Goal: Task Accomplishment & Management: Complete application form

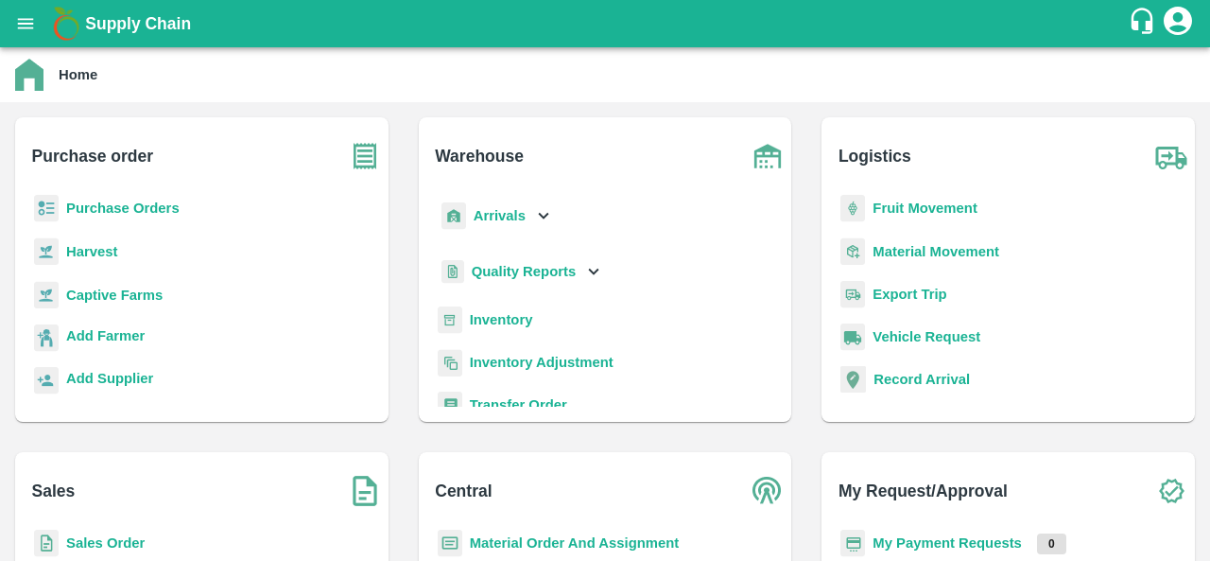
click at [151, 216] on p "Purchase Orders" at bounding box center [122, 208] width 113 height 21
click at [151, 213] on b "Purchase Orders" at bounding box center [122, 207] width 113 height 15
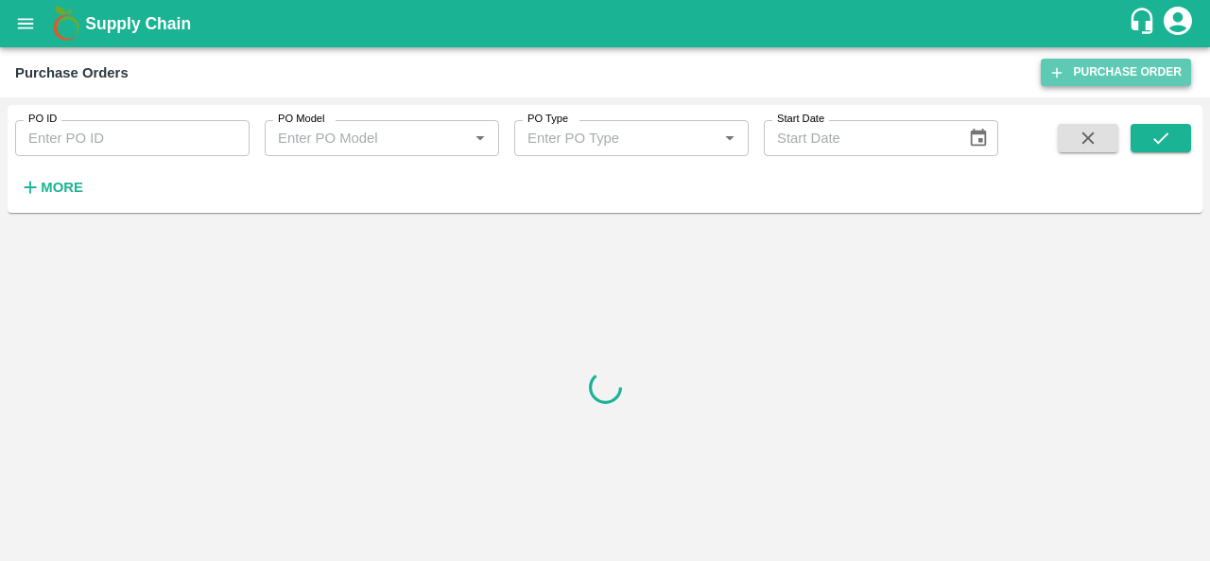
click at [1097, 71] on link "Purchase Order" at bounding box center [1116, 72] width 150 height 27
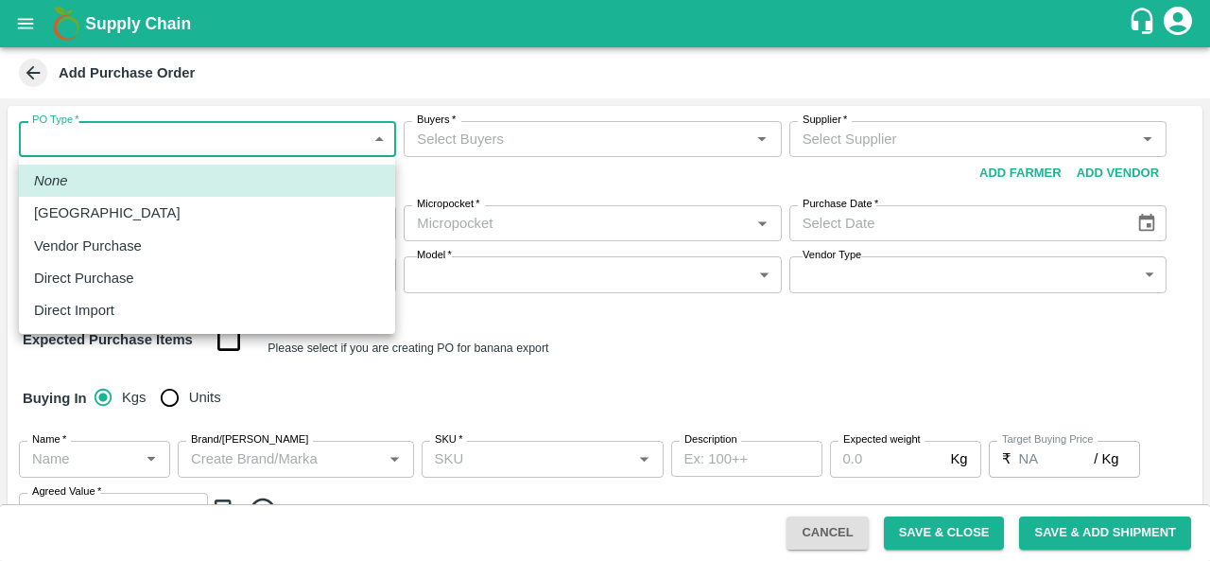
click at [110, 130] on body "Supply Chain Add Purchase Order PO Type   * ​ PO Type Buyers   * Buyers   * Sup…" at bounding box center [605, 280] width 1210 height 561
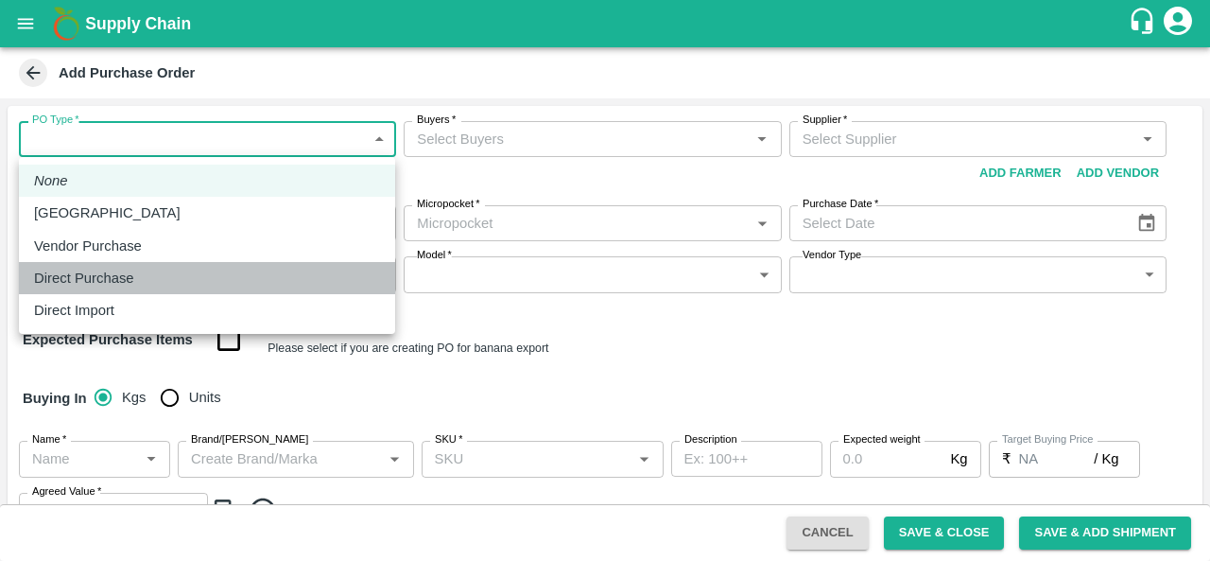
click at [124, 282] on p "Direct Purchase" at bounding box center [84, 278] width 100 height 21
type input "3"
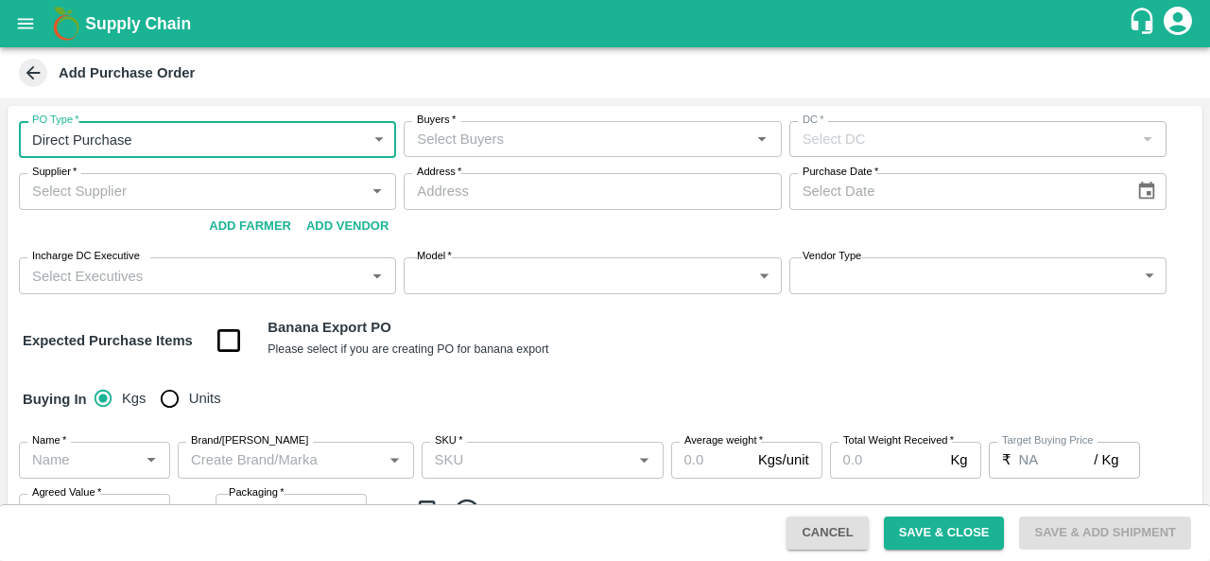
click at [554, 134] on input "Buyers   *" at bounding box center [576, 139] width 335 height 25
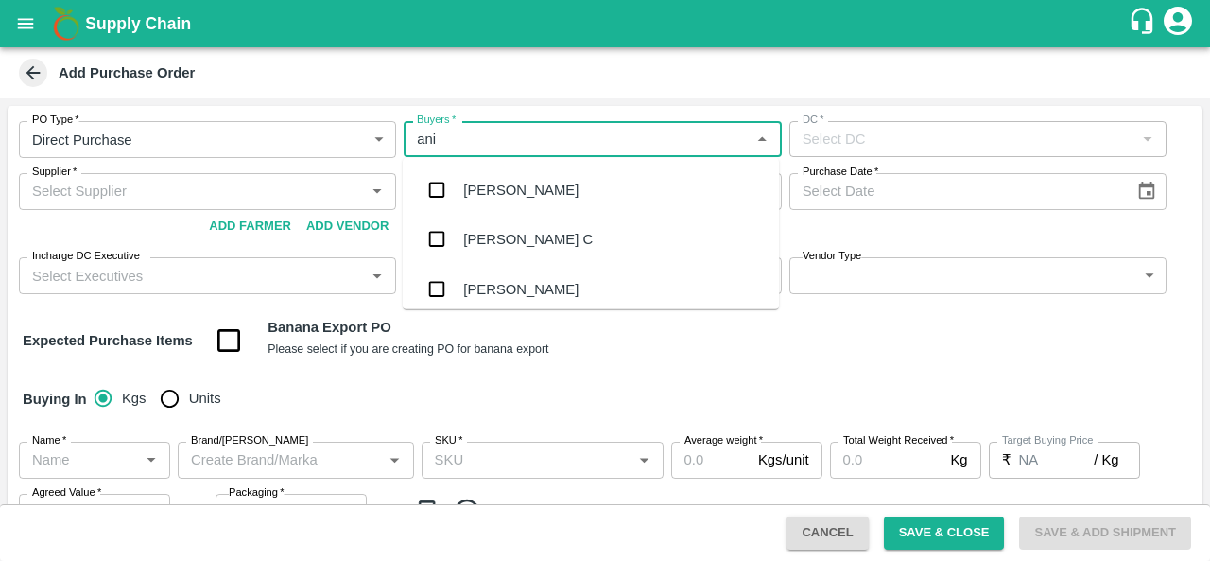
type input "anil"
click at [522, 183] on div "[PERSON_NAME]" at bounding box center [520, 190] width 115 height 21
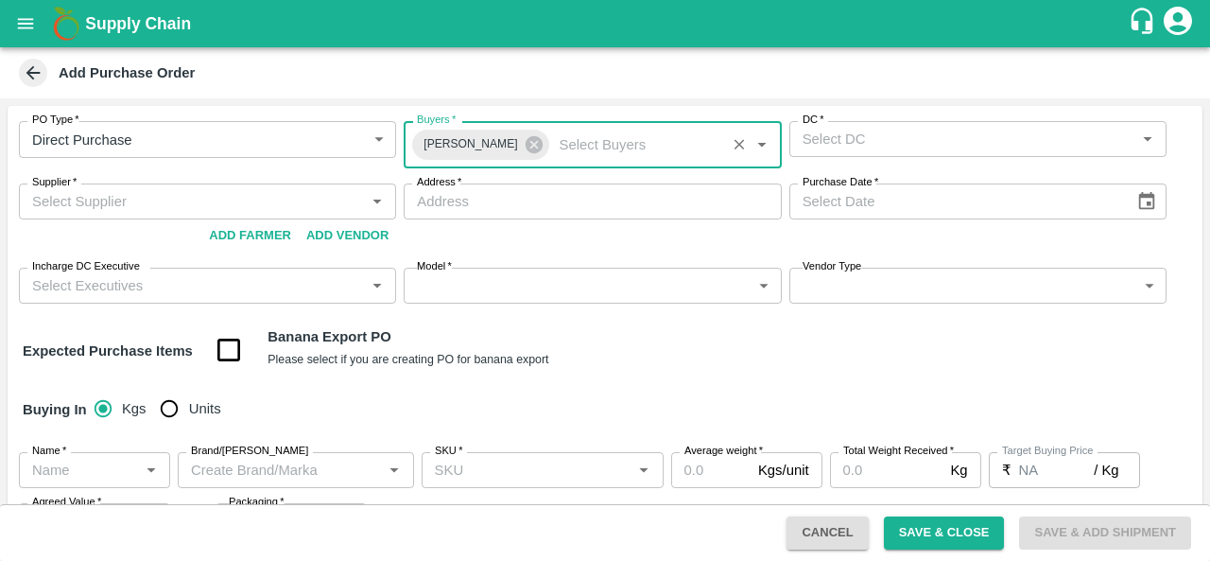
click at [884, 137] on input "DC   *" at bounding box center [962, 139] width 335 height 25
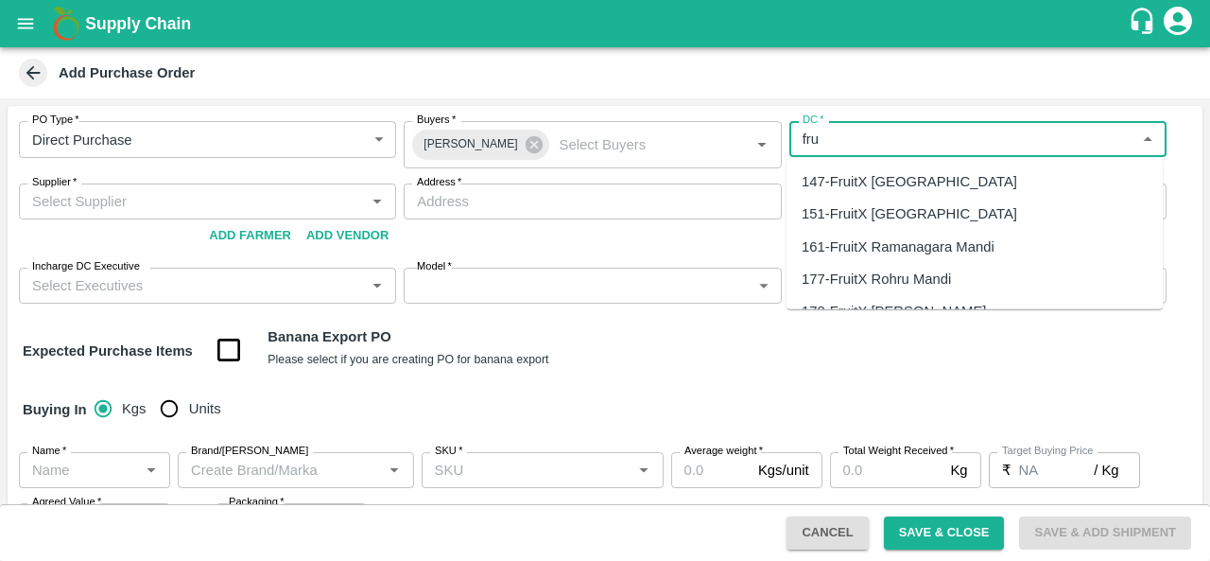
click at [890, 179] on div "147-FruitX Bangalore" at bounding box center [910, 181] width 216 height 21
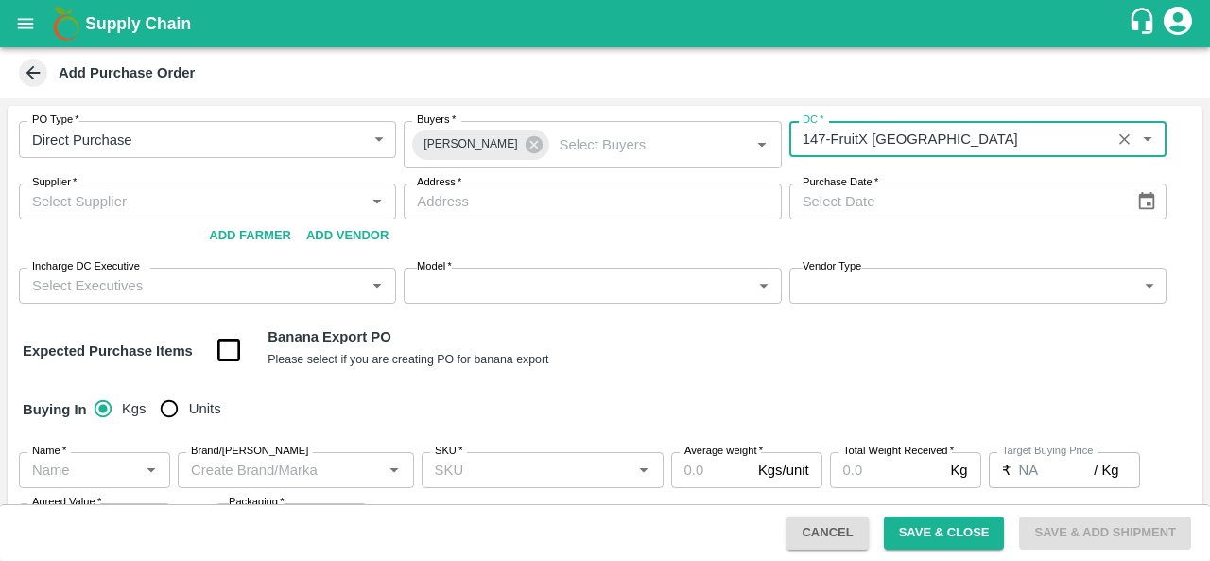
type input "147-FruitX Bangalore"
click at [286, 202] on input "Supplier   *" at bounding box center [192, 201] width 335 height 25
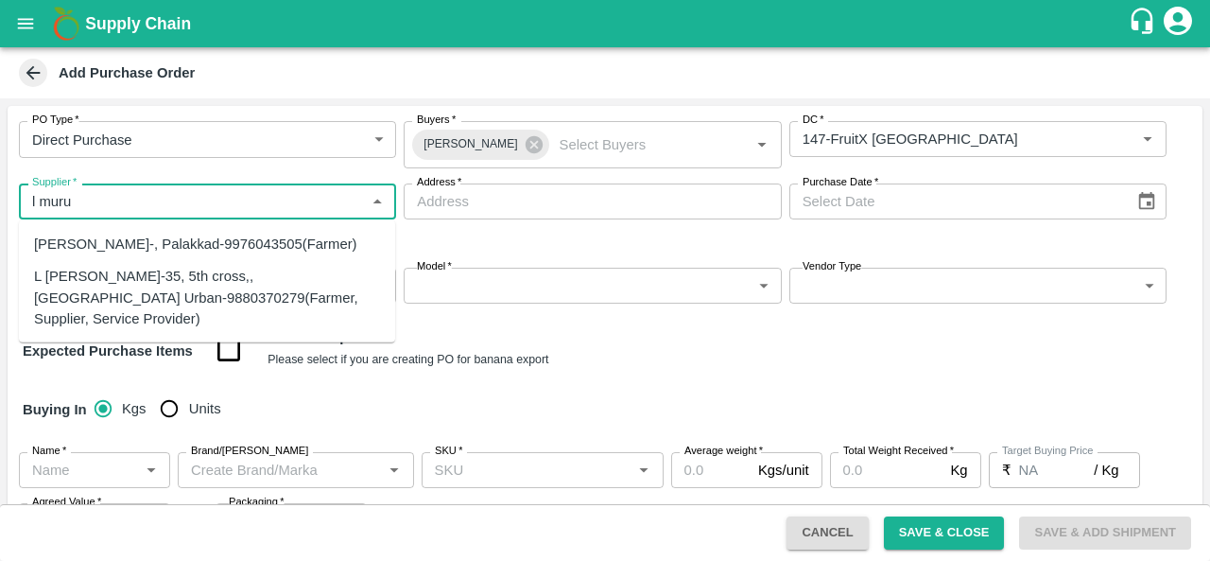
click at [144, 284] on div "L Murugesan-35, 5th cross,, Bangalore Urban-9880370279(Farmer, Supplier, Servic…" at bounding box center [207, 297] width 346 height 63
type input "L Murugesan-35, 5th cross,, Bangalore Urban-9880370279(Farmer, Supplier, Servic…"
type input "35, 5th cross,, Bangalore Urban, Head master layout, Karnataka"
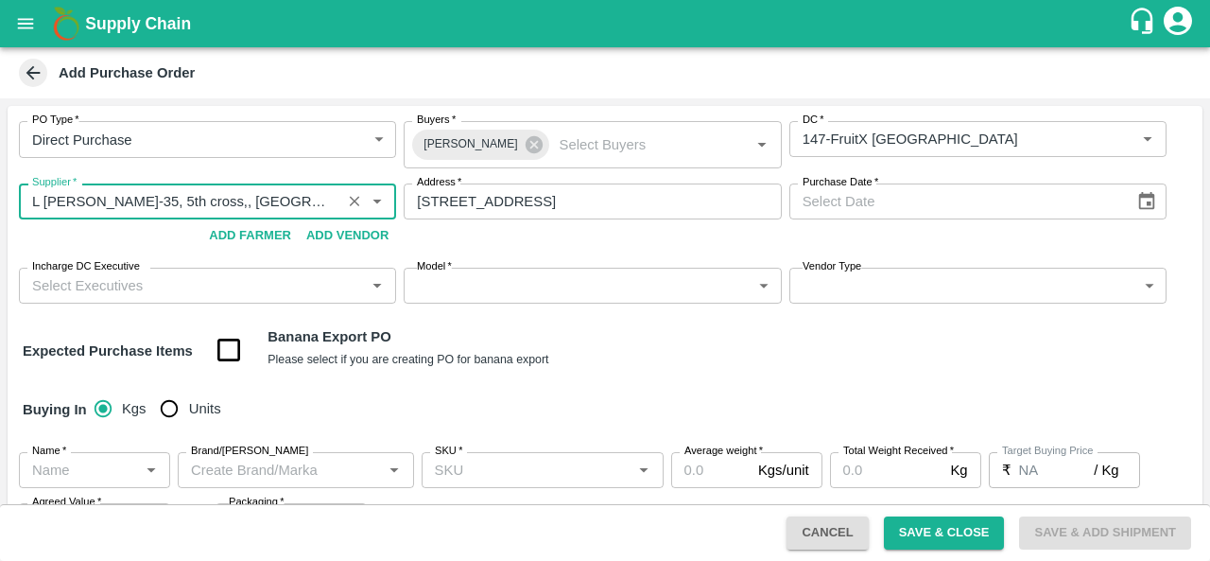
type input "L Murugesan-35, 5th cross,, Bangalore Urban-9880370279(Farmer, Supplier, Servic…"
click at [1151, 201] on icon "Choose date" at bounding box center [1146, 201] width 21 height 21
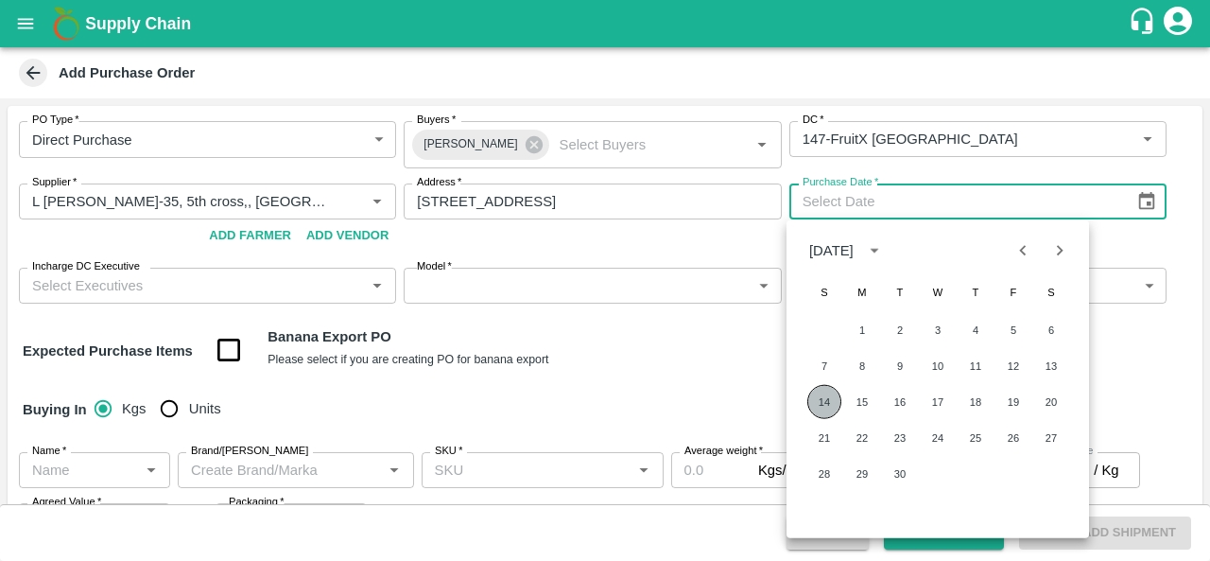
click at [827, 407] on button "14" at bounding box center [824, 402] width 34 height 34
type input "14/09/2025"
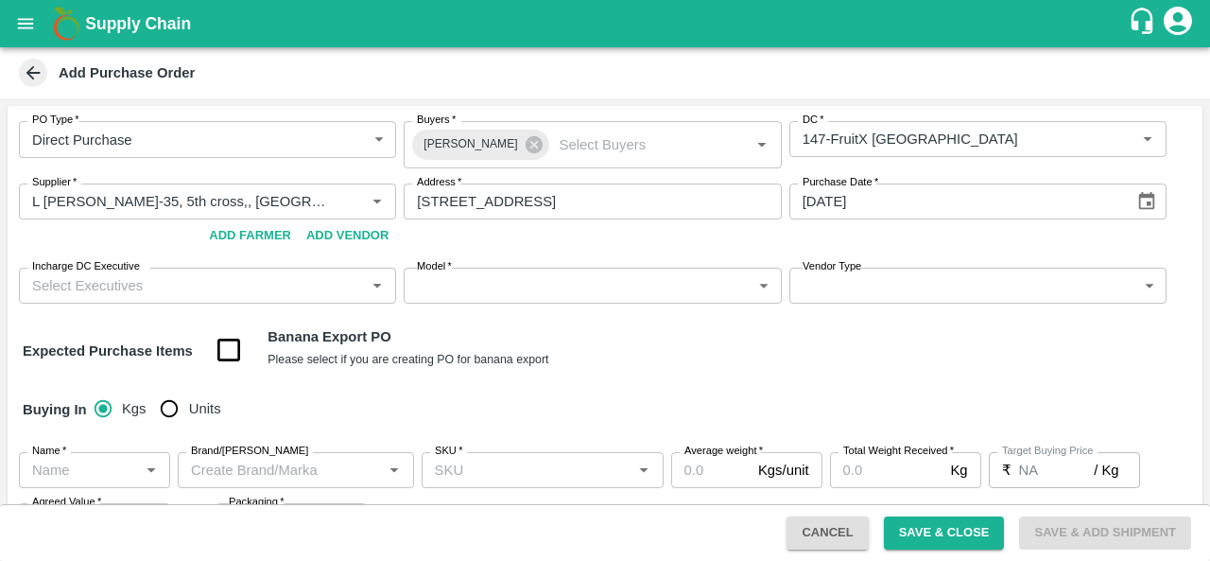
click at [610, 377] on div "PO Type   * Direct Purchase 3 PO Type Buyers   * Anil Kumar Buyers   * DC   * D…" at bounding box center [605, 424] width 1195 height 636
click at [190, 281] on input "Incharge DC Executive" at bounding box center [192, 285] width 335 height 25
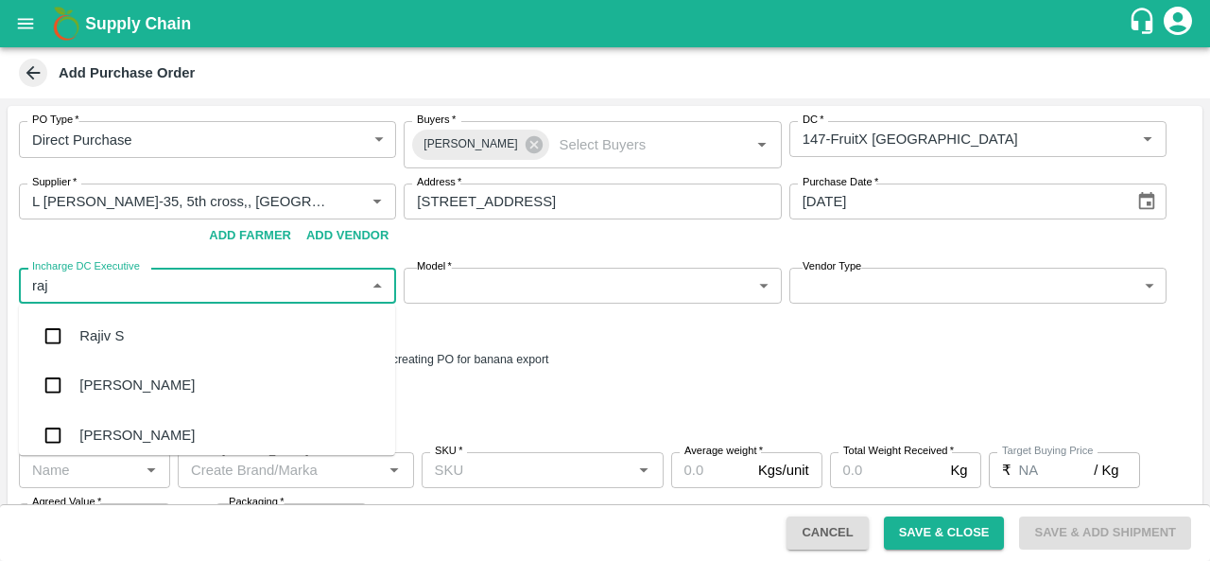
type input "raju"
click at [124, 390] on div "Raju KR" at bounding box center [105, 385] width 52 height 21
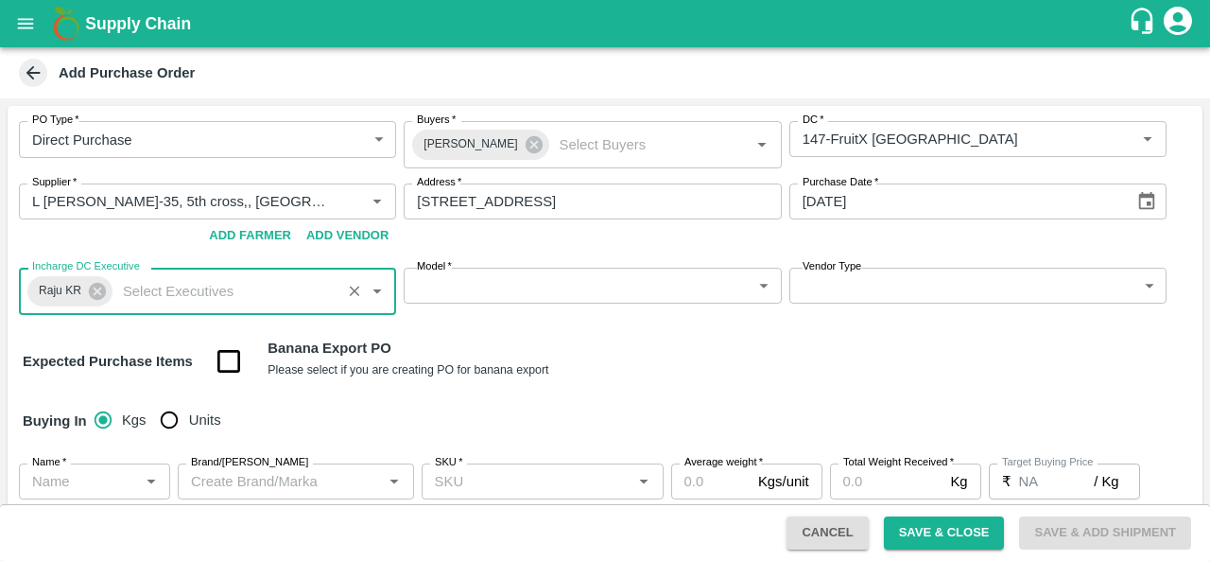
click at [535, 287] on body "Supply Chain Add Purchase Order PO Type   * Direct Purchase 3 PO Type Buyers   …" at bounding box center [605, 280] width 1210 height 561
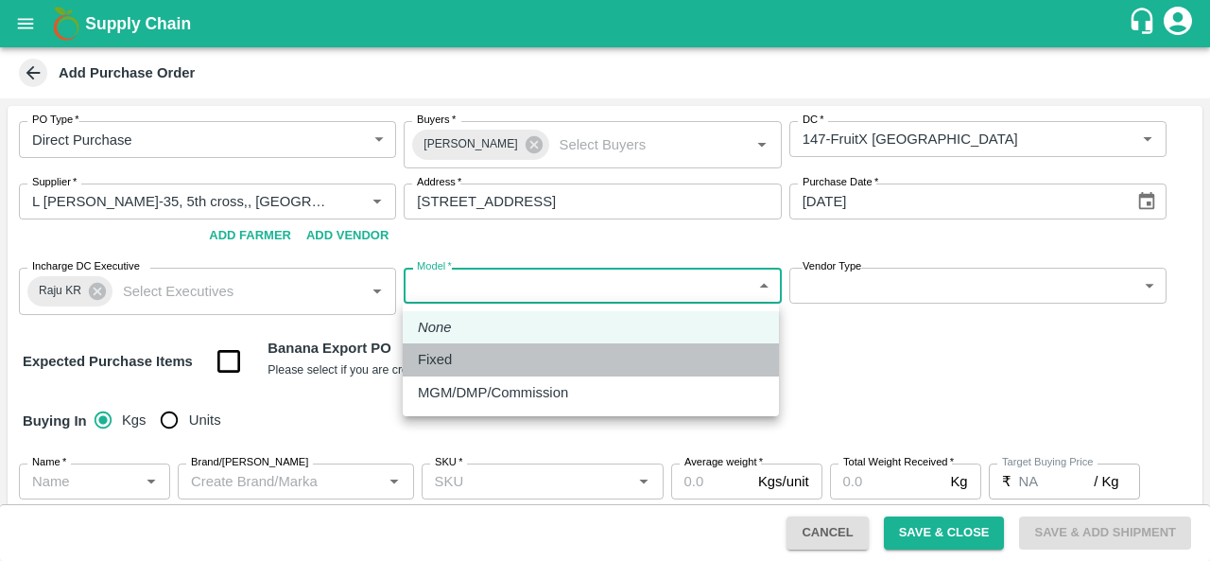
click at [485, 345] on li "Fixed" at bounding box center [591, 359] width 376 height 32
type input "Fixed"
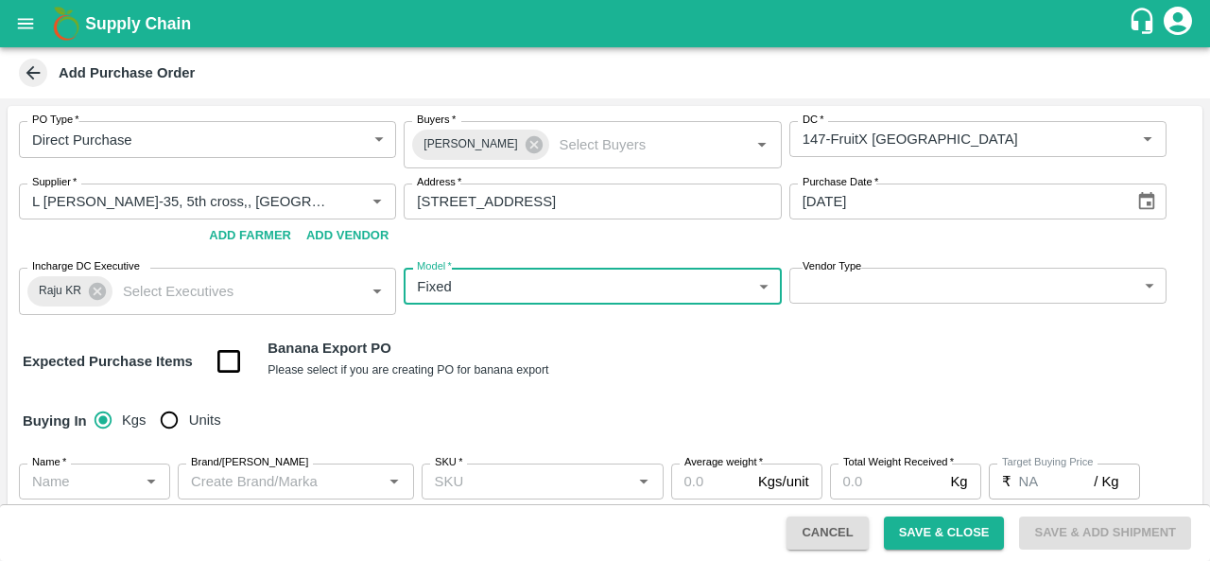
click at [846, 275] on body "Supply Chain Add Purchase Order PO Type   * Direct Purchase 3 PO Type Buyers   …" at bounding box center [605, 280] width 1210 height 561
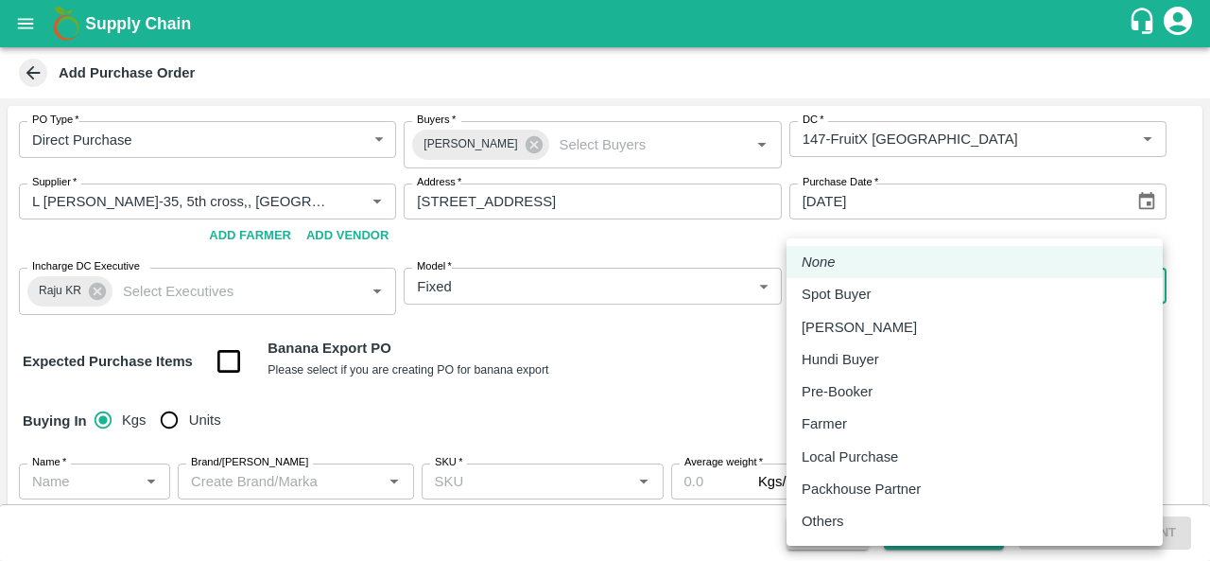
click at [863, 462] on p "Local Purchase" at bounding box center [850, 456] width 96 height 21
type input "LOCAL_PURCHASE"
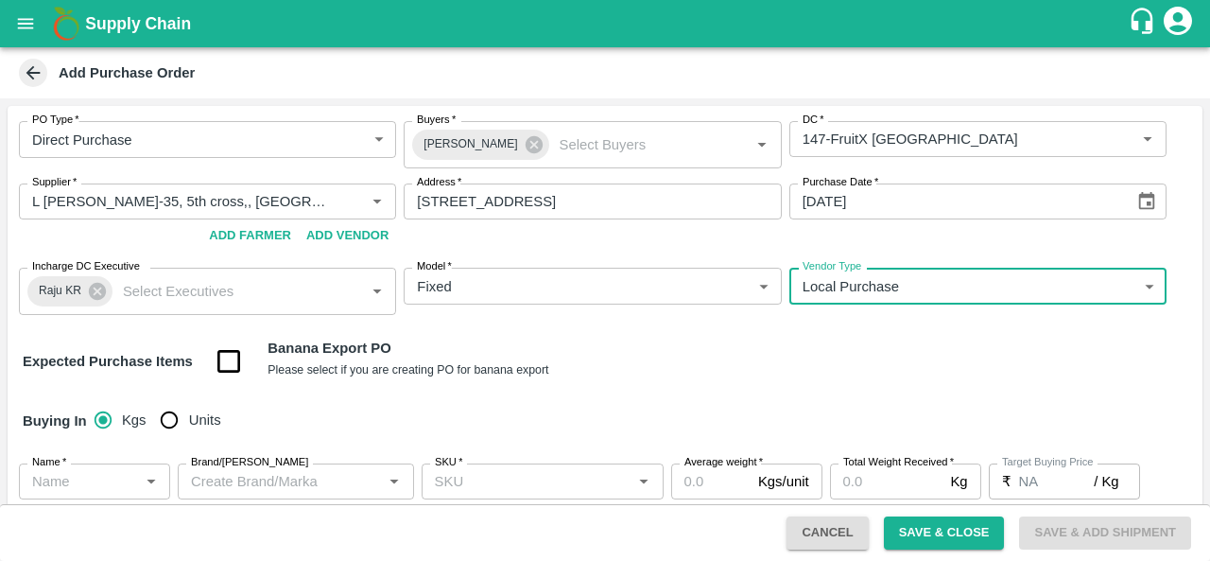
click at [168, 422] on input "Units" at bounding box center [169, 420] width 38 height 38
radio input "true"
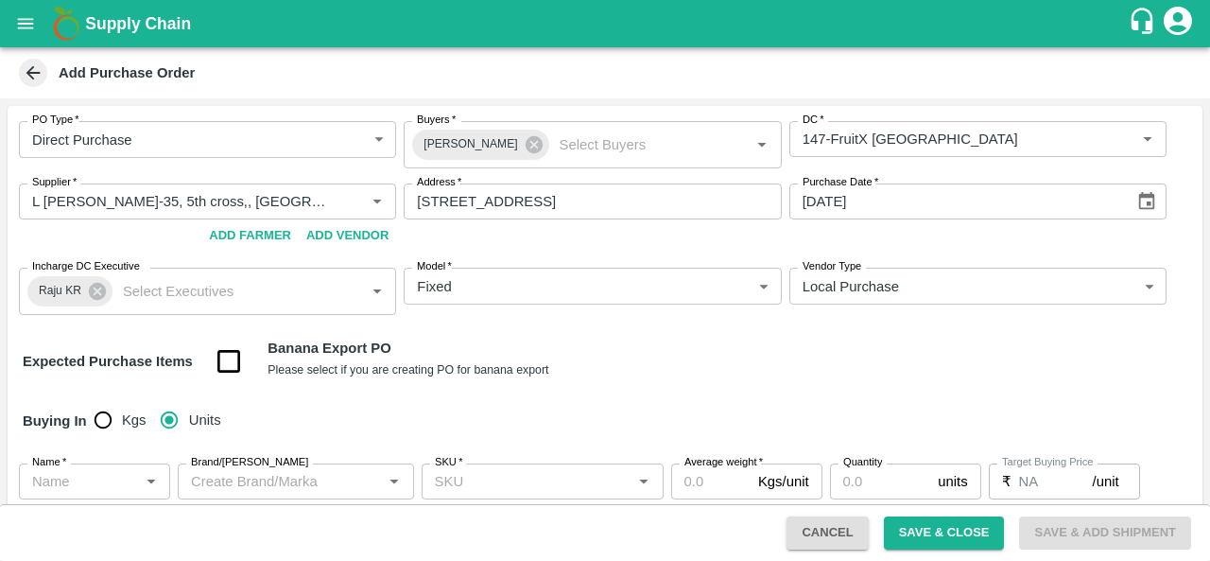
click at [78, 479] on input "Name   *" at bounding box center [79, 481] width 109 height 25
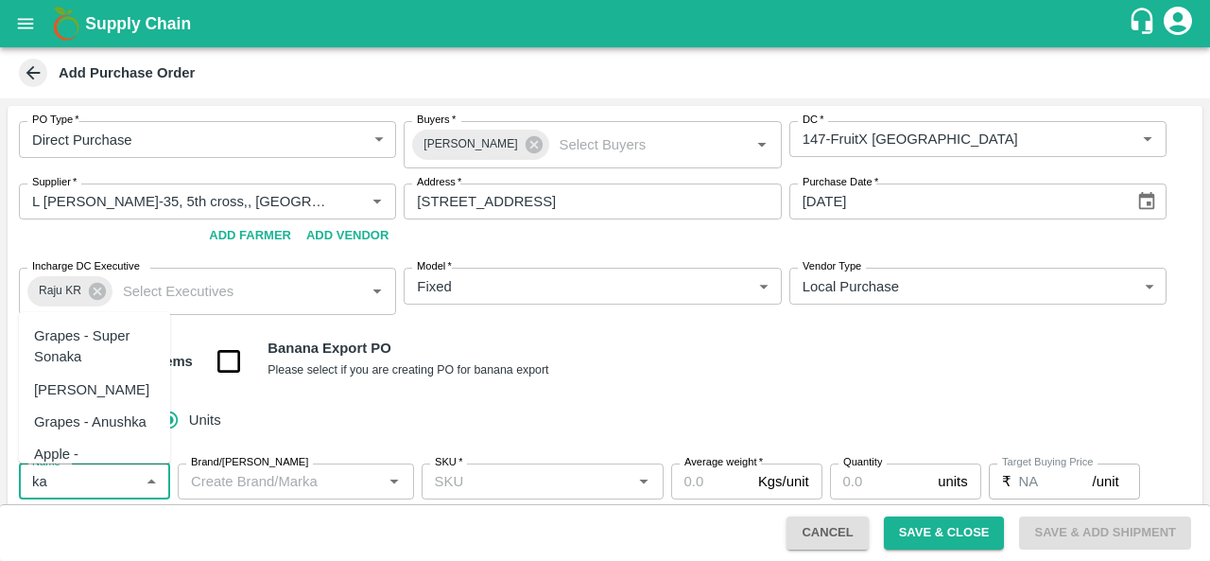
type input "k"
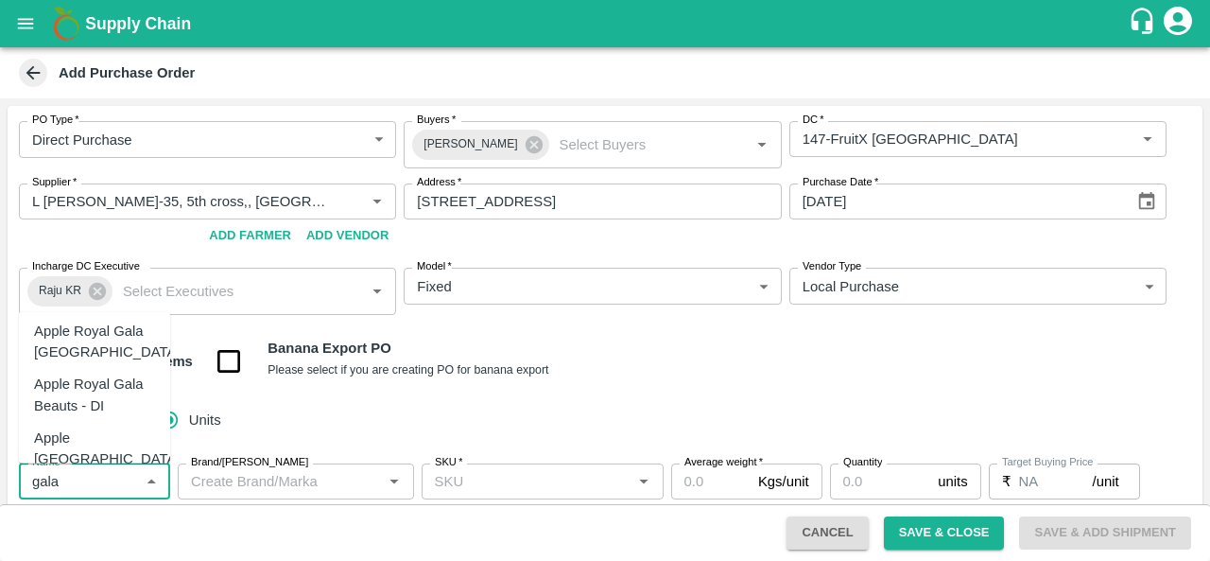
click at [112, 495] on div "Apple-Gala" at bounding box center [94, 511] width 151 height 32
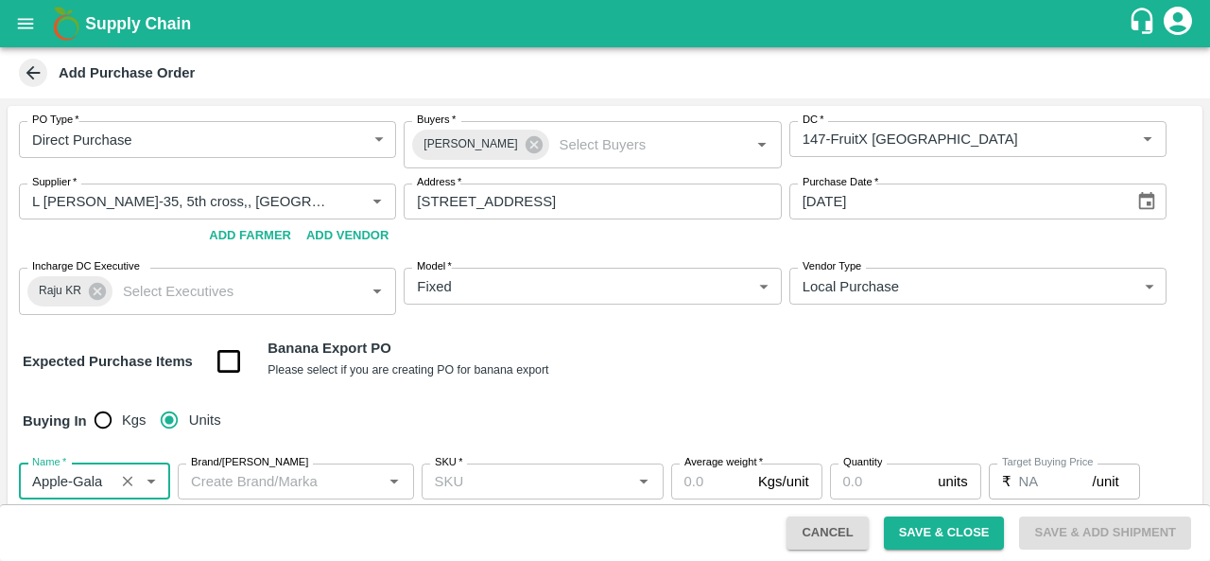
type input "Apple-Gala"
click at [220, 488] on input "Brand/[PERSON_NAME]" at bounding box center [280, 481] width 194 height 25
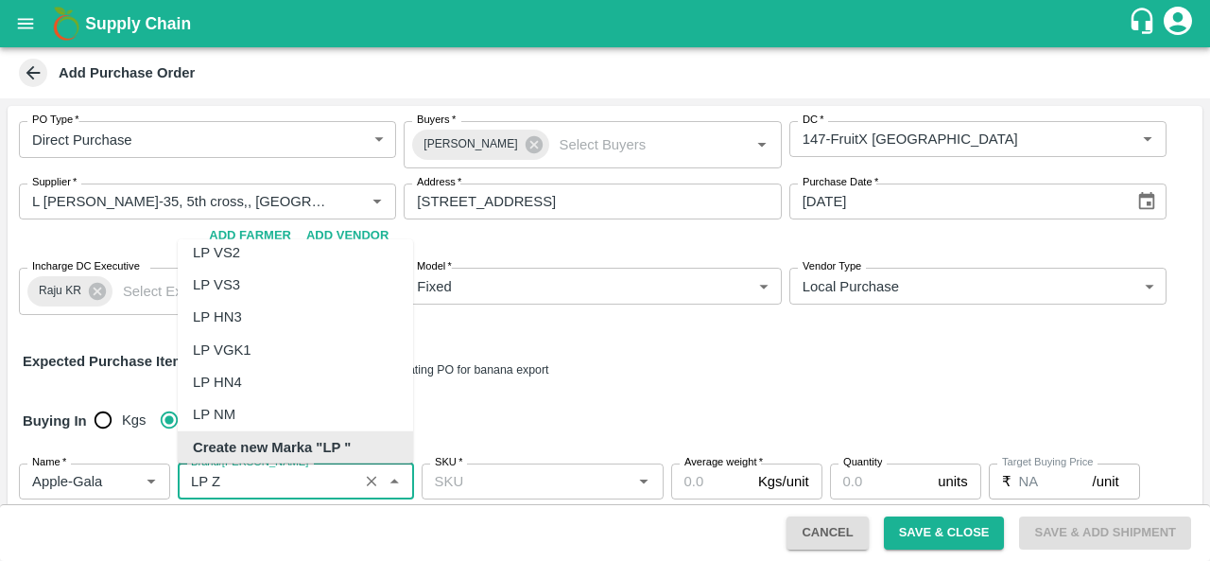
scroll to position [0, 0]
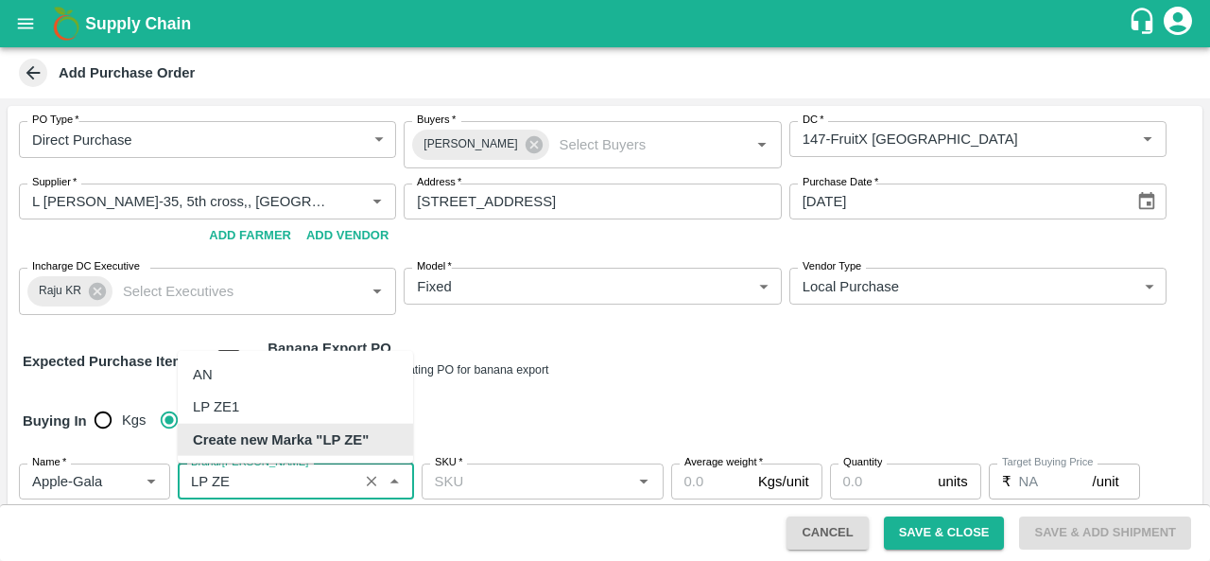
click at [336, 443] on b "Create new Marka "LP ZE"" at bounding box center [281, 438] width 176 height 21
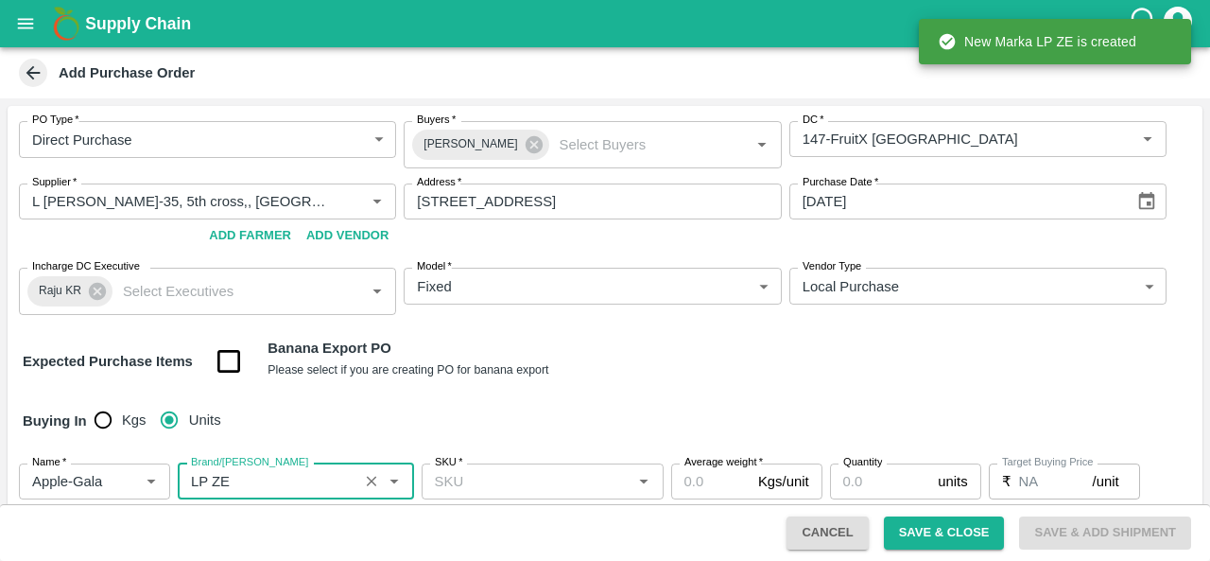
type input "LP ZE"
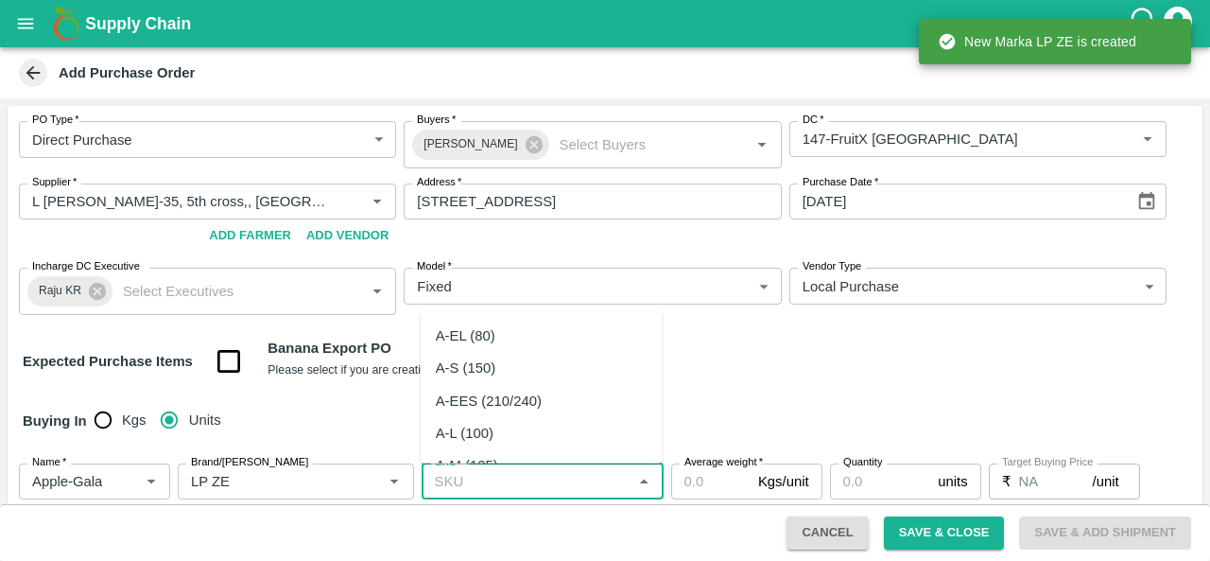
click at [490, 481] on input "SKU   *" at bounding box center [526, 481] width 199 height 25
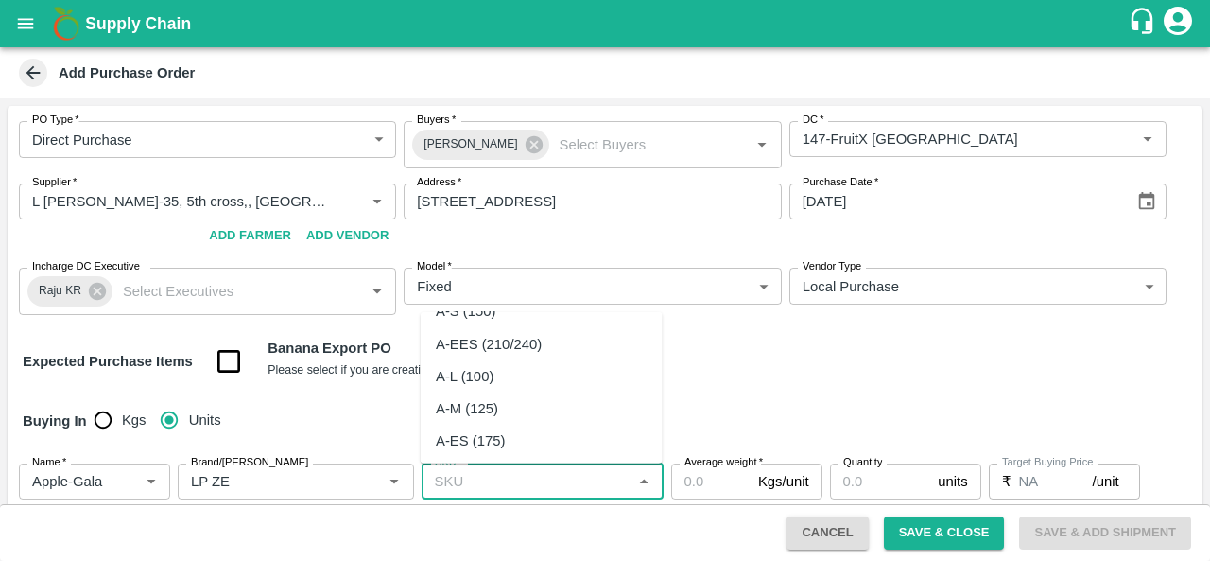
scroll to position [58, 0]
click at [527, 365] on div "A-L (100)" at bounding box center [542, 375] width 242 height 32
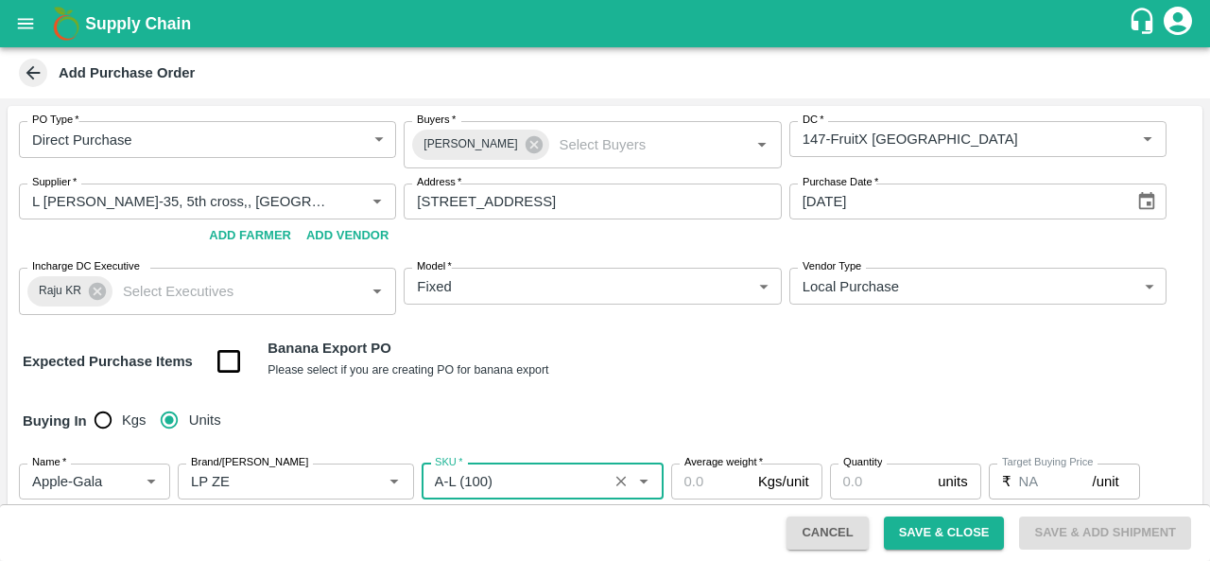
scroll to position [71, 0]
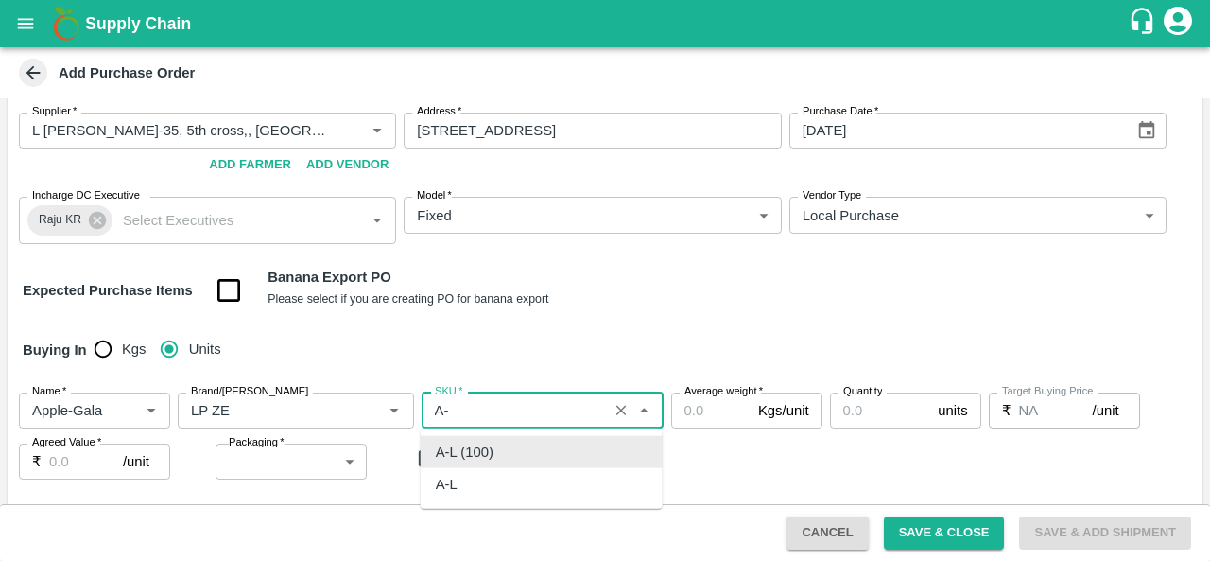
type input "A"
type input "6"
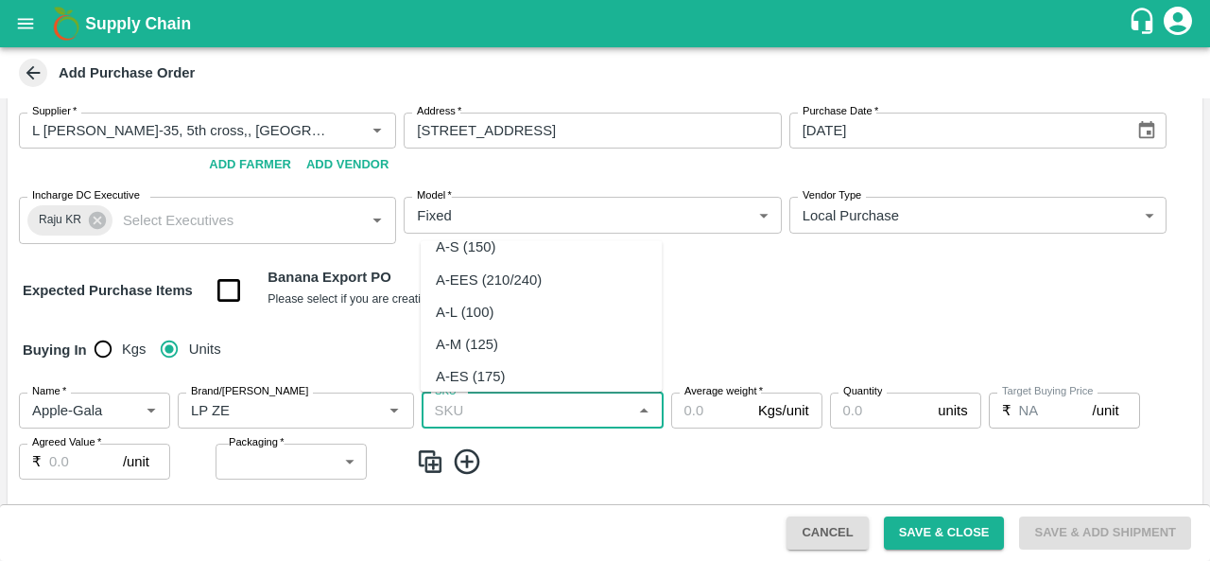
scroll to position [49, 0]
click at [477, 312] on div "A-L (100)" at bounding box center [465, 312] width 58 height 21
type input "A-L (100)"
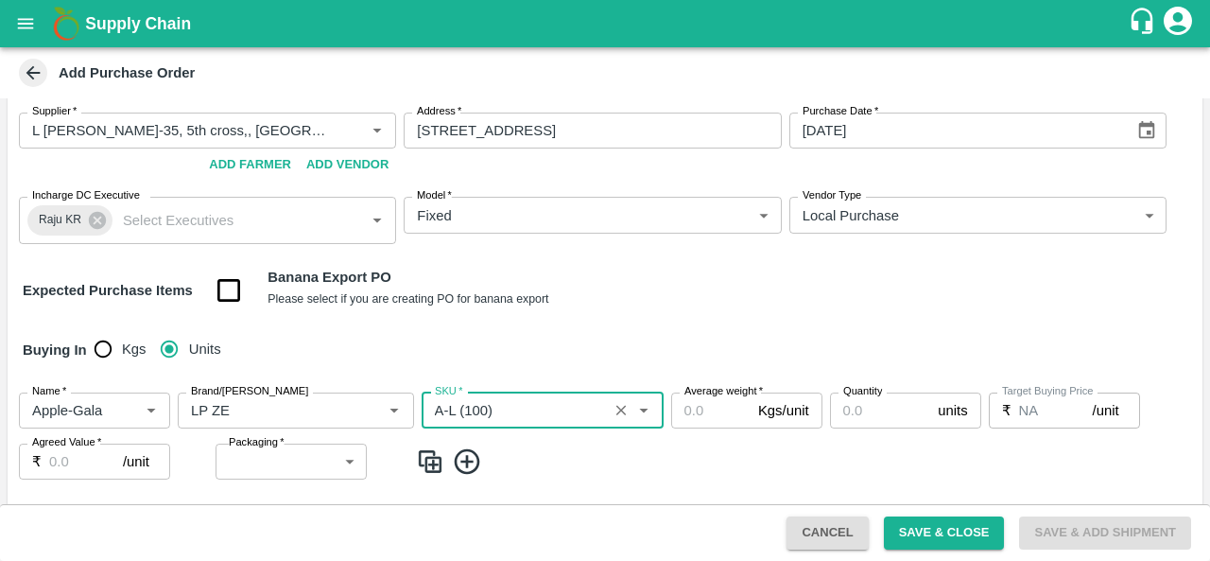
click at [706, 417] on input "Average weight   *" at bounding box center [710, 410] width 79 height 36
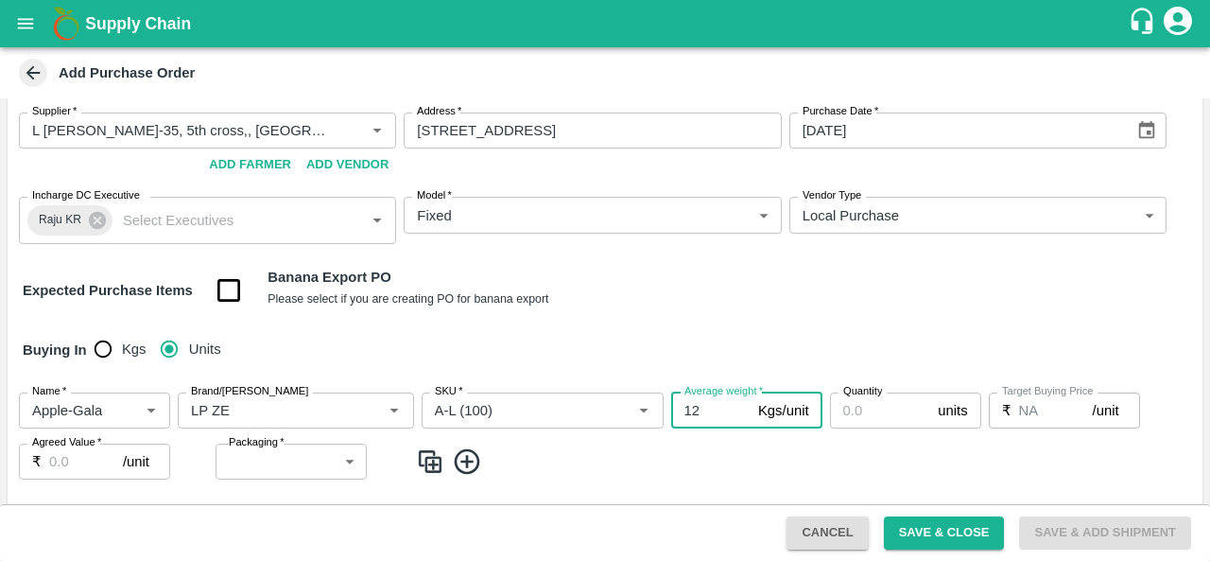
type input "12"
click at [884, 407] on input "Quantity" at bounding box center [880, 410] width 101 height 36
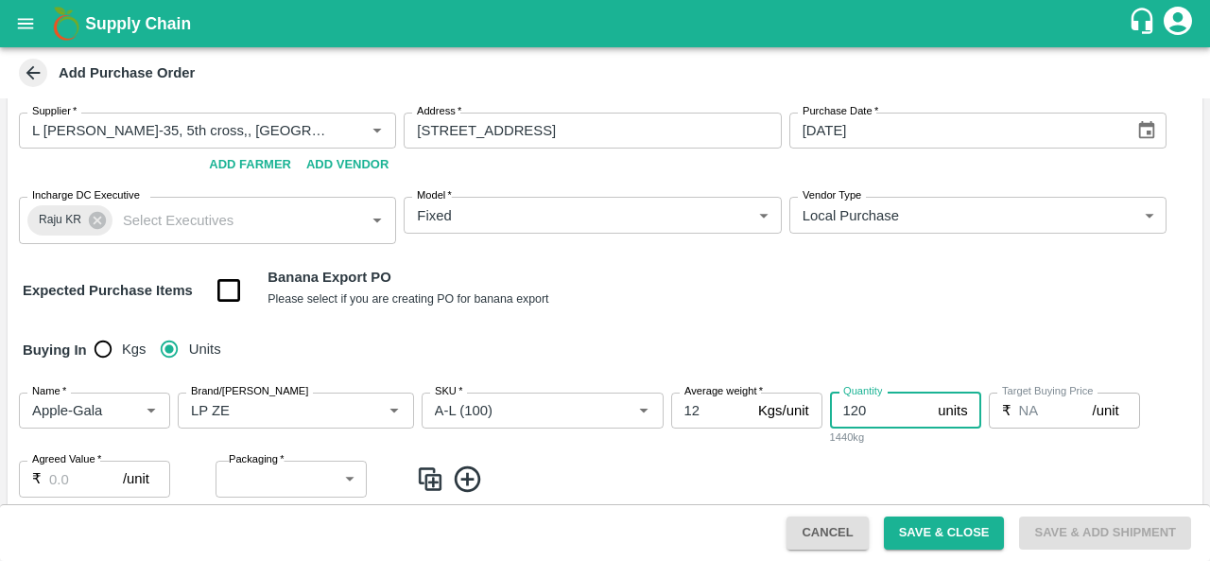
type input "120"
click at [594, 464] on span at bounding box center [805, 478] width 779 height 31
click at [73, 472] on input "Agreed Value   *" at bounding box center [86, 478] width 74 height 36
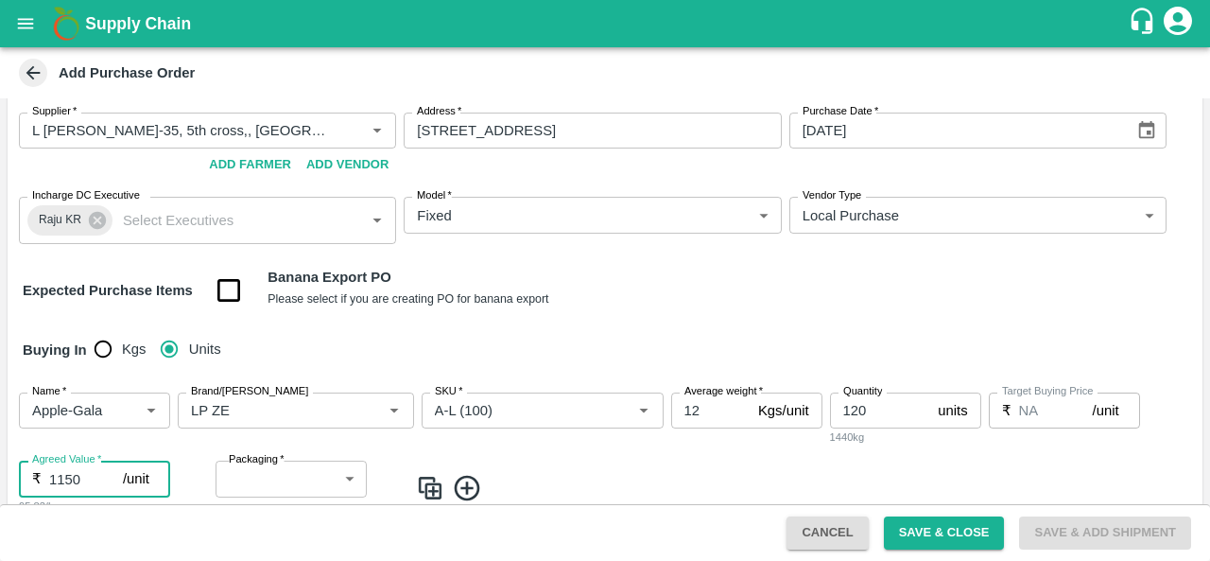
type input "1150"
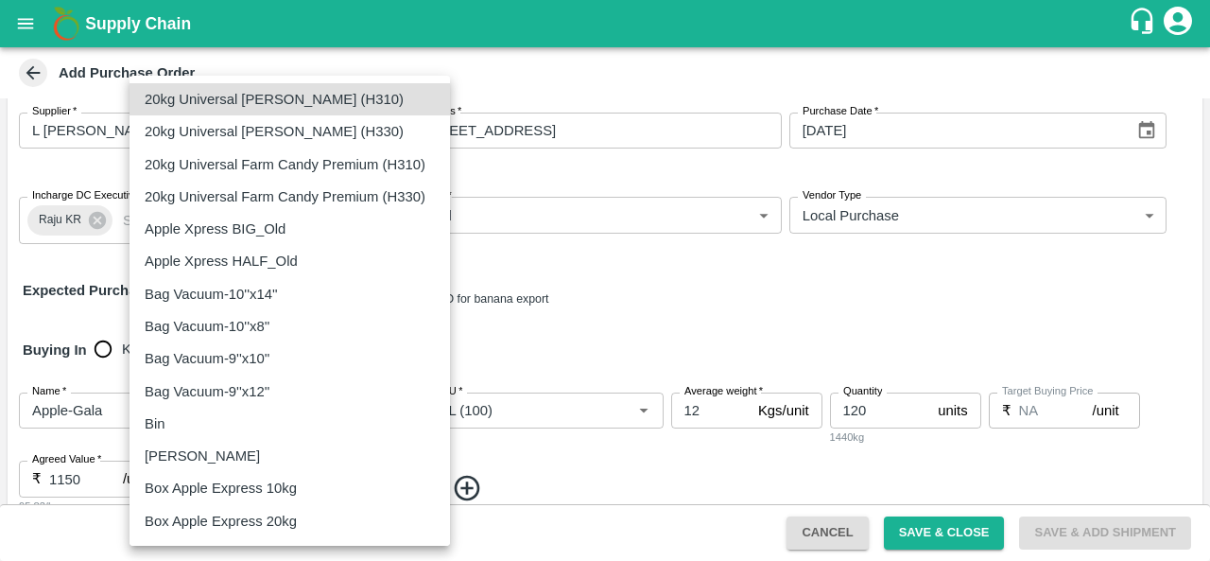
click at [259, 483] on body "Supply Chain Add Purchase Order PO Type   * Direct Purchase 3 PO Type Buyers   …" at bounding box center [605, 280] width 1210 height 561
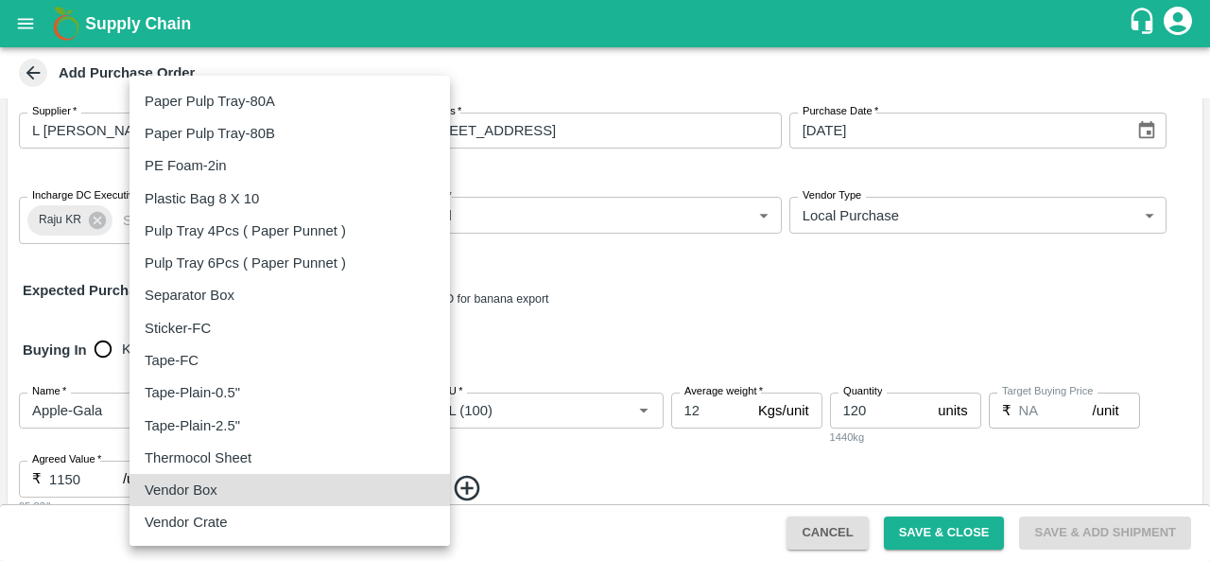
type input "276"
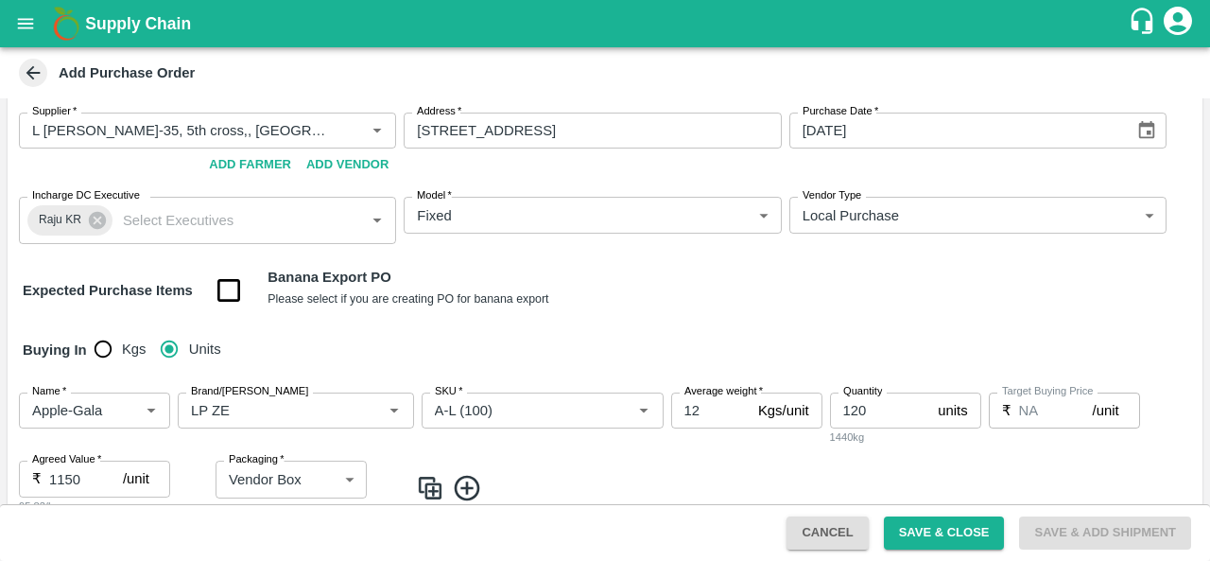
click at [423, 477] on img at bounding box center [430, 488] width 28 height 31
click at [495, 410] on input "SKU   *" at bounding box center [514, 410] width 175 height 25
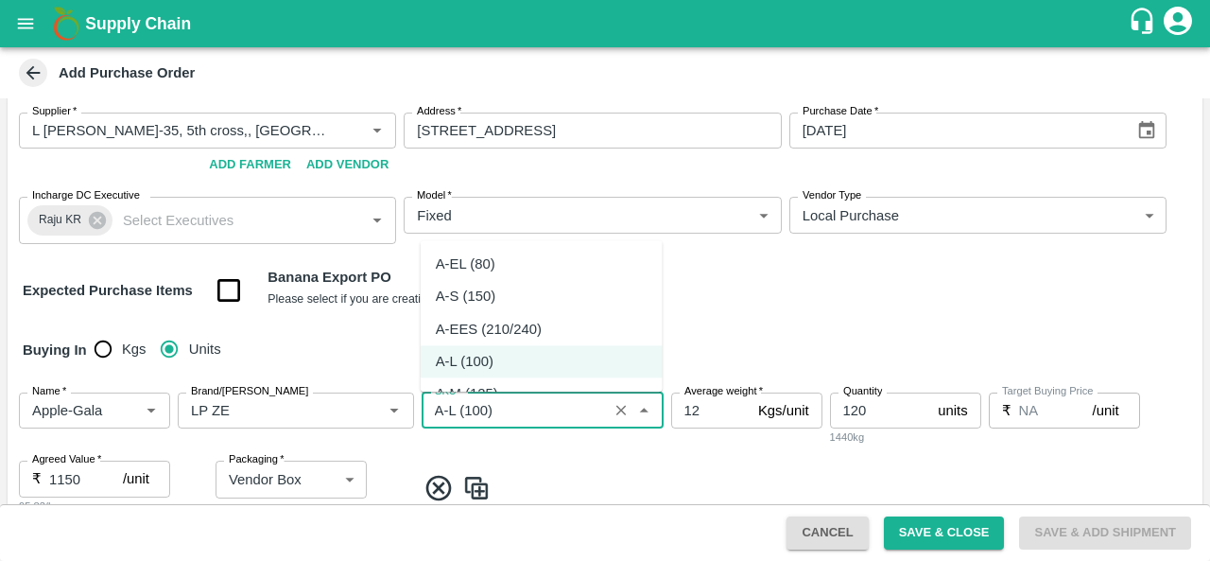
click at [490, 294] on div "A-S (150)" at bounding box center [466, 296] width 60 height 21
type input "A-S (150)"
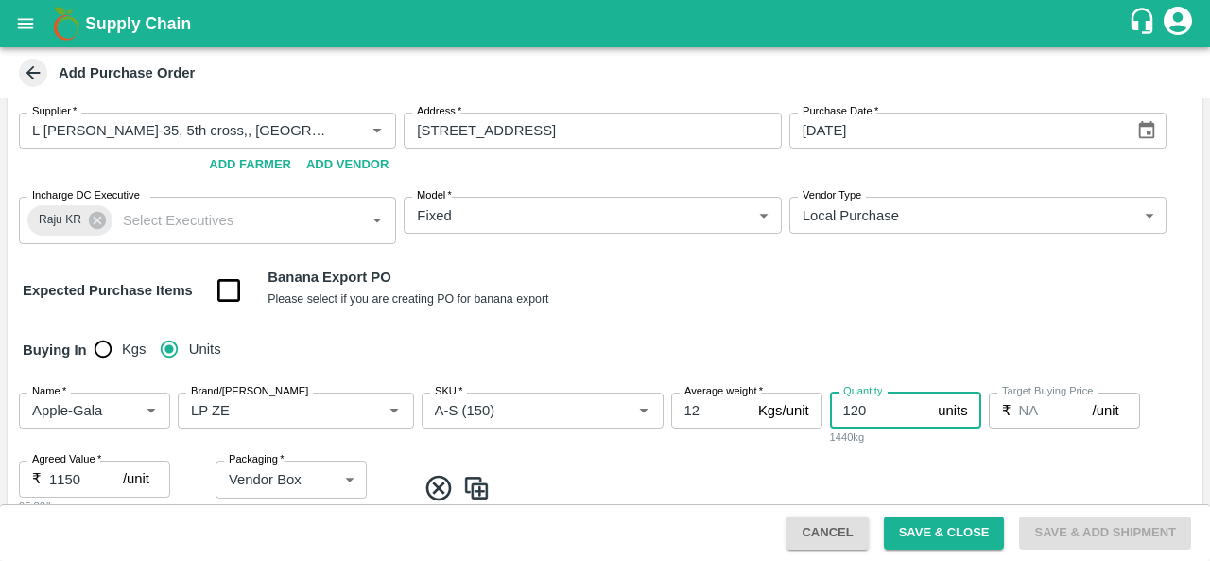
click at [872, 416] on input "120" at bounding box center [880, 410] width 101 height 36
type input "1"
type input "30"
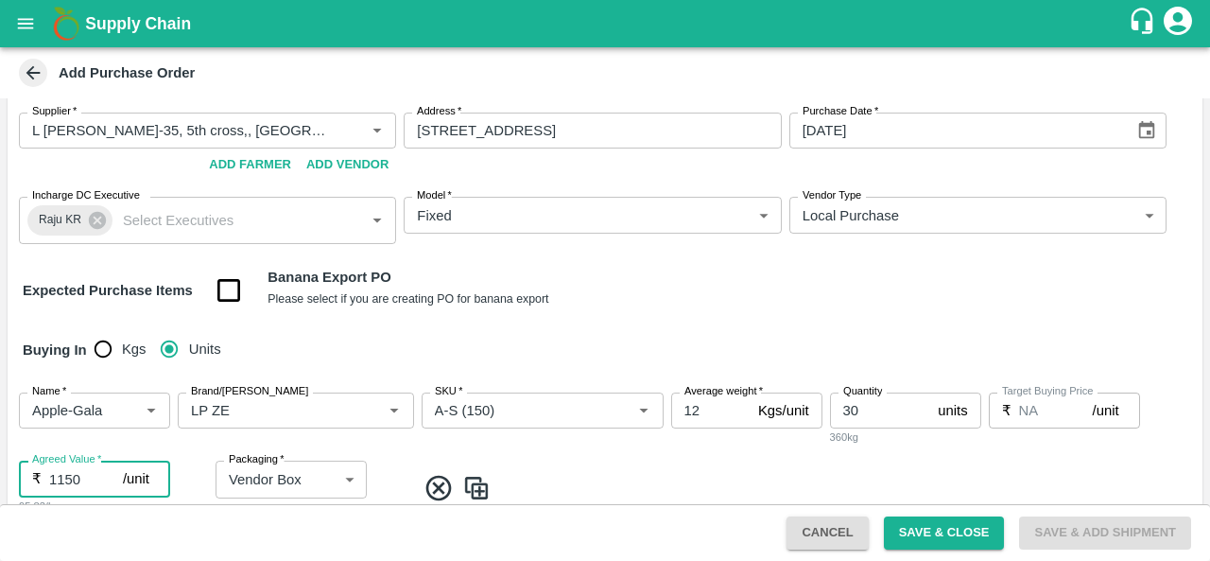
click at [61, 473] on input "1150" at bounding box center [86, 478] width 74 height 36
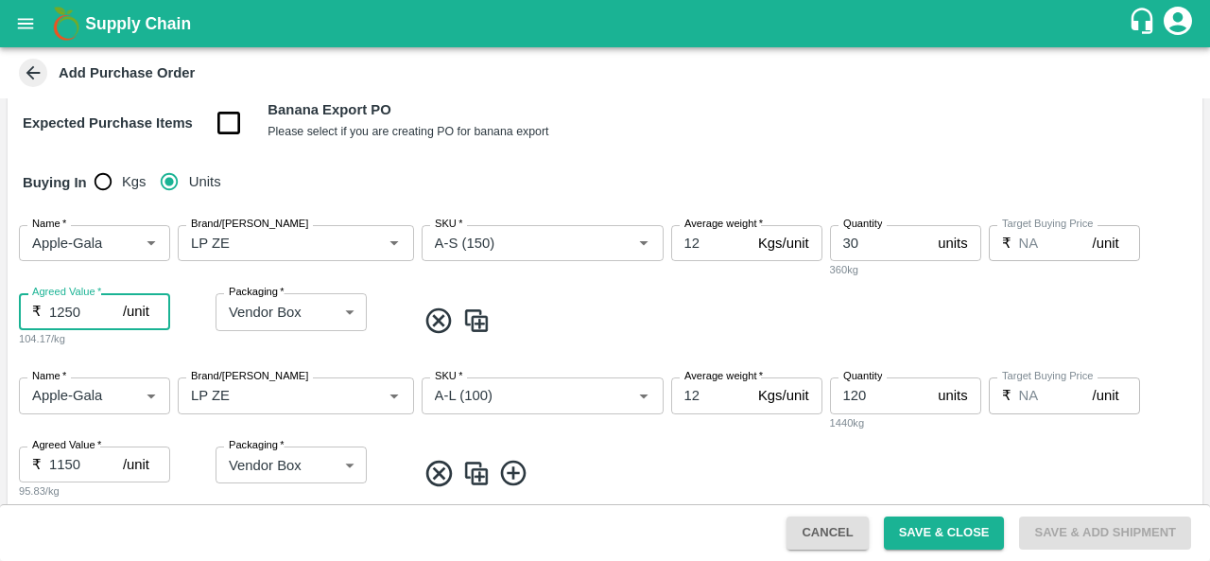
scroll to position [237, 0]
type input "1250"
click at [459, 236] on input "SKU   *" at bounding box center [514, 244] width 175 height 25
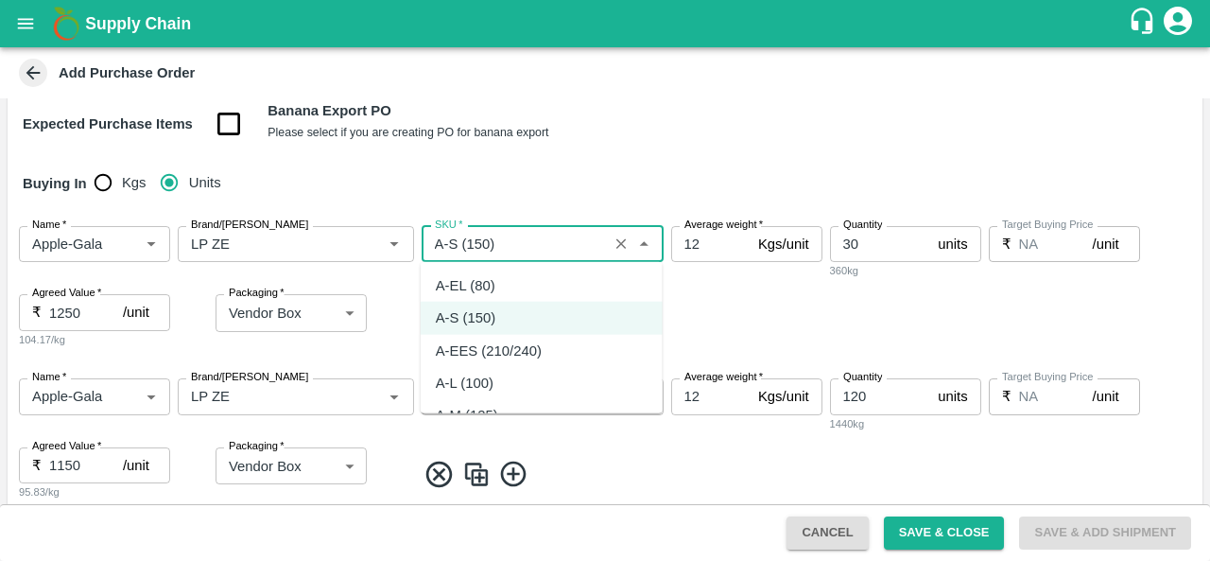
click at [477, 372] on div "A-L (100)" at bounding box center [465, 382] width 58 height 21
type input "A-L (100)"
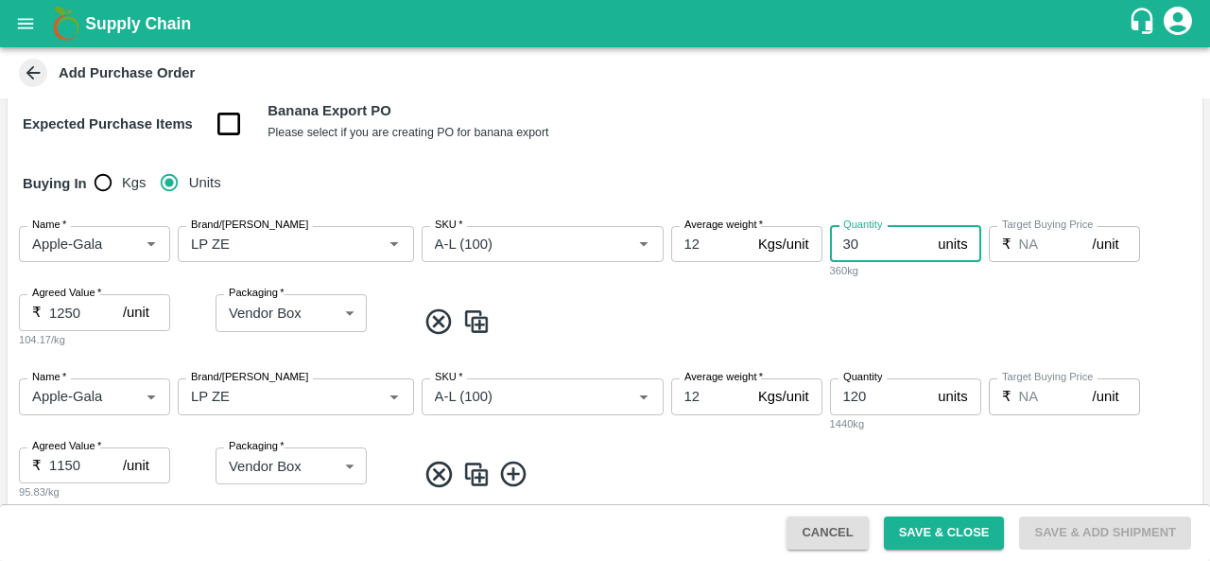
click at [883, 252] on input "30" at bounding box center [880, 244] width 101 height 36
type input "3"
type input "120"
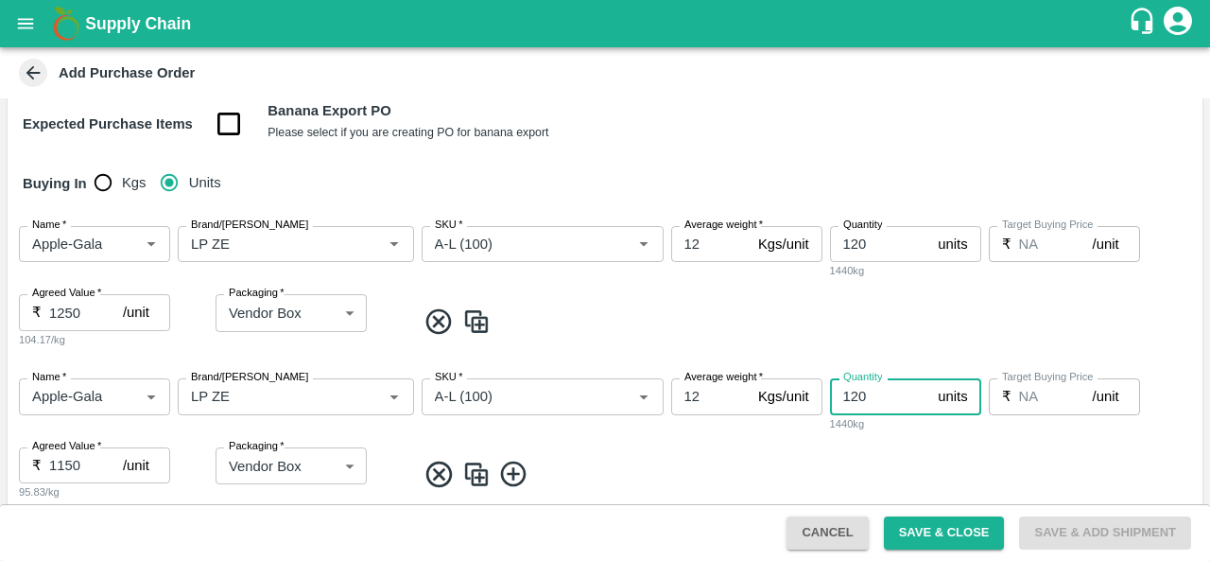
click at [887, 387] on input "120" at bounding box center [880, 396] width 101 height 36
type input "1"
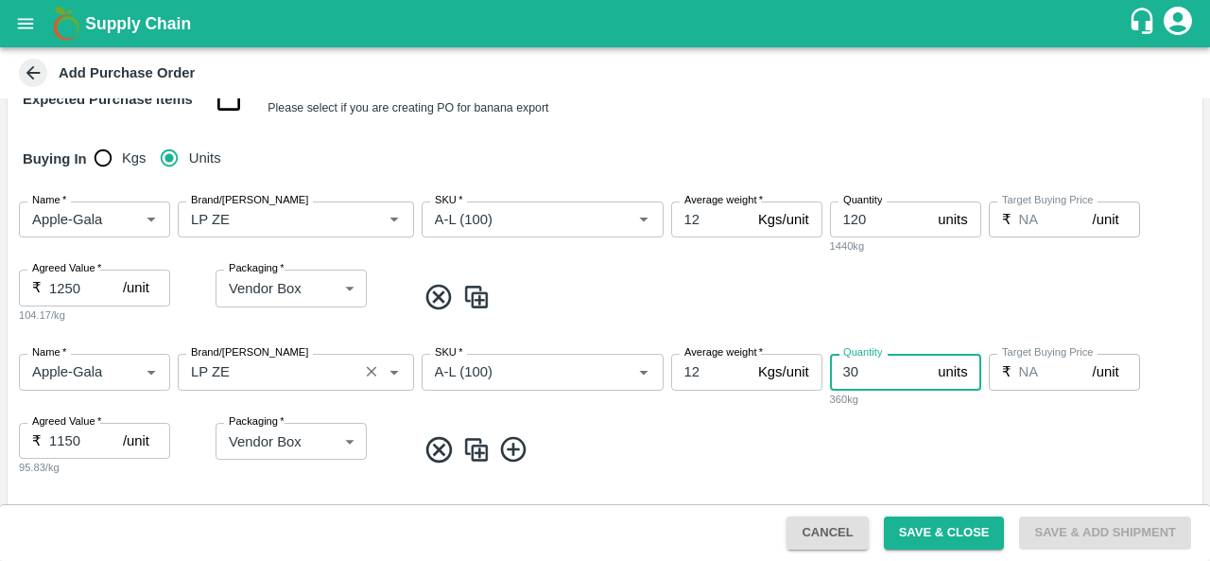
scroll to position [264, 0]
type input "30"
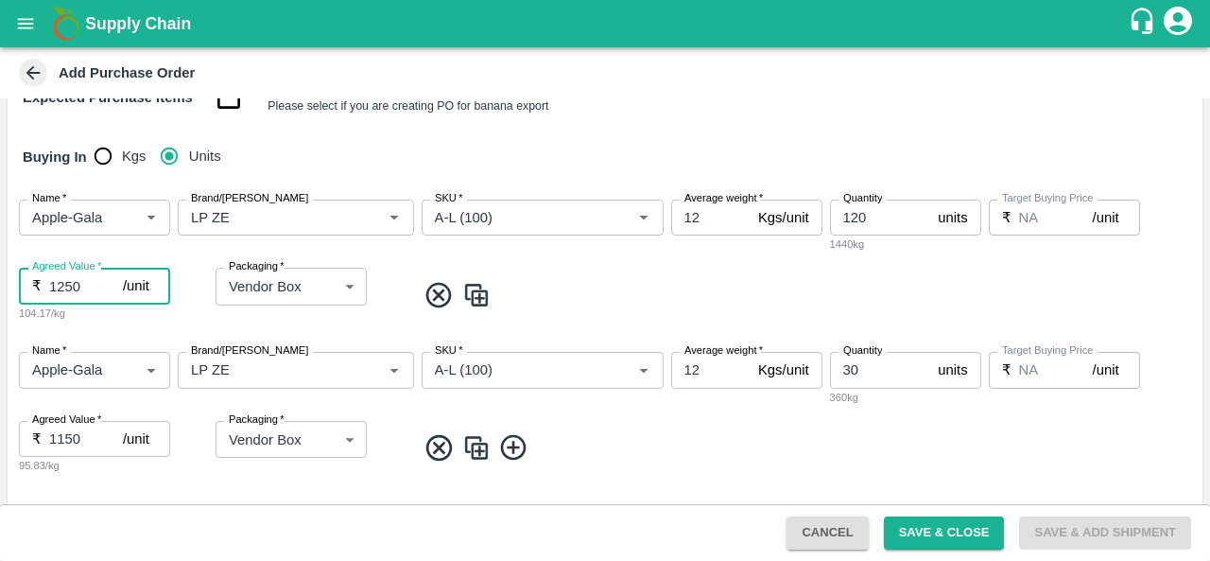
click at [63, 286] on input "1250" at bounding box center [86, 286] width 74 height 36
type input "1150"
click at [61, 440] on input "1150" at bounding box center [86, 439] width 74 height 36
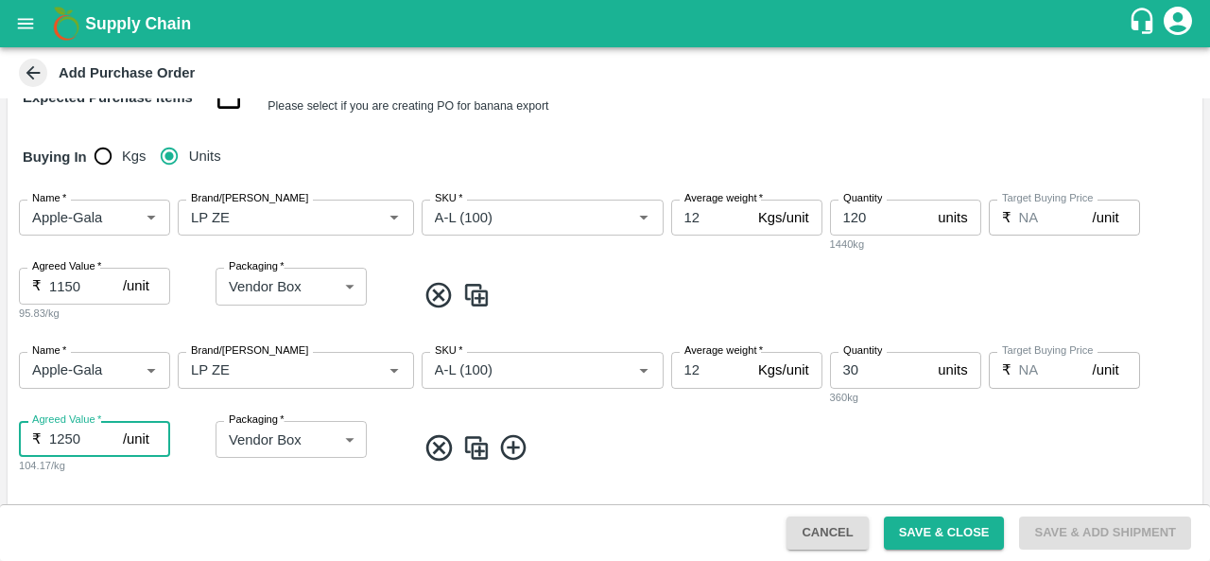
type input "1250"
click at [472, 452] on img at bounding box center [476, 447] width 28 height 31
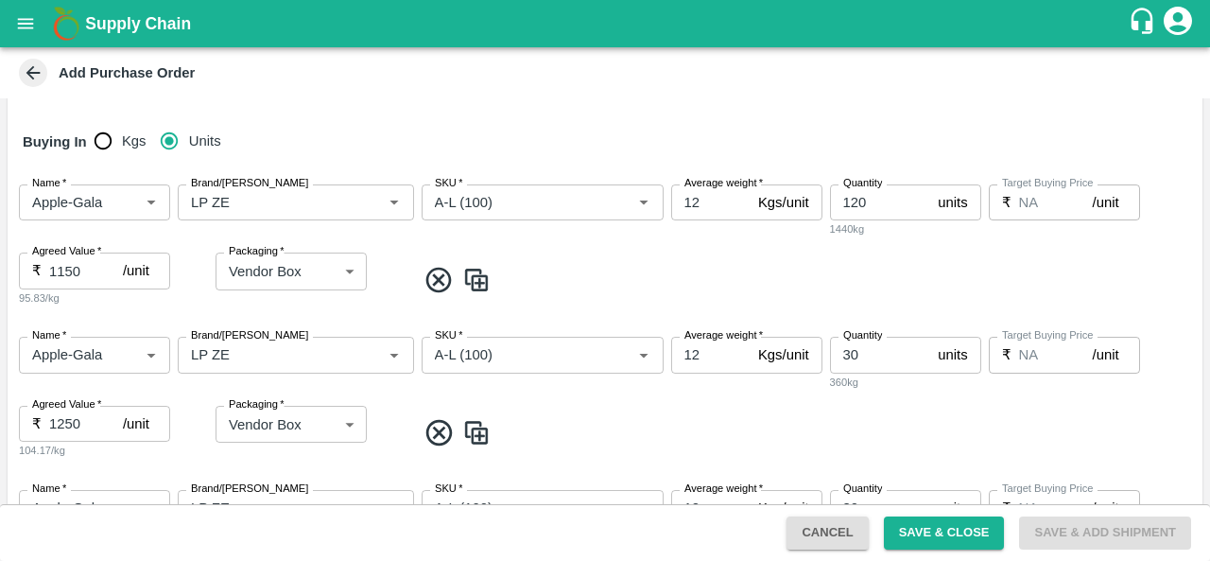
scroll to position [312, 0]
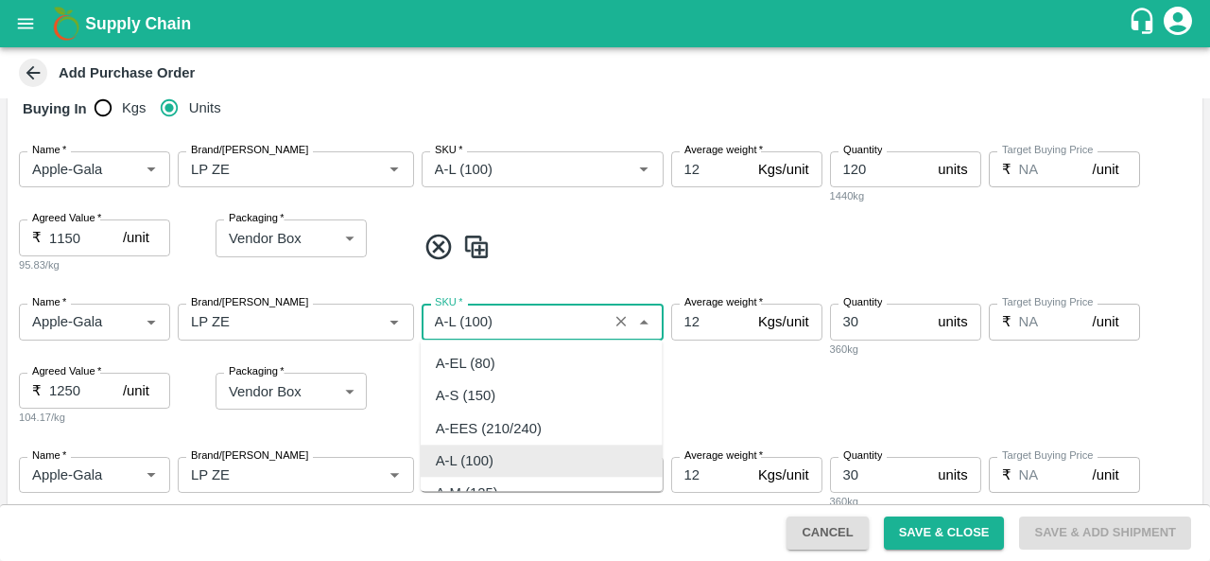
click at [452, 322] on input "SKU   *" at bounding box center [514, 321] width 175 height 25
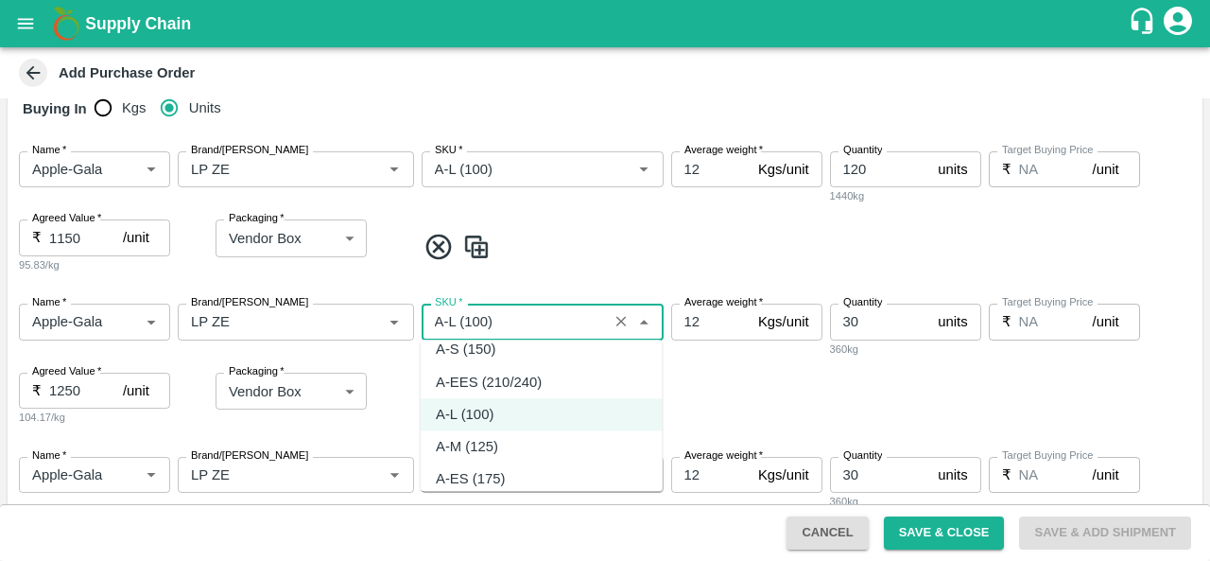
scroll to position [45, 0]
click at [462, 451] on div "A-M (125)" at bounding box center [467, 447] width 62 height 21
type input "A-M (125)"
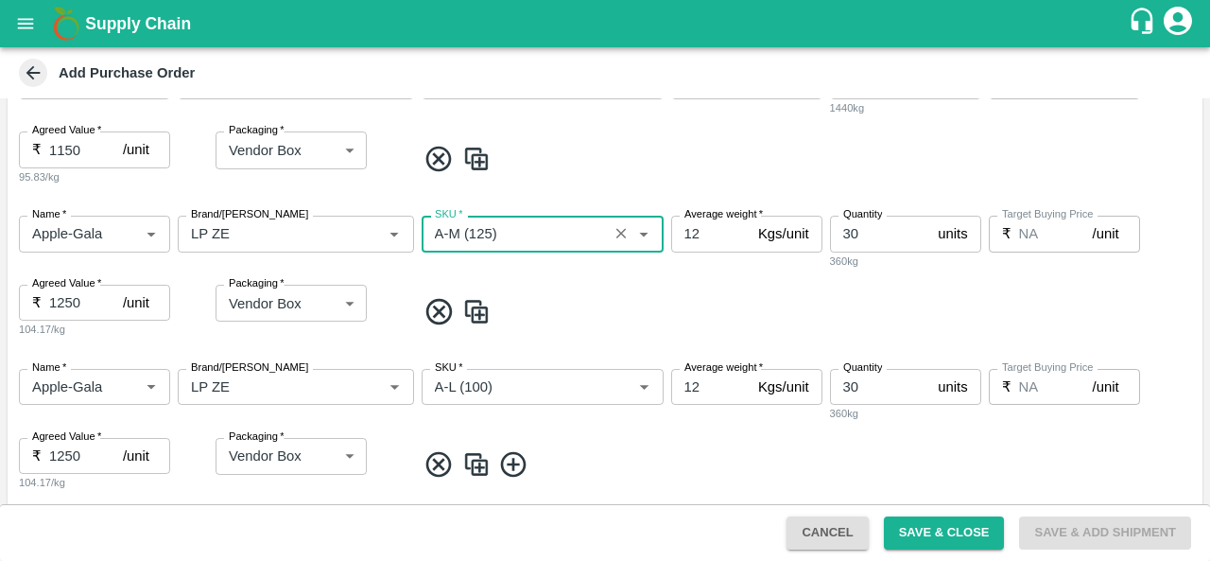
scroll to position [406, 0]
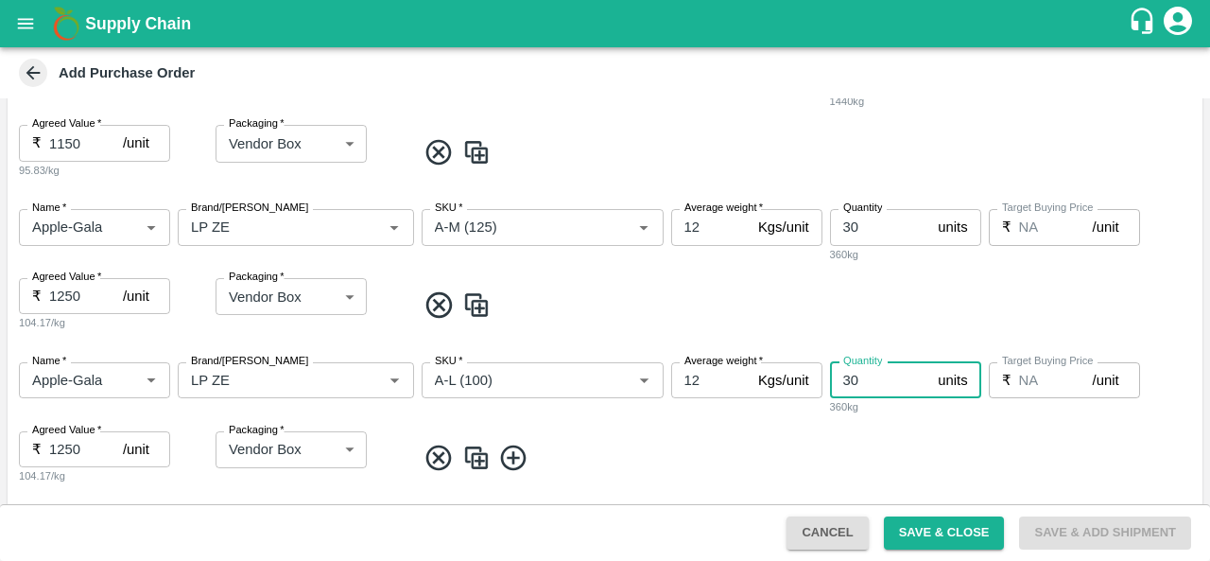
click at [850, 375] on input "30" at bounding box center [880, 380] width 101 height 36
type input "50"
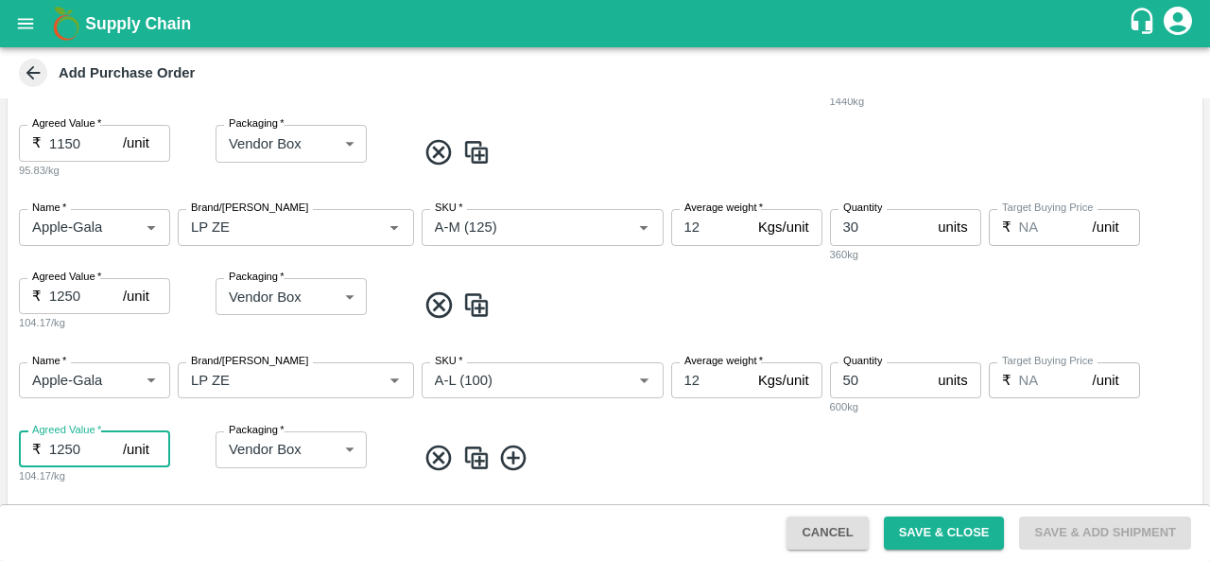
click at [64, 450] on input "1250" at bounding box center [86, 449] width 74 height 36
type input "1150"
click at [474, 457] on img at bounding box center [476, 457] width 28 height 31
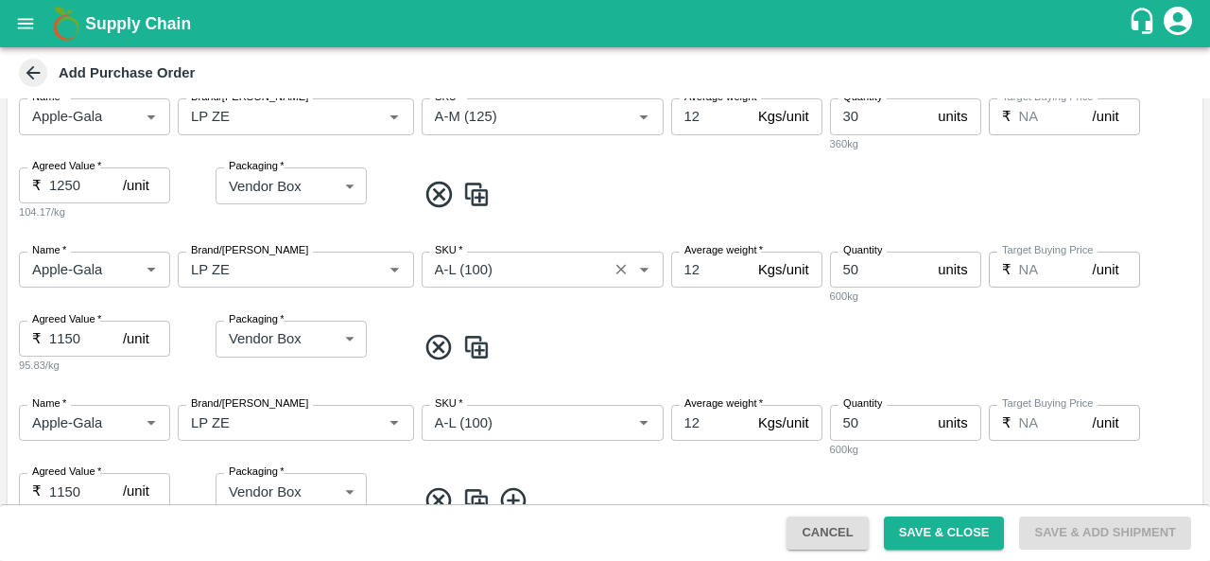
scroll to position [531, 0]
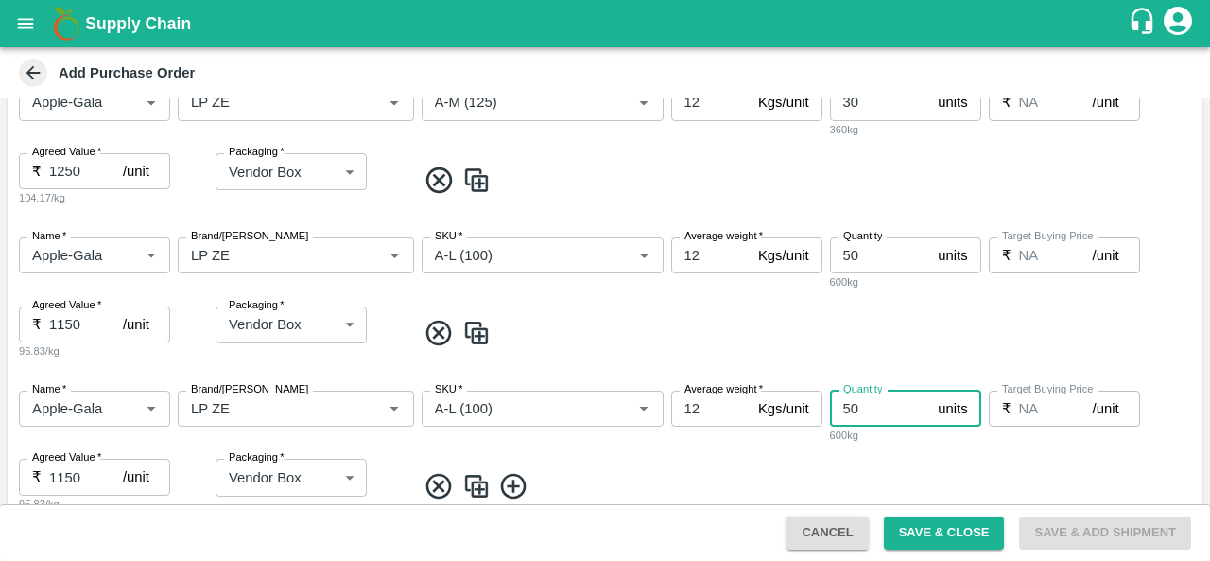
click at [851, 411] on input "50" at bounding box center [880, 408] width 101 height 36
type input "0"
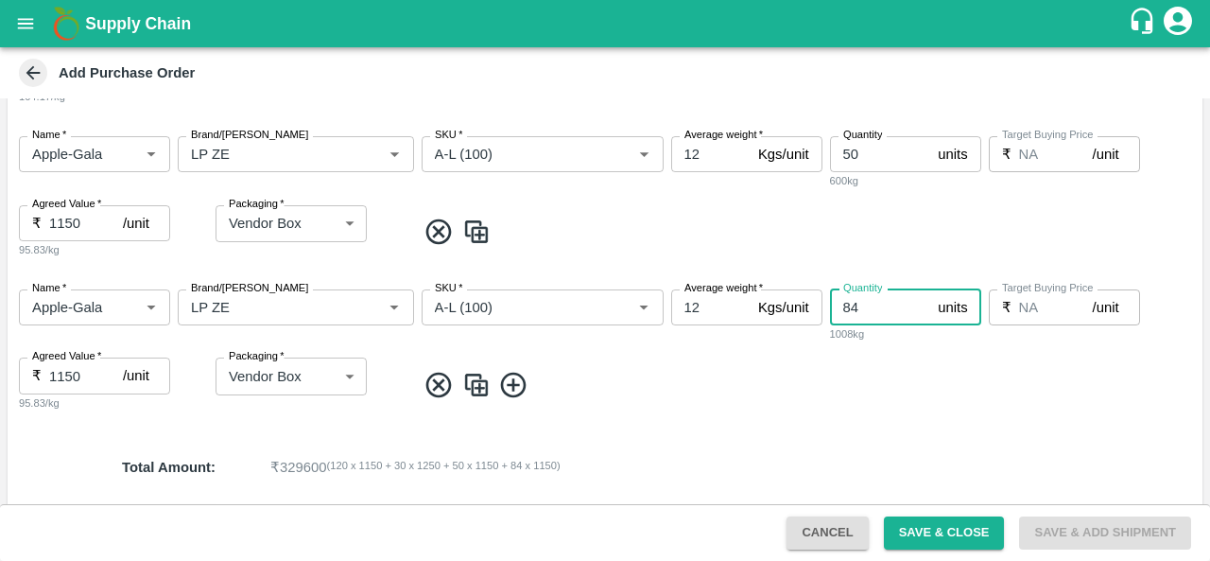
type input "84"
click at [471, 388] on img at bounding box center [476, 385] width 28 height 31
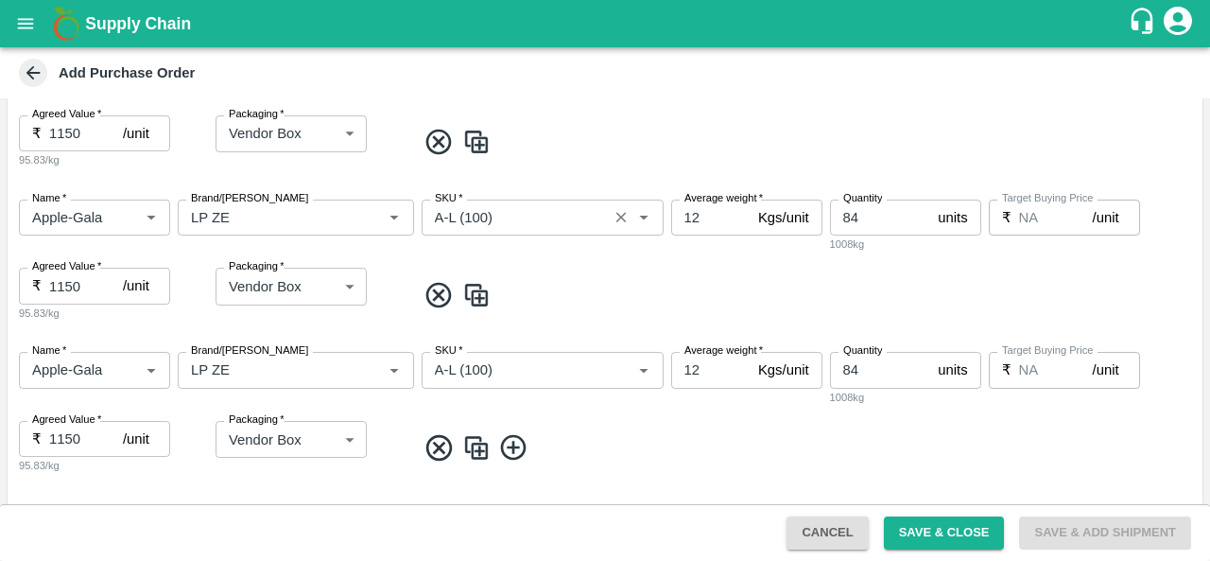
scroll to position [728, 0]
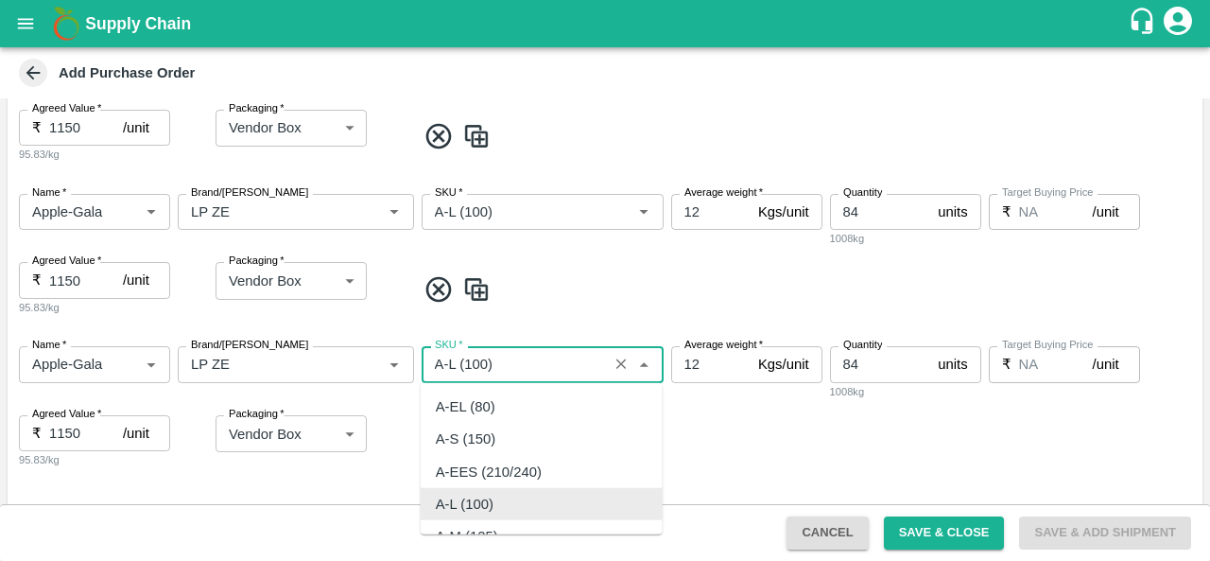
click at [455, 366] on input "SKU   *" at bounding box center [514, 364] width 175 height 25
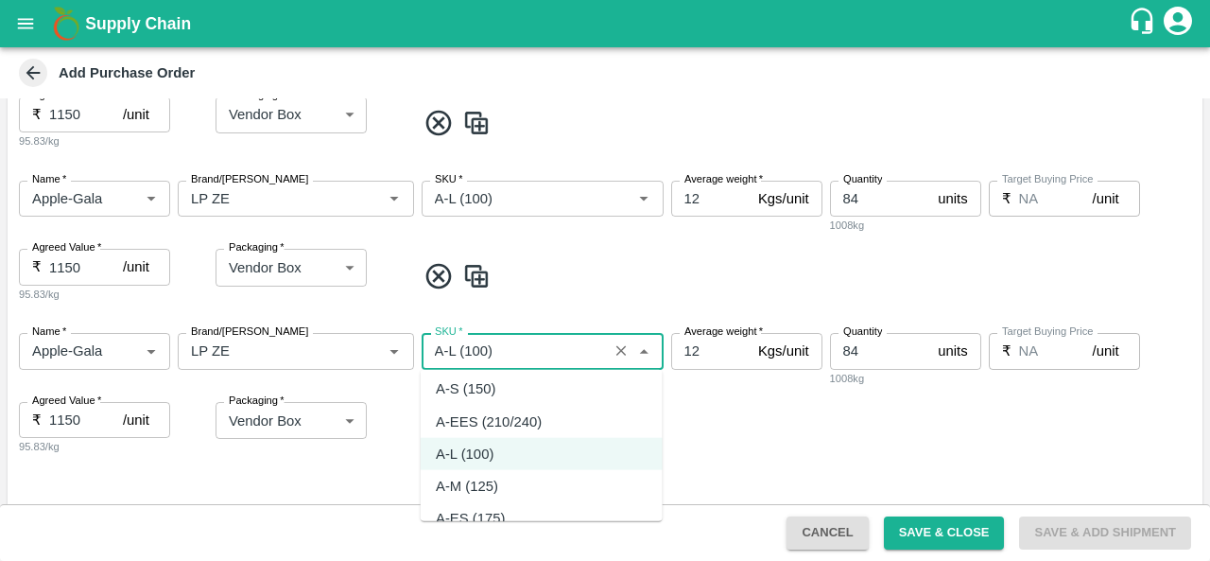
scroll to position [46, 0]
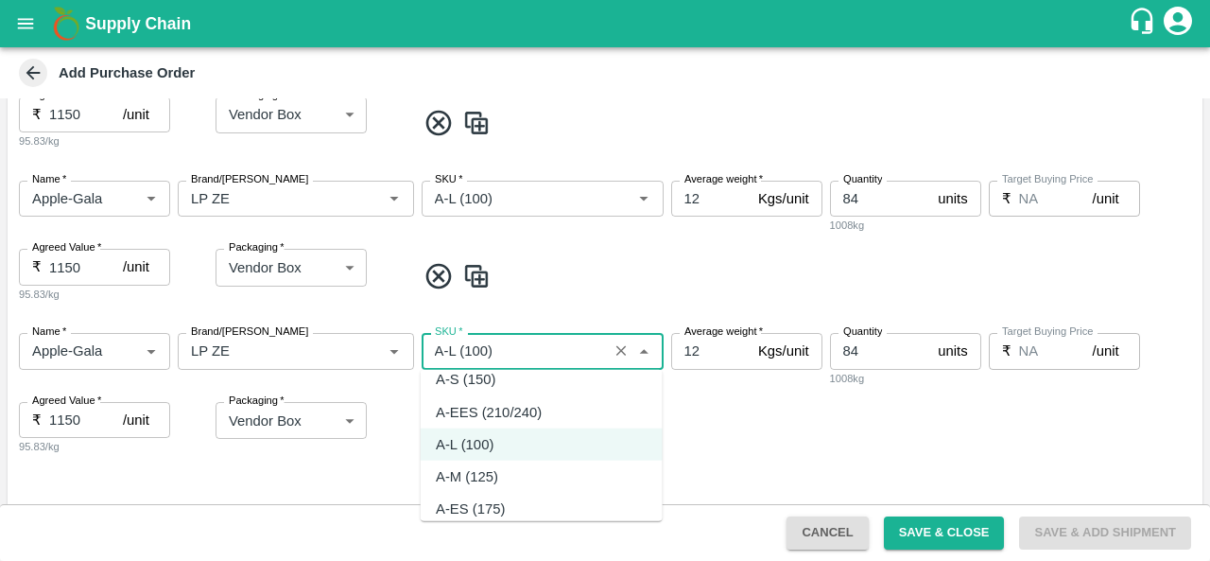
click at [493, 474] on div "A-M (125)" at bounding box center [467, 476] width 62 height 21
type input "A-M (125)"
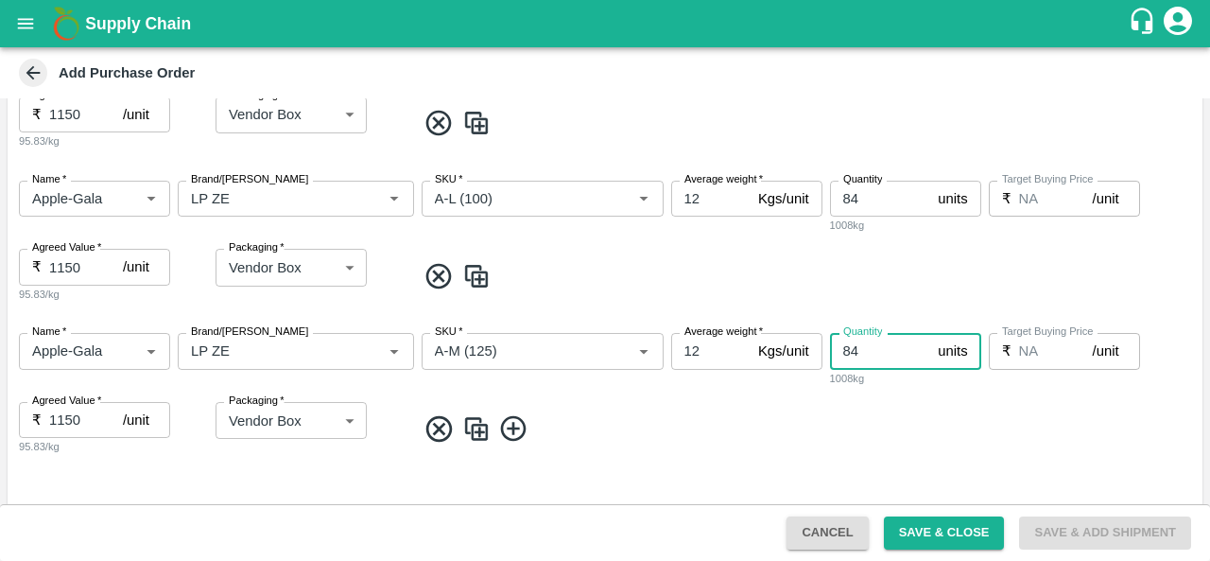
click at [862, 356] on input "84" at bounding box center [880, 351] width 101 height 36
type input "8"
type input "66"
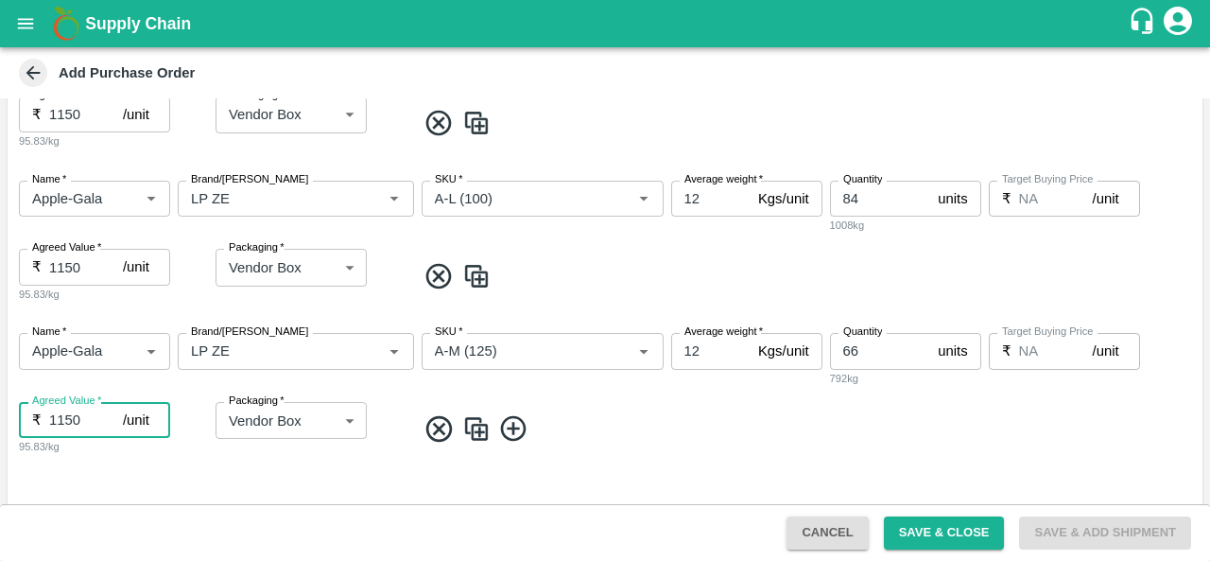
click at [62, 417] on input "1150" at bounding box center [86, 420] width 74 height 36
type input "1250"
click at [480, 428] on img at bounding box center [476, 428] width 28 height 31
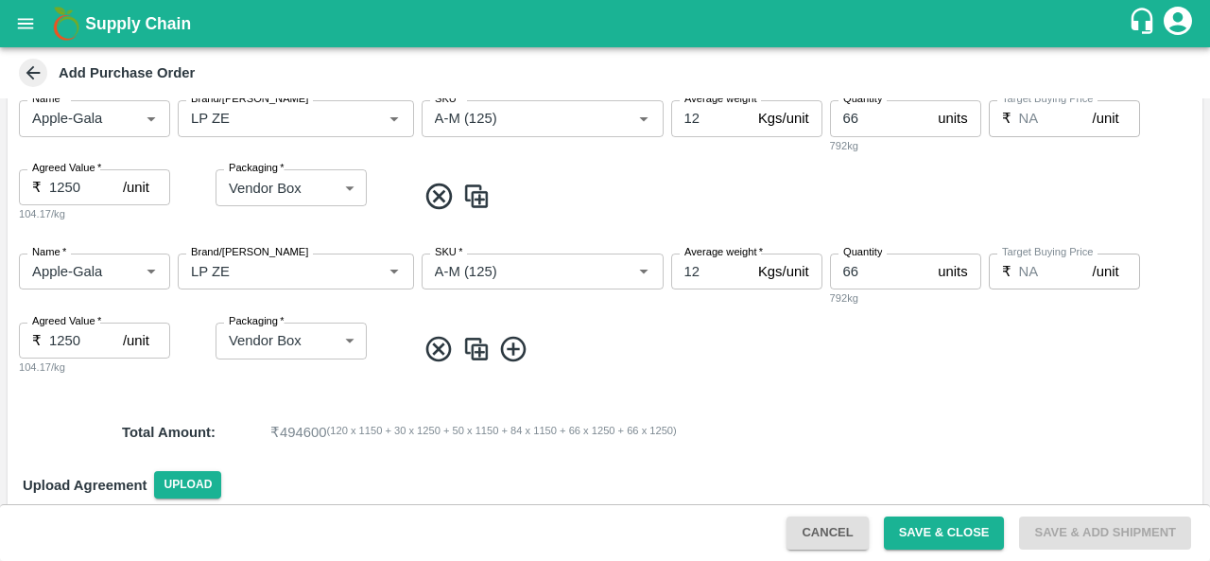
scroll to position [981, 0]
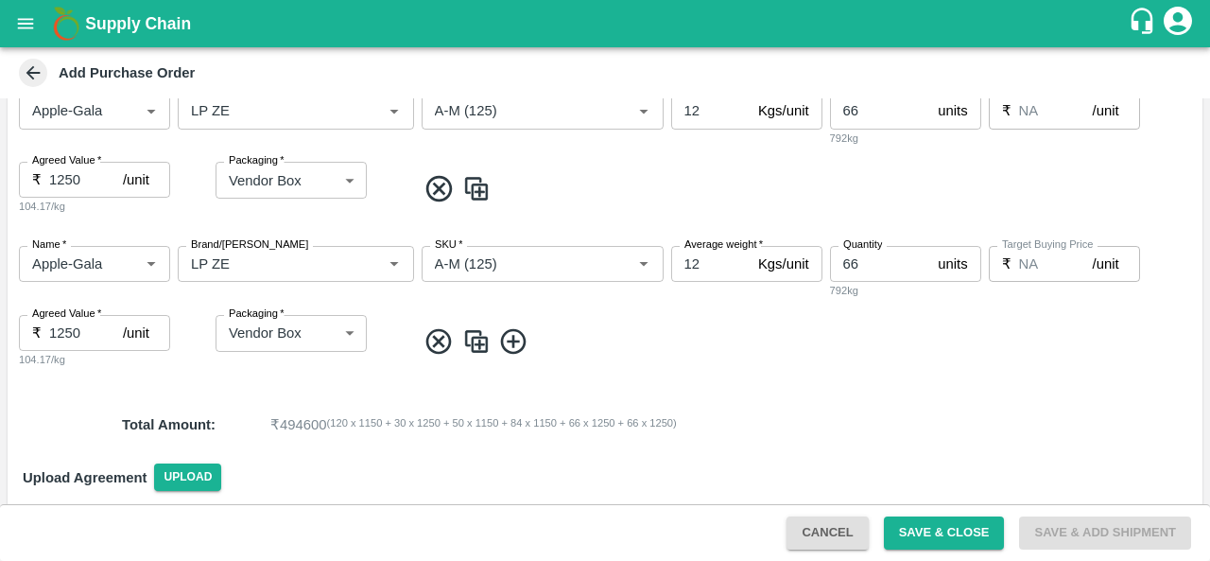
click at [868, 263] on input "66" at bounding box center [880, 264] width 101 height 36
type input "6"
type input "42"
click at [70, 328] on input "1250" at bounding box center [86, 333] width 74 height 36
type input "1175"
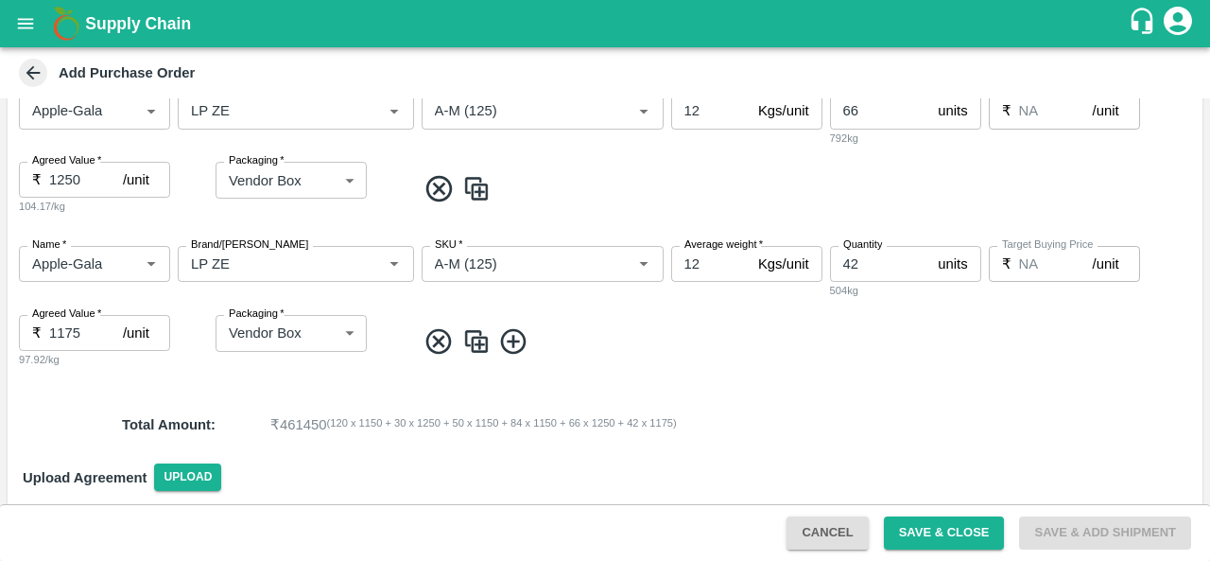
click at [643, 344] on span at bounding box center [805, 341] width 779 height 31
click at [716, 366] on div "Name   * Name   * Brand/Marka Brand/Marka SKU   * SKU   * Average weight   * 12…" at bounding box center [605, 307] width 1195 height 153
click at [805, 438] on div "Total Amount : ₹ 461450 ( 120 x 1150 + 30 x 1250 + 50 x 1150 + 84 x 1150 + 66 x…" at bounding box center [605, 424] width 1195 height 51
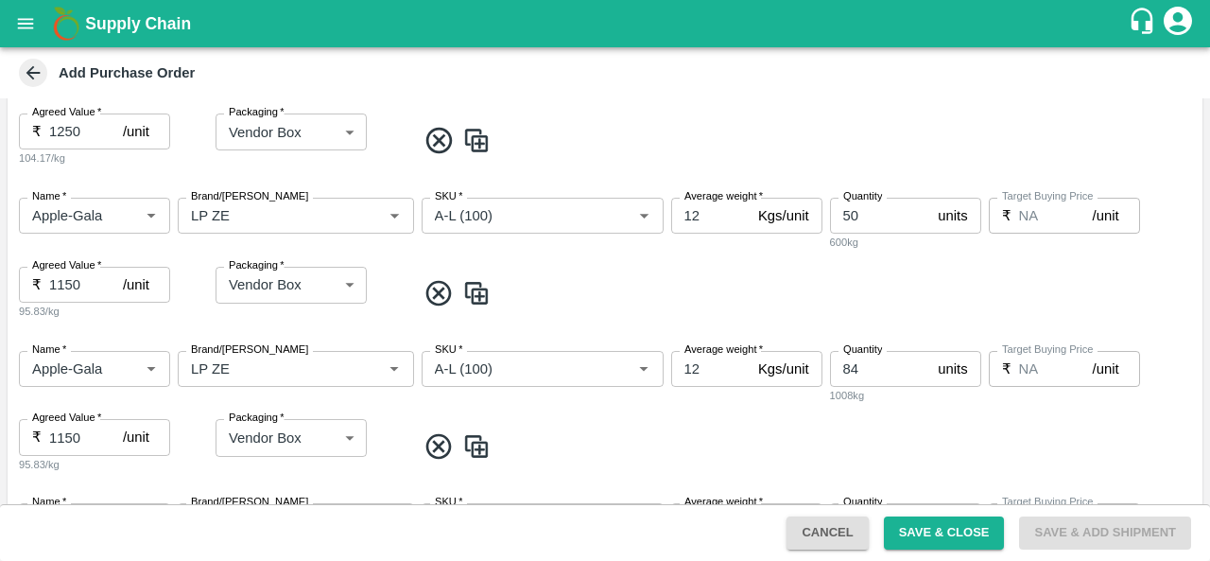
scroll to position [576, 0]
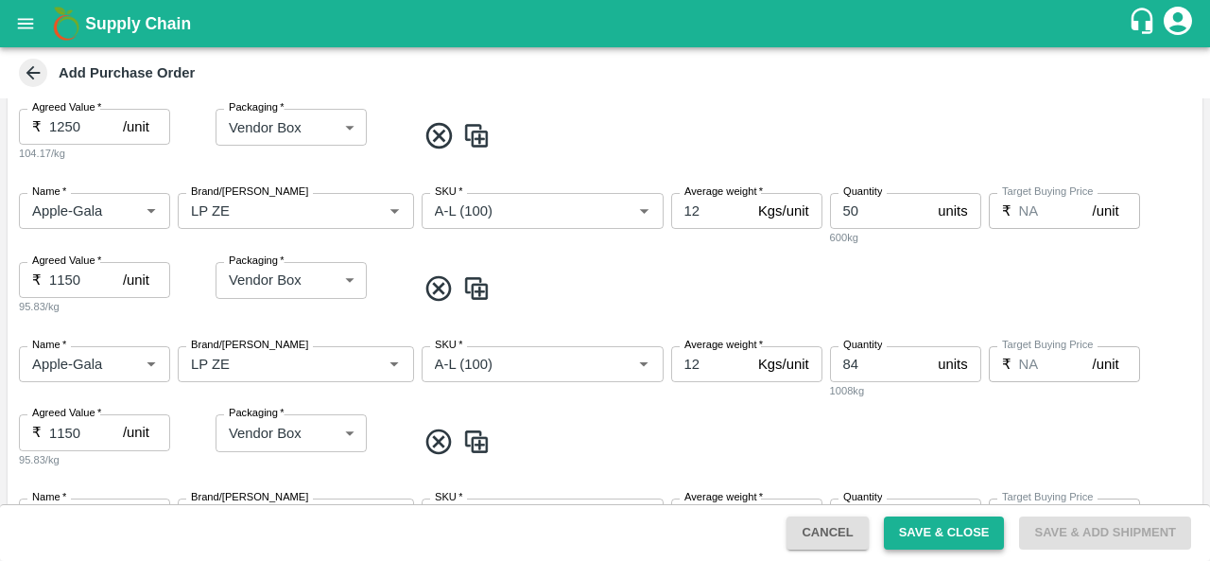
click at [924, 536] on button "Save & Close" at bounding box center [944, 532] width 121 height 33
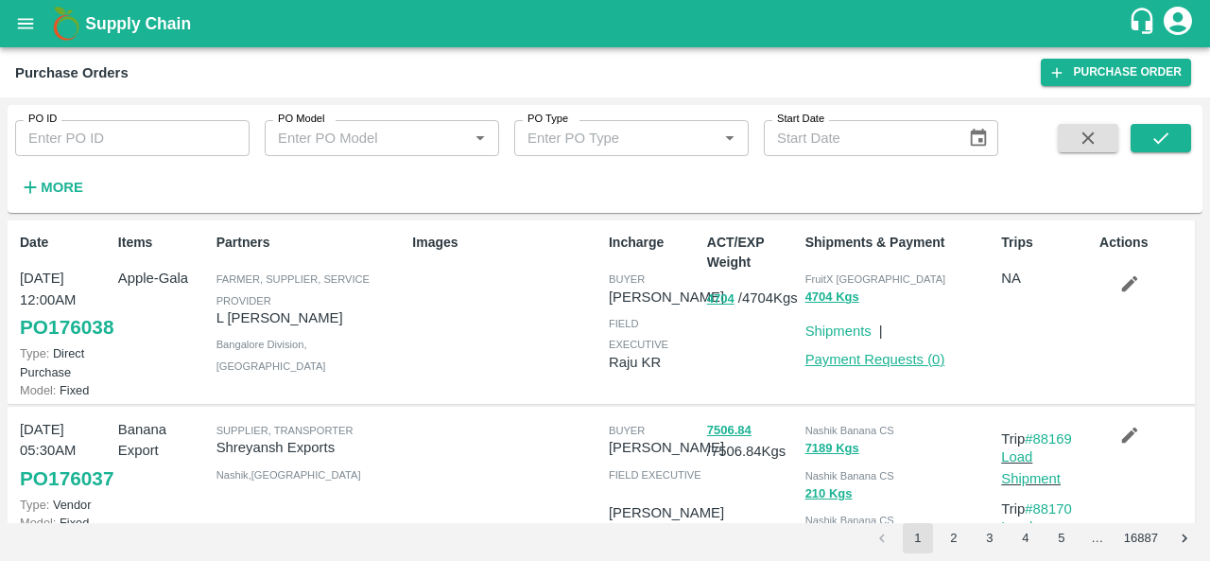
click at [898, 357] on link "Payment Requests ( 0 )" at bounding box center [875, 359] width 140 height 15
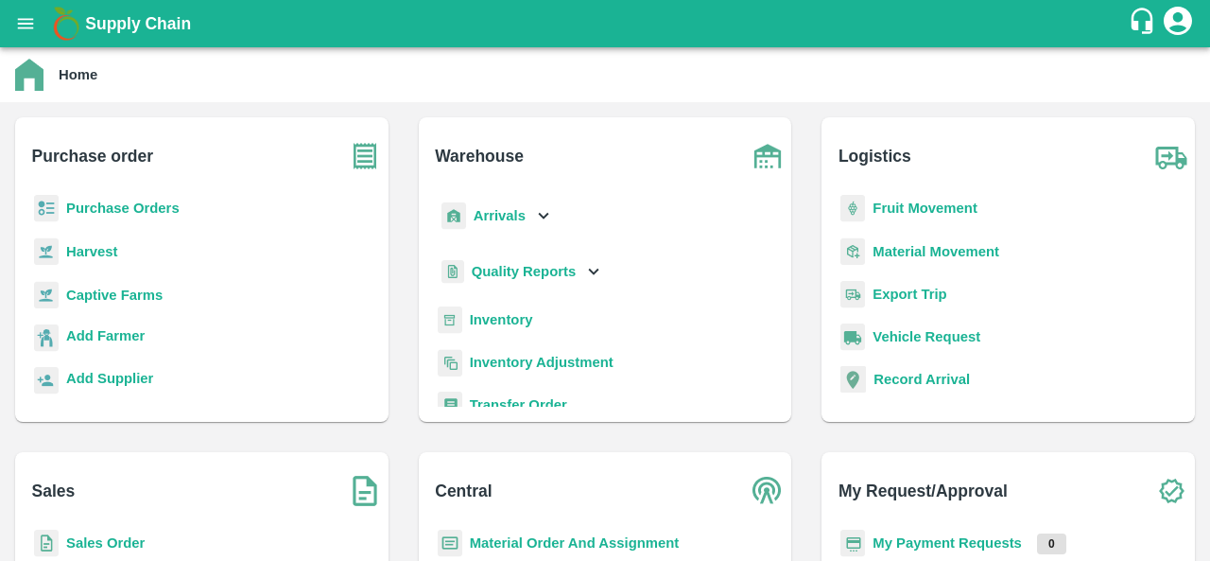
click at [509, 221] on b "Arrivals" at bounding box center [500, 215] width 52 height 15
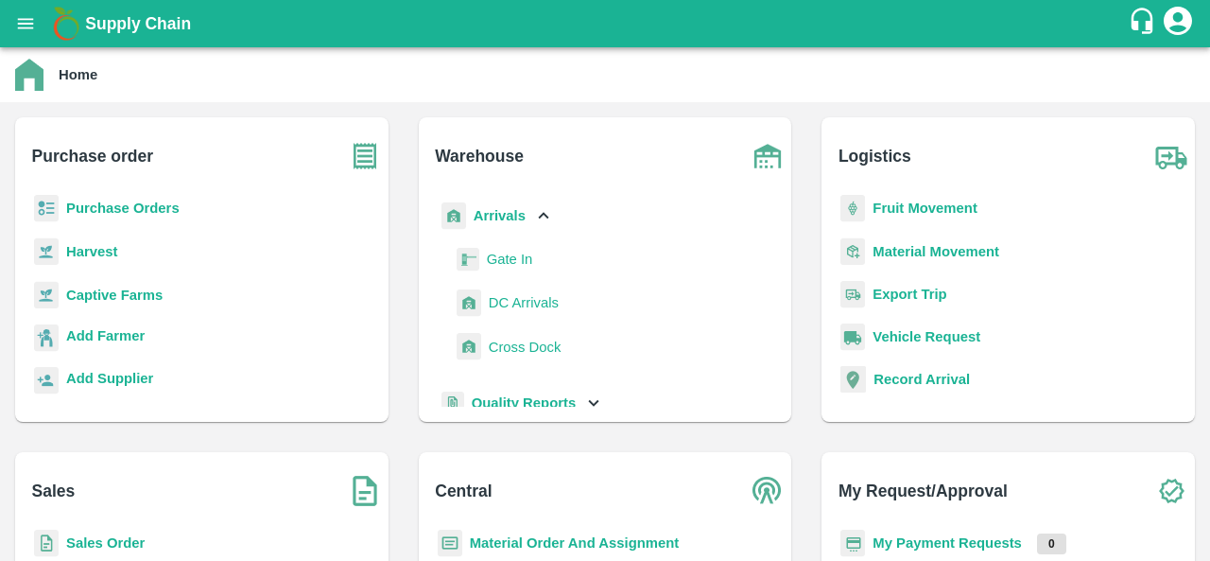
click at [531, 305] on span "DC Arrivals" at bounding box center [524, 302] width 70 height 21
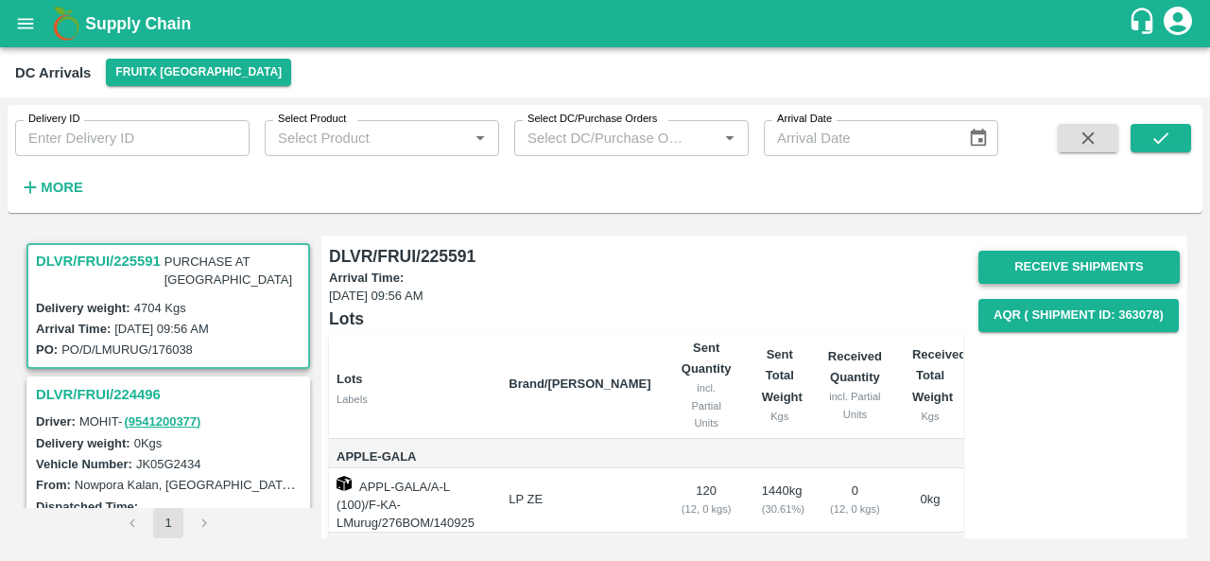
click at [1028, 272] on button "Receive Shipments" at bounding box center [1078, 266] width 201 height 33
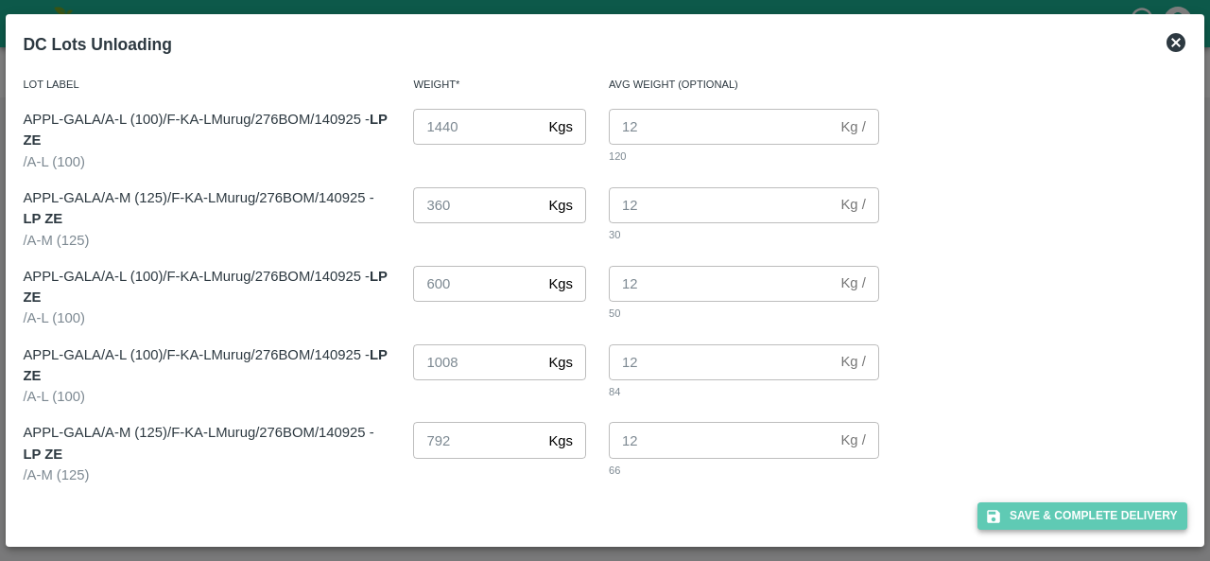
click at [1044, 508] on button "Save & Complete Delivery" at bounding box center [1082, 515] width 210 height 27
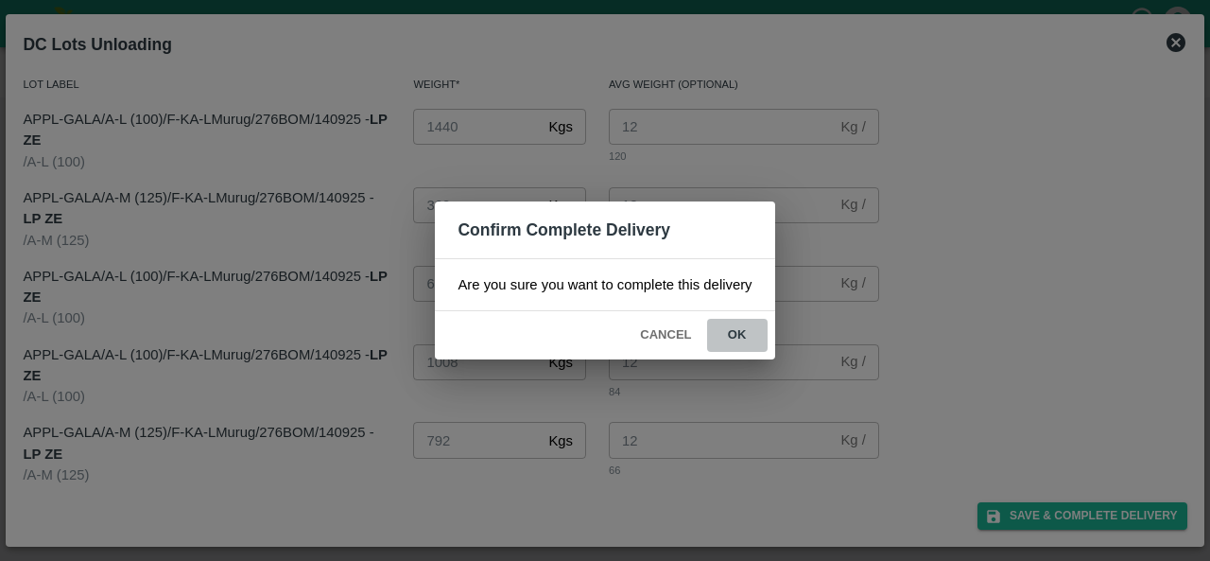
click at [723, 334] on button "ok" at bounding box center [737, 335] width 60 height 33
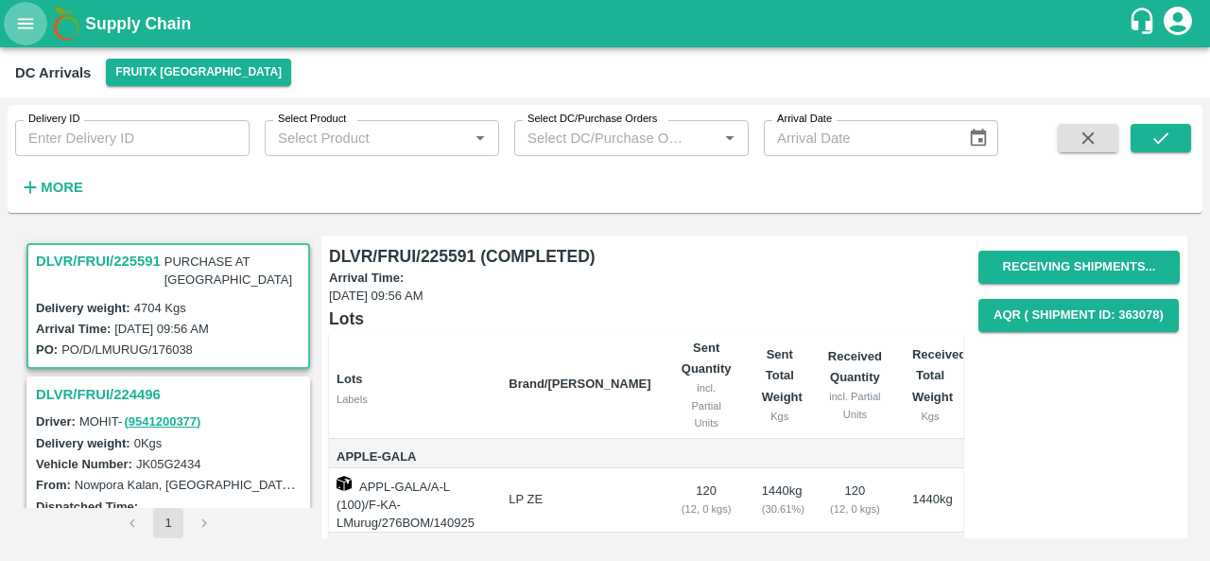
click at [25, 22] on icon "open drawer" at bounding box center [25, 23] width 21 height 21
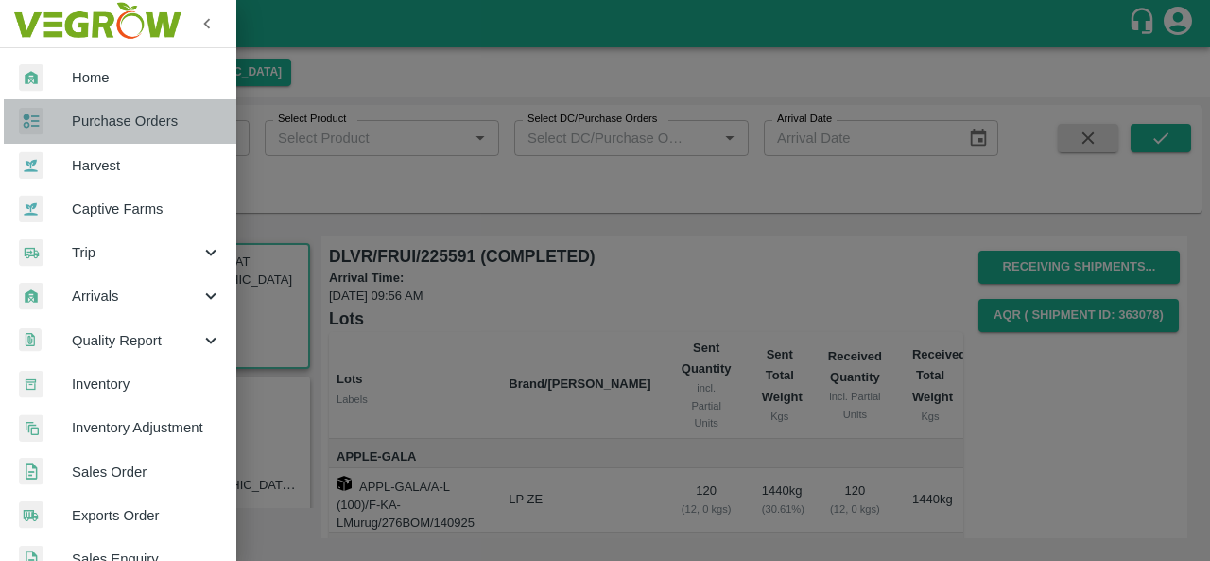
click at [121, 114] on span "Purchase Orders" at bounding box center [146, 121] width 149 height 21
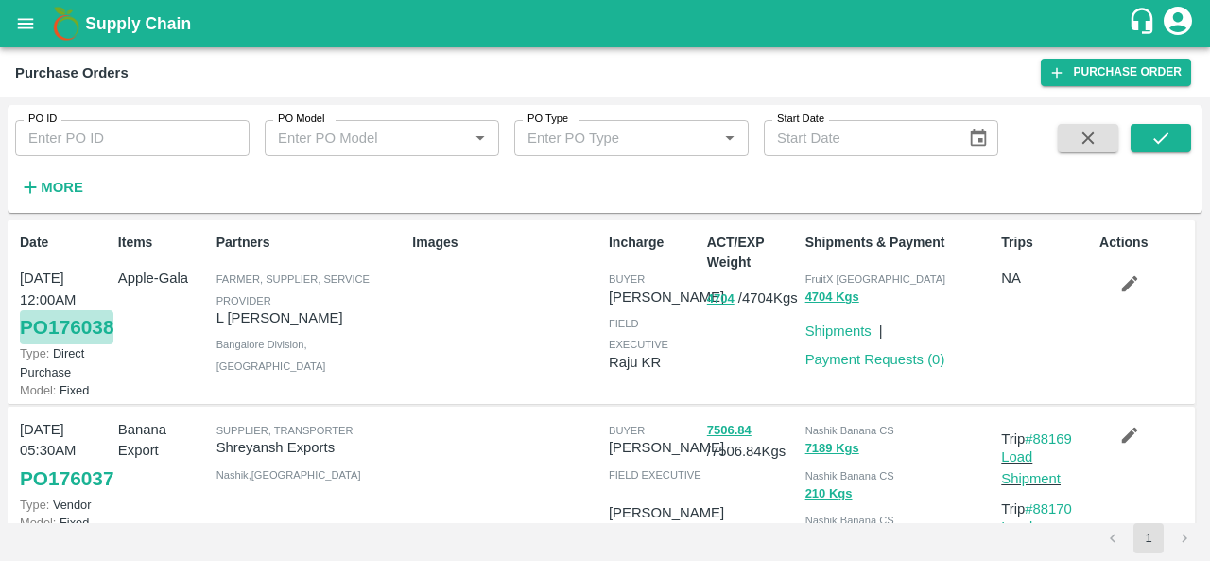
click at [58, 344] on link "PO 176038" at bounding box center [67, 327] width 94 height 34
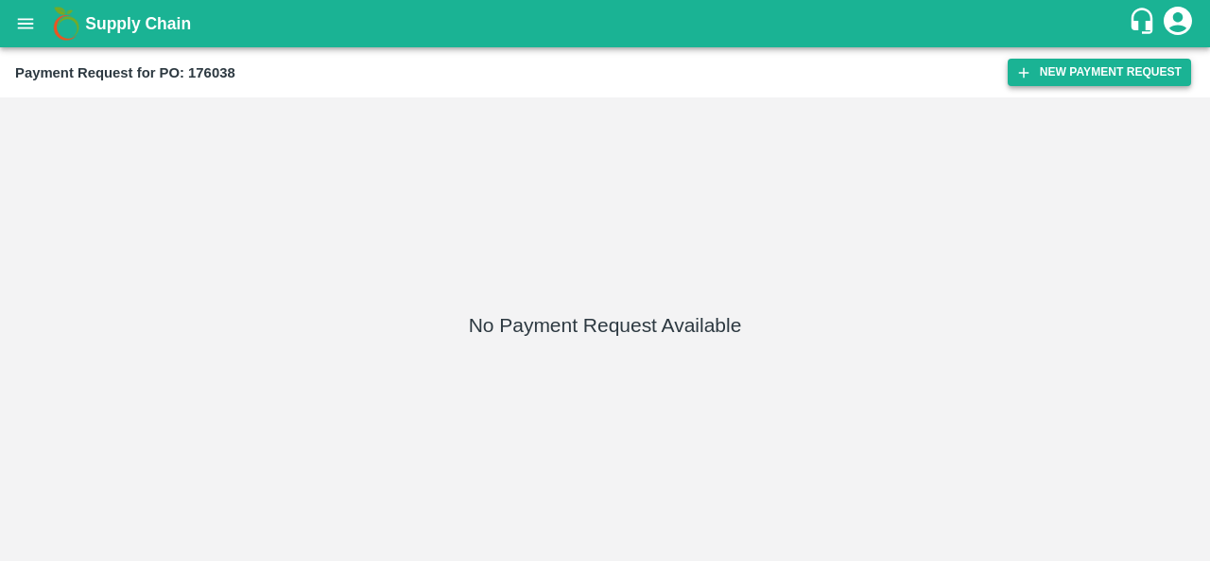
click at [1054, 71] on button "New Payment Request" at bounding box center [1099, 72] width 183 height 27
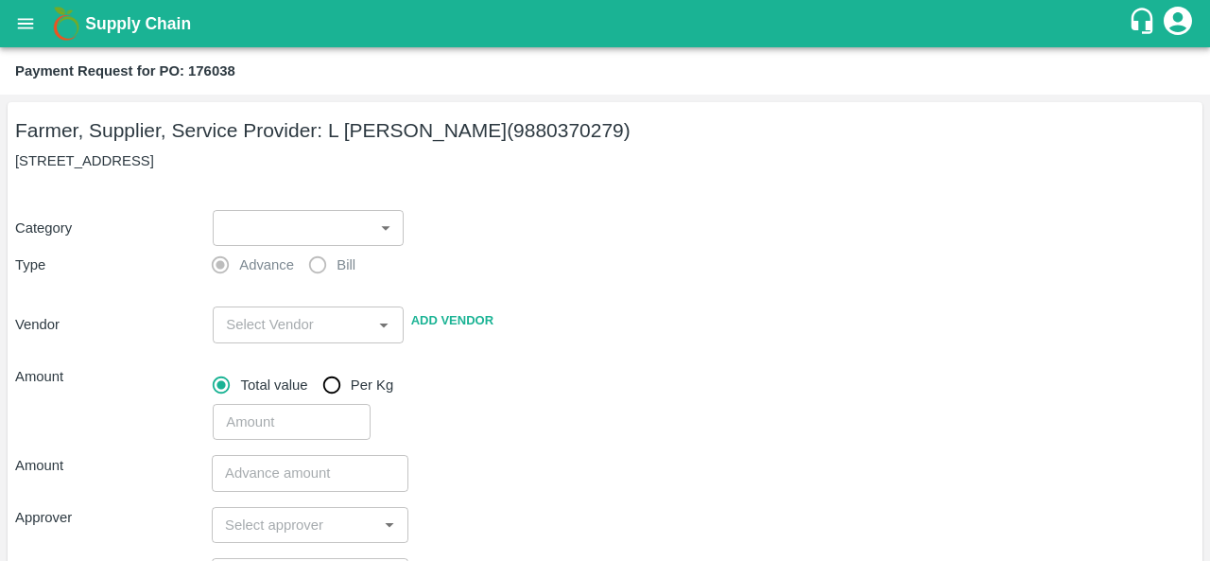
click at [282, 228] on body "Supply Chain Payment Request for PO: 176038 Farmer, Supplier, Service Provider:…" at bounding box center [605, 280] width 1210 height 561
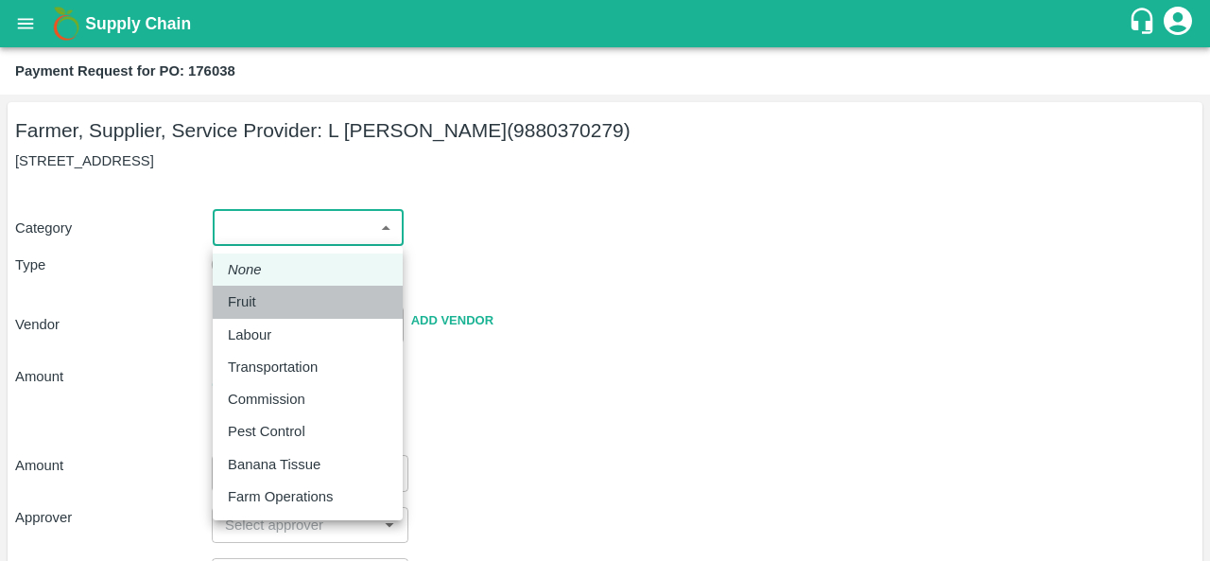
click at [270, 304] on div "Fruit" at bounding box center [308, 301] width 160 height 21
type input "1"
type input "L Murugesan - 9880370279(Farmer, Supplier, Service Provider)"
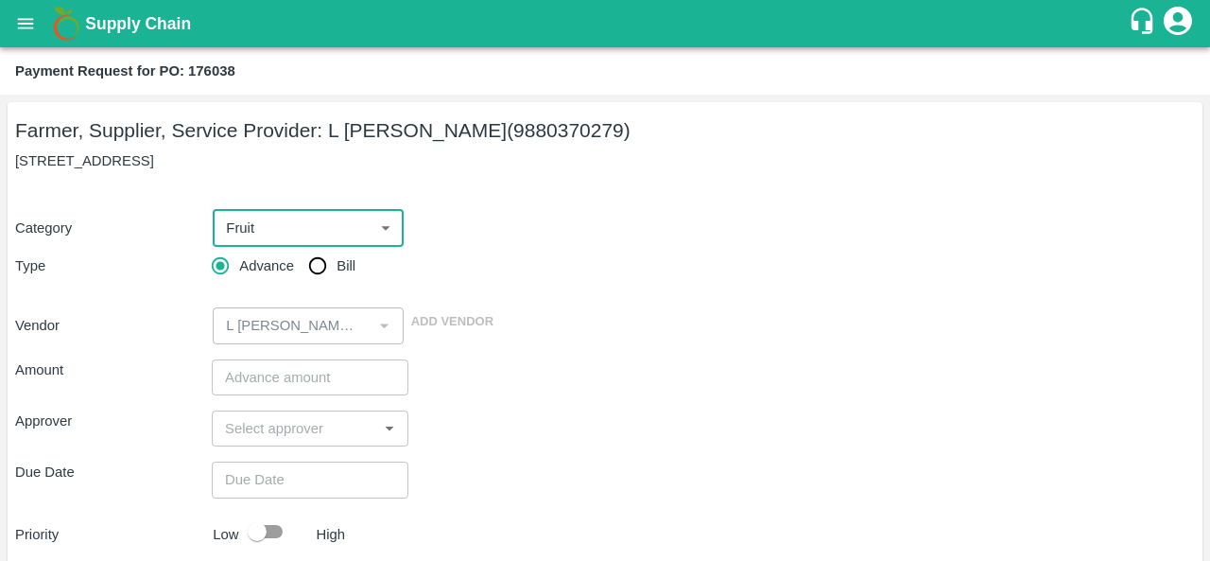
click at [340, 274] on span "Bill" at bounding box center [346, 265] width 19 height 21
click at [337, 274] on input "Bill" at bounding box center [318, 266] width 38 height 38
radio input "true"
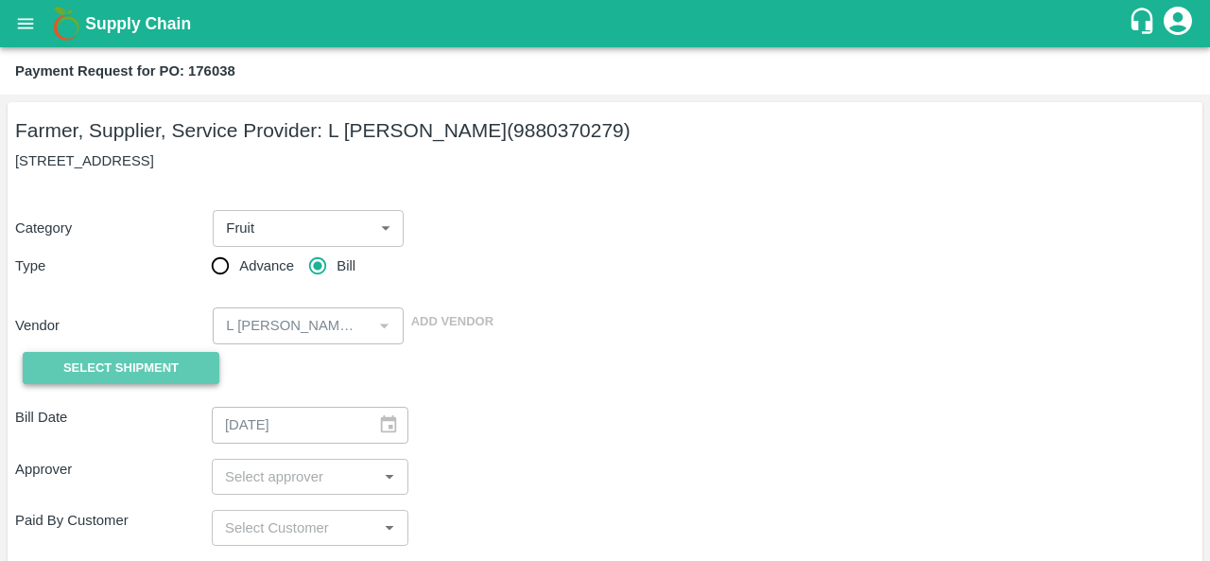
click at [168, 361] on span "Select Shipment" at bounding box center [120, 368] width 115 height 22
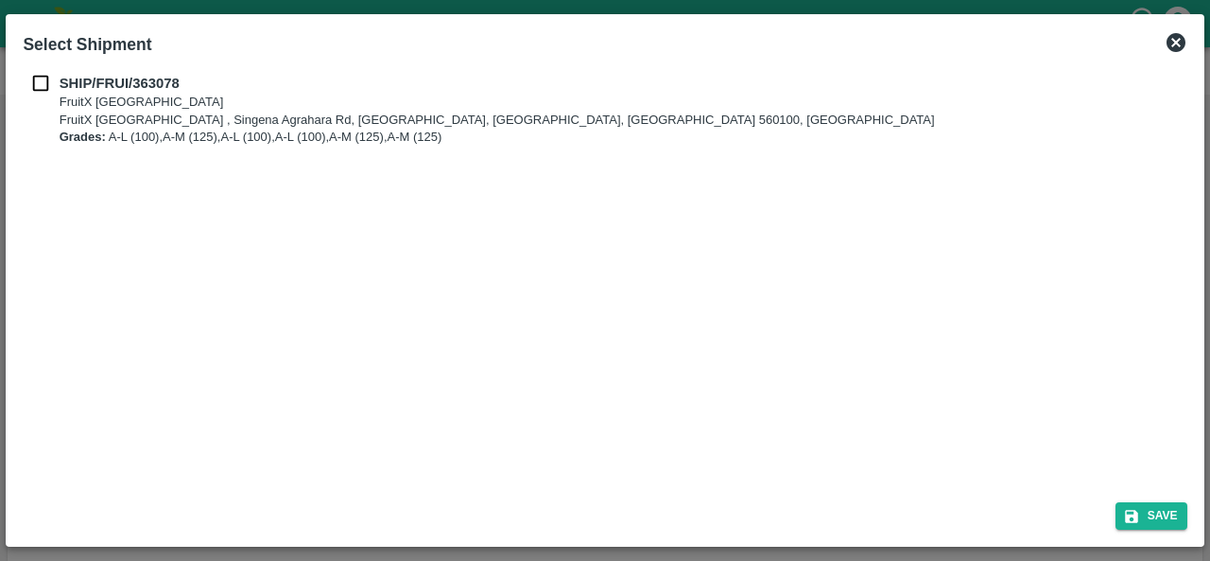
click at [45, 83] on input "checkbox" at bounding box center [41, 83] width 36 height 21
checkbox input "true"
click at [1133, 512] on icon "submit" at bounding box center [1131, 516] width 13 height 13
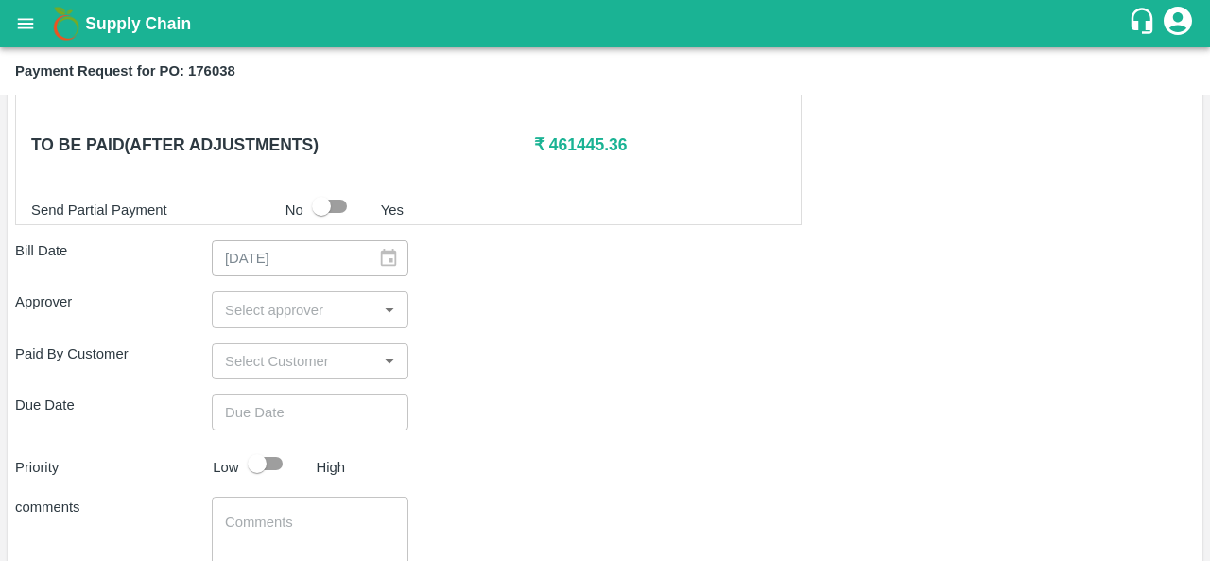
scroll to position [682, 0]
click at [348, 297] on input "input" at bounding box center [294, 308] width 154 height 25
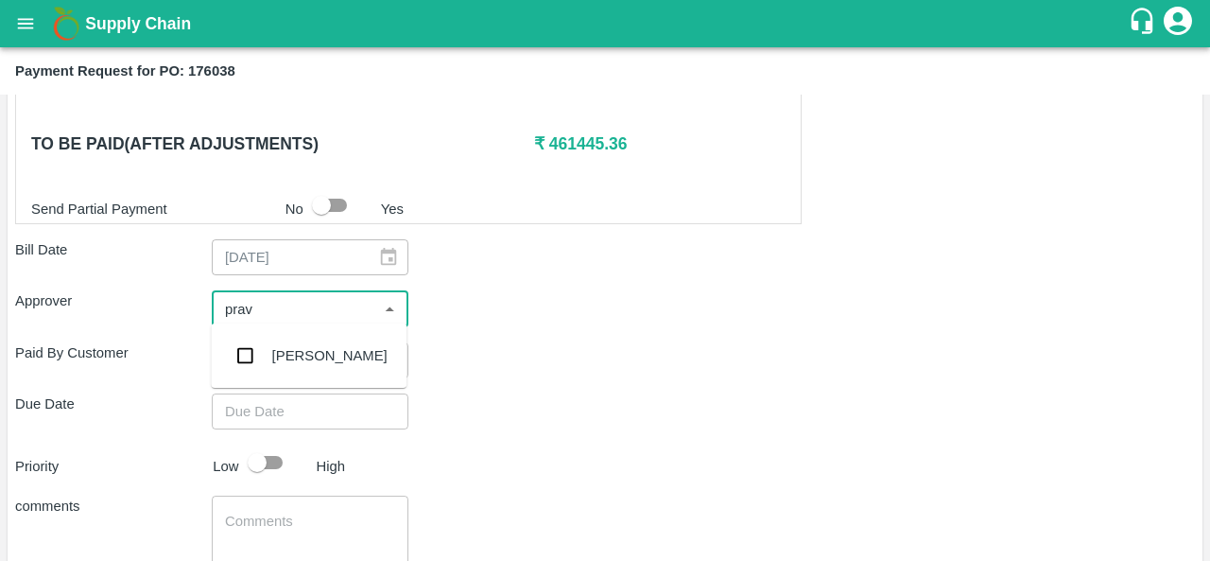
type input "prave"
click at [344, 373] on div "Praveen Kumar" at bounding box center [309, 355] width 196 height 49
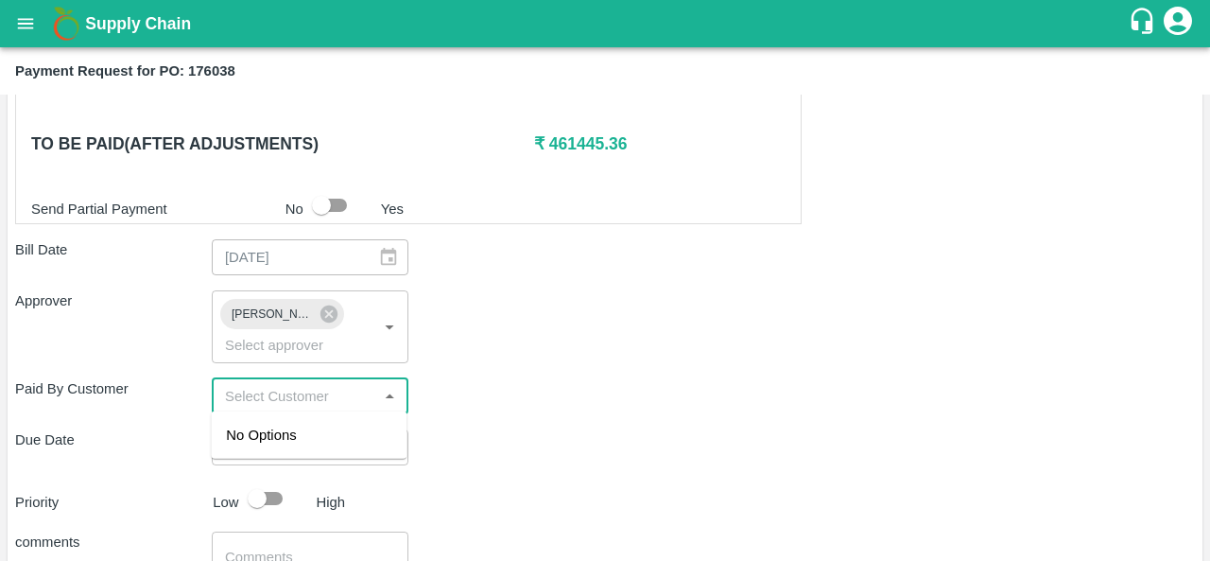
click at [305, 393] on input "input" at bounding box center [294, 396] width 154 height 25
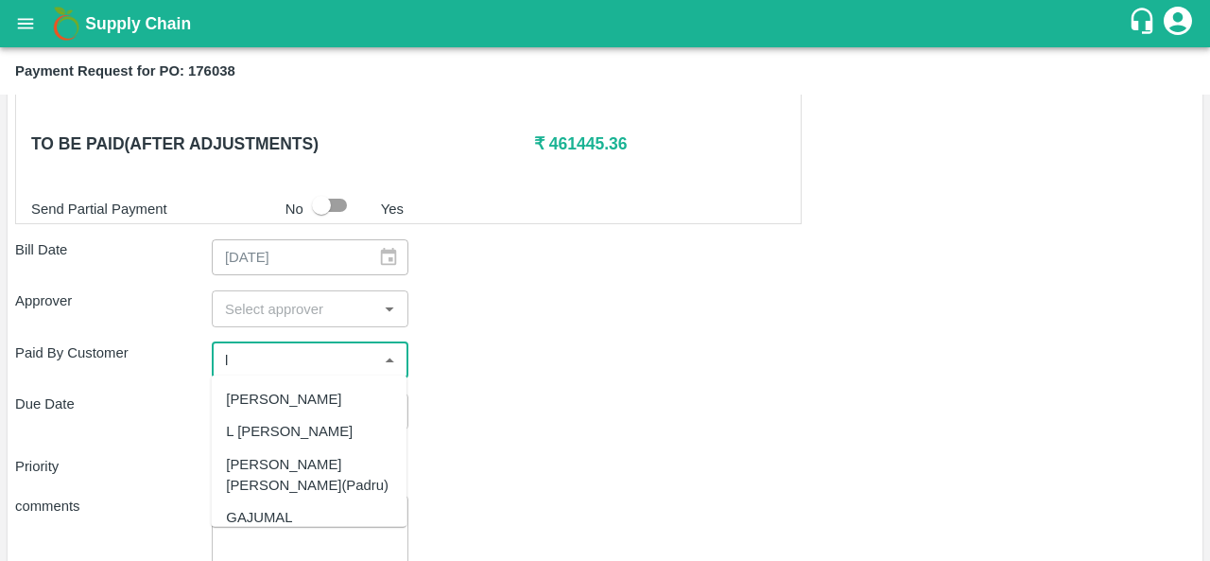
type input "l"
click at [321, 428] on div "Green Spices Hut" at bounding box center [281, 431] width 111 height 21
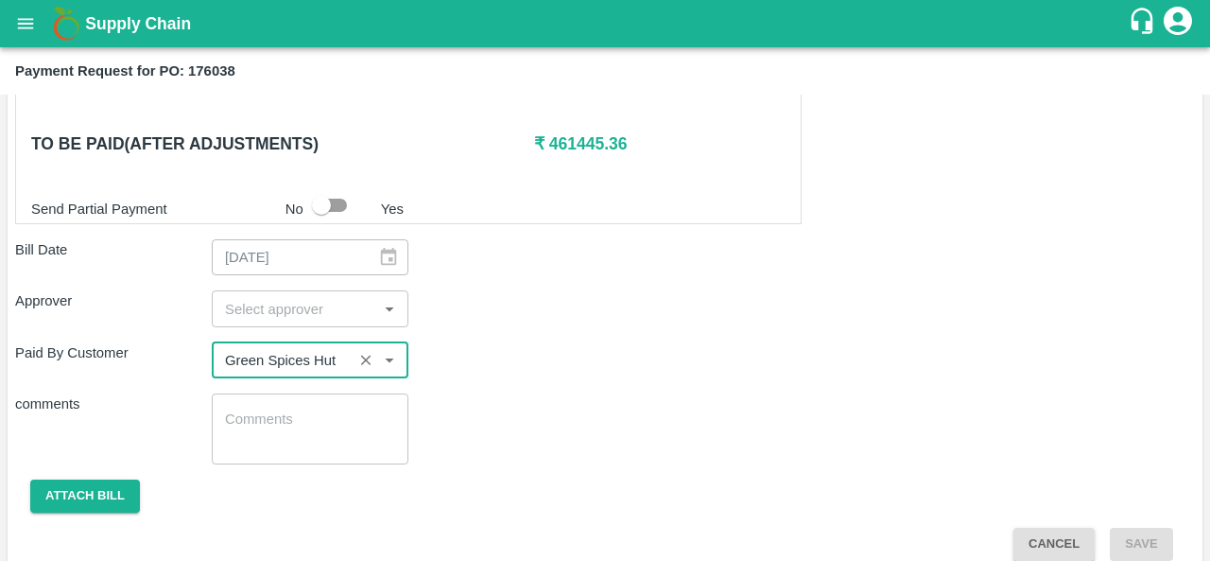
type input "Green Spices Hut"
click at [529, 419] on div "comments x ​" at bounding box center [605, 428] width 1180 height 71
click at [291, 303] on input "input" at bounding box center [294, 308] width 154 height 25
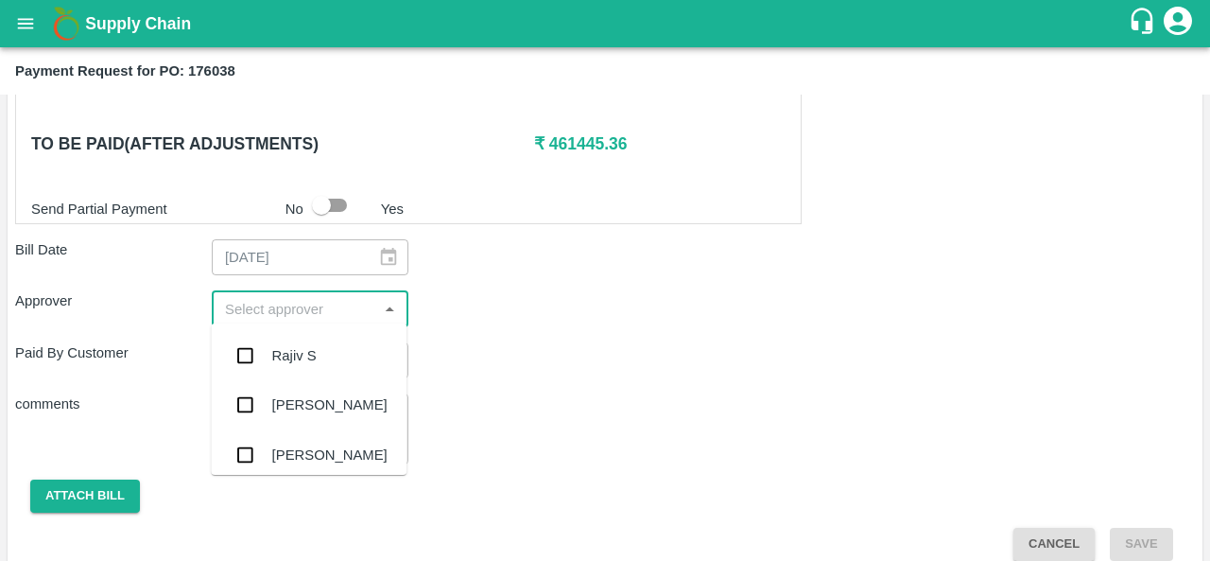
type input "a"
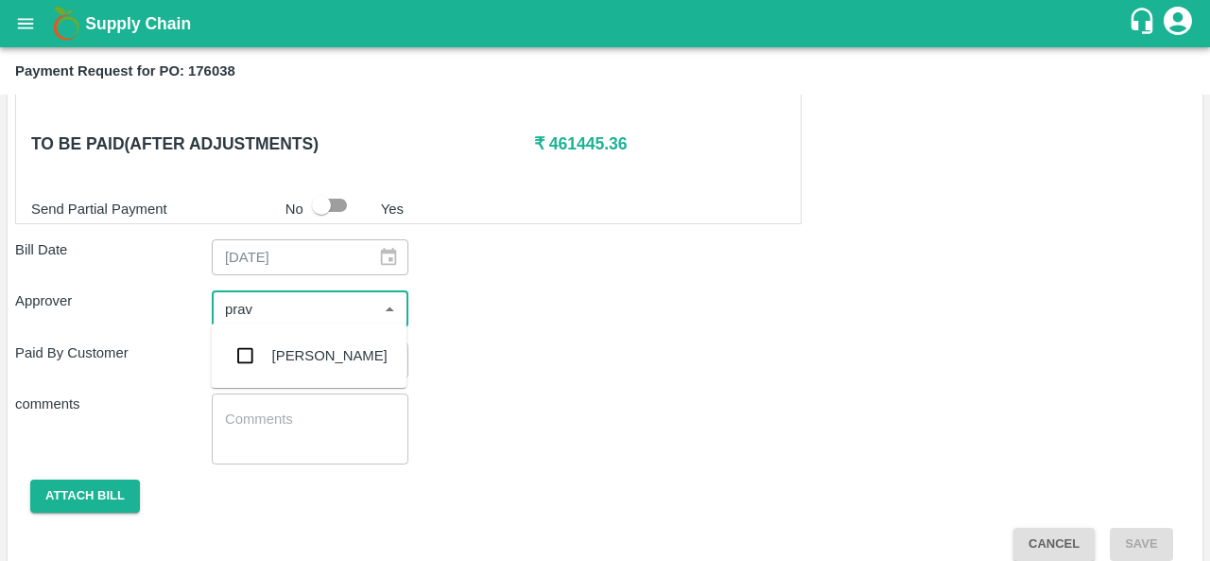
type input "prave"
click at [297, 352] on div "Praveen Kumar" at bounding box center [329, 355] width 115 height 21
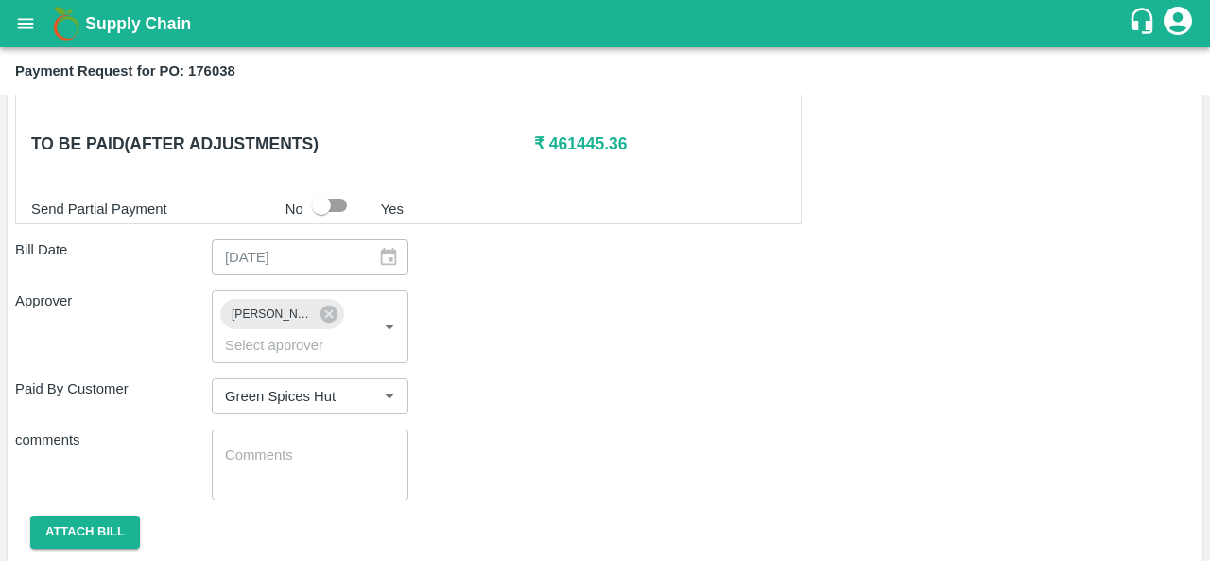
click at [563, 358] on div "Approver Praveen Kumar ​" at bounding box center [605, 326] width 1180 height 72
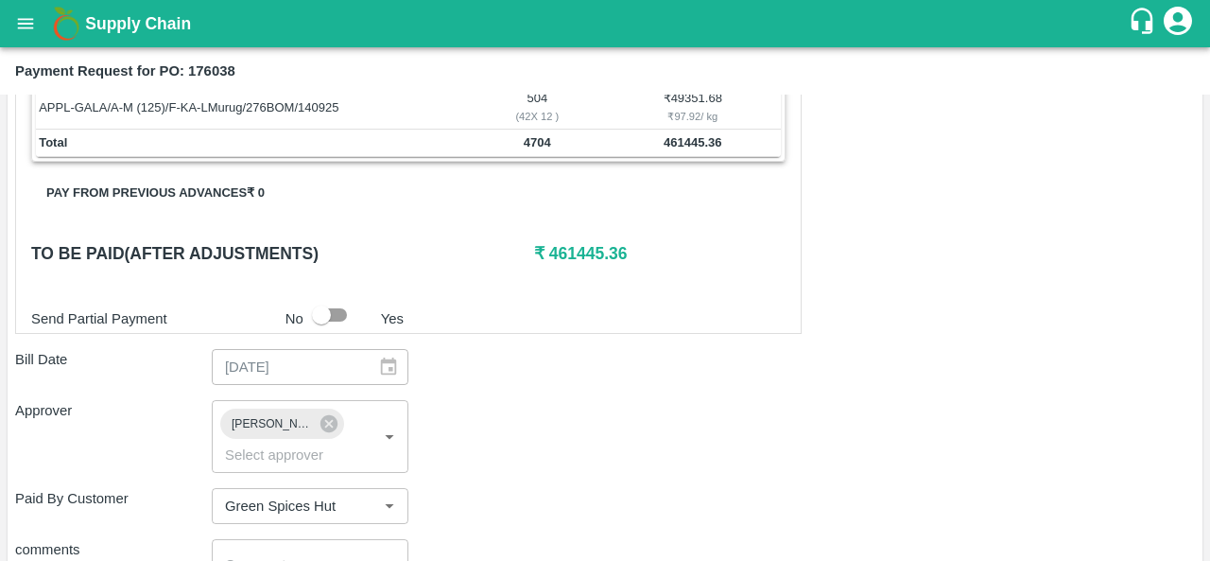
scroll to position [736, 0]
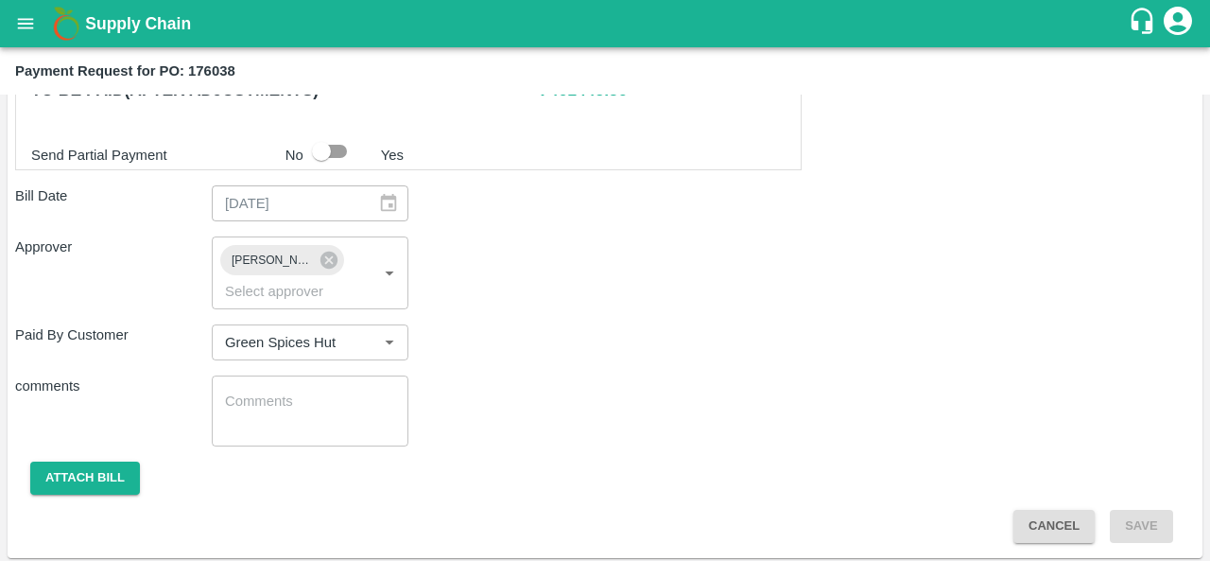
click at [635, 265] on div "Approver Praveen Kumar ​" at bounding box center [605, 272] width 1180 height 72
click at [30, 17] on icon "open drawer" at bounding box center [25, 23] width 21 height 21
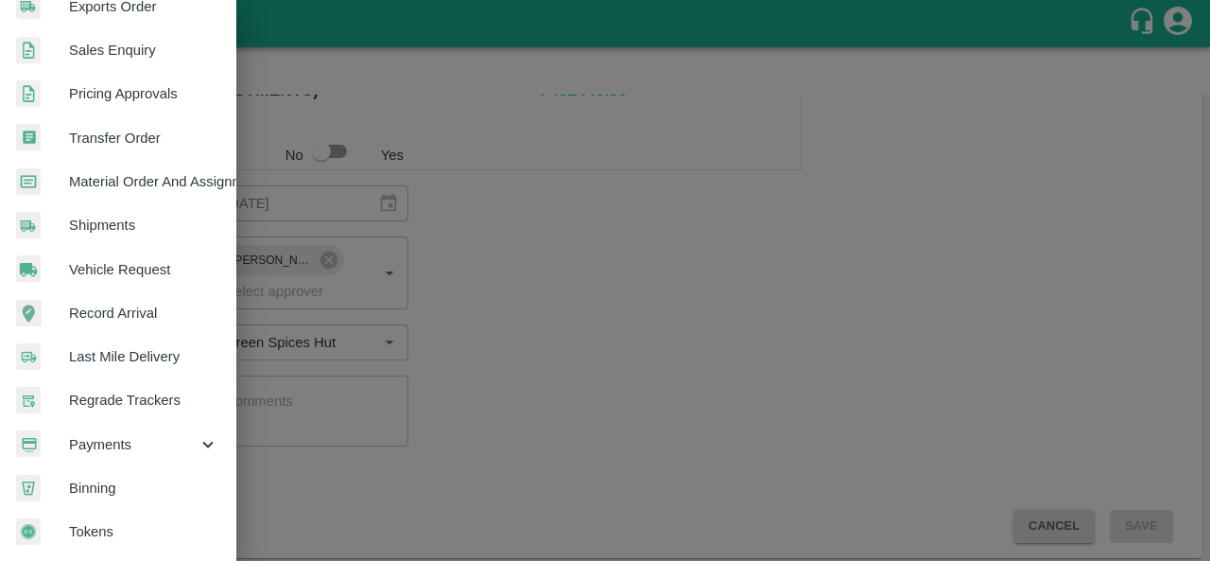
scroll to position [516, 3]
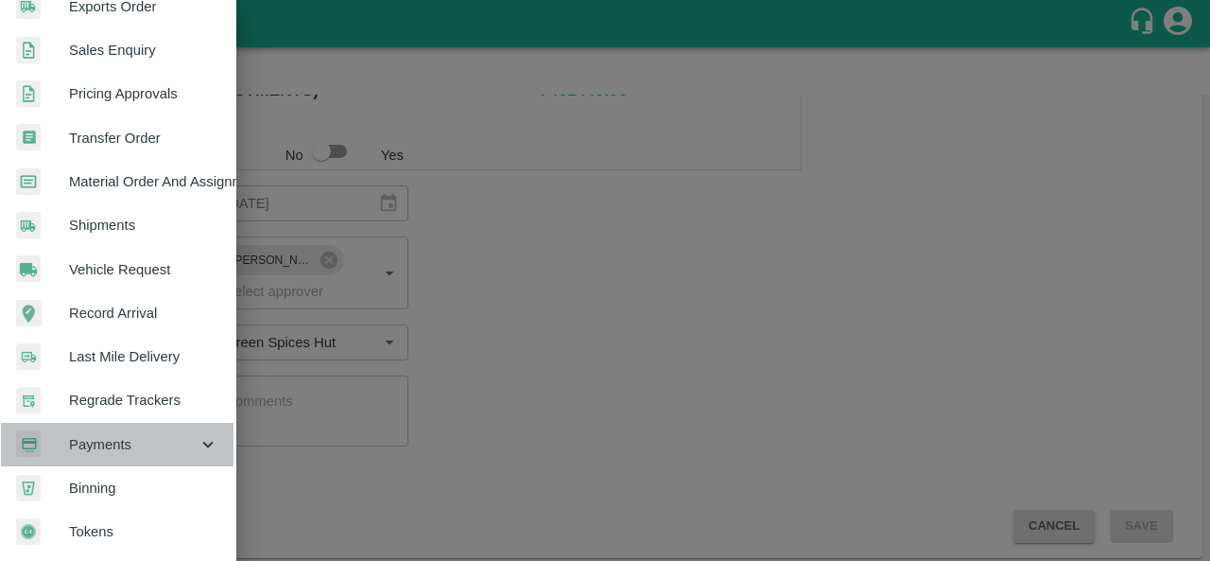
click at [137, 436] on span "Payments" at bounding box center [133, 444] width 129 height 21
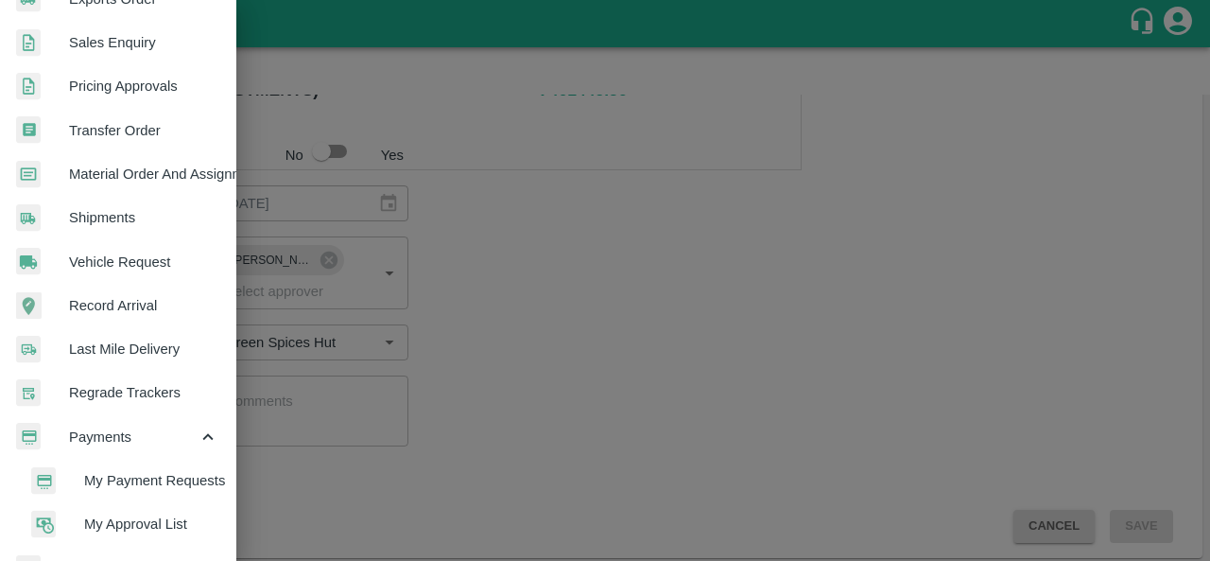
click at [146, 479] on span "My Payment Requests" at bounding box center [151, 480] width 134 height 21
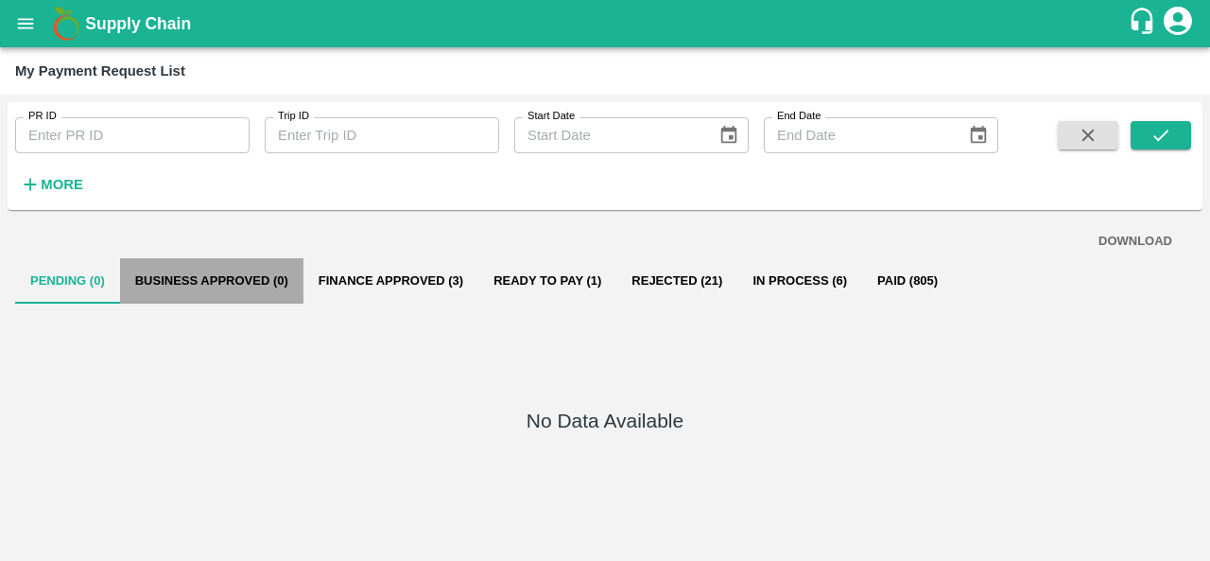
click at [225, 279] on button "Business Approved (0)" at bounding box center [211, 280] width 183 height 45
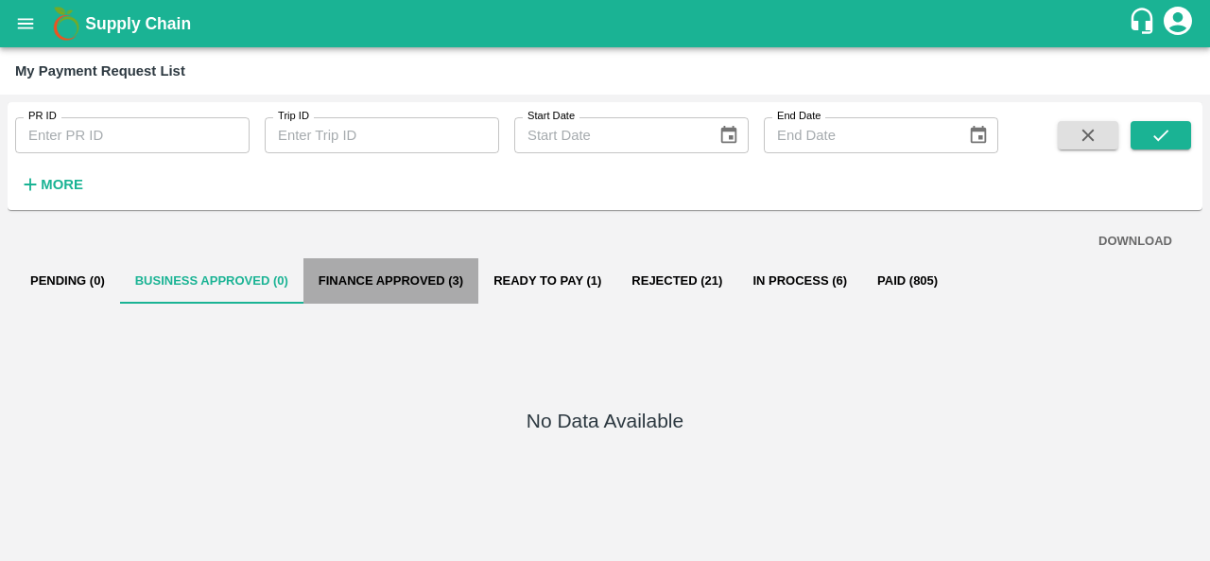
click at [371, 283] on button "Finance Approved (3)" at bounding box center [390, 280] width 175 height 45
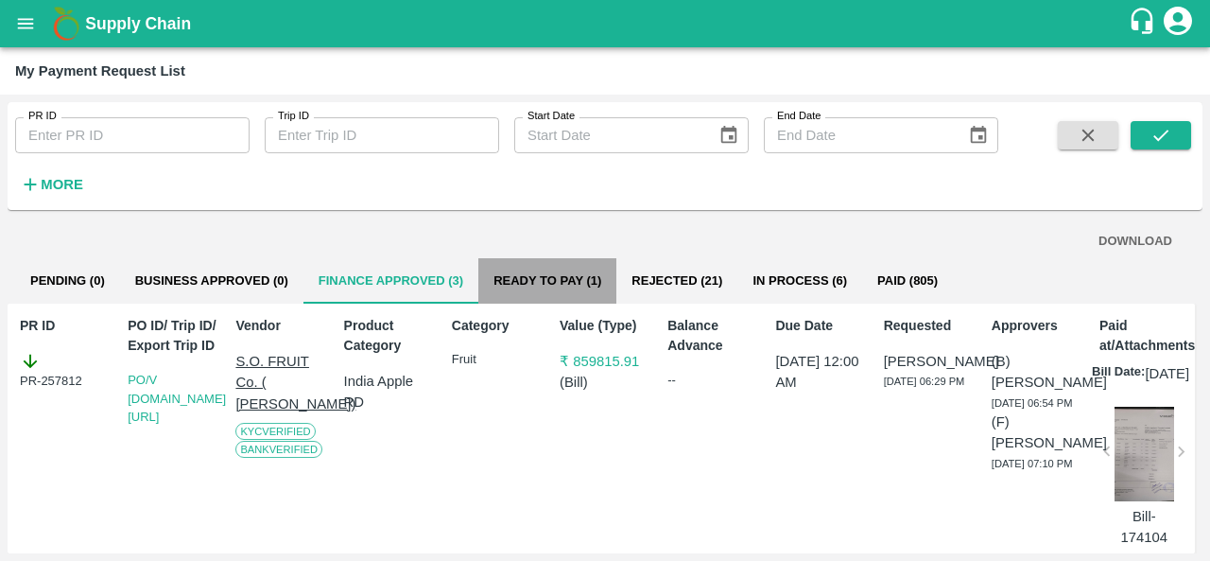
click at [564, 278] on button "Ready To Pay (1)" at bounding box center [547, 280] width 138 height 45
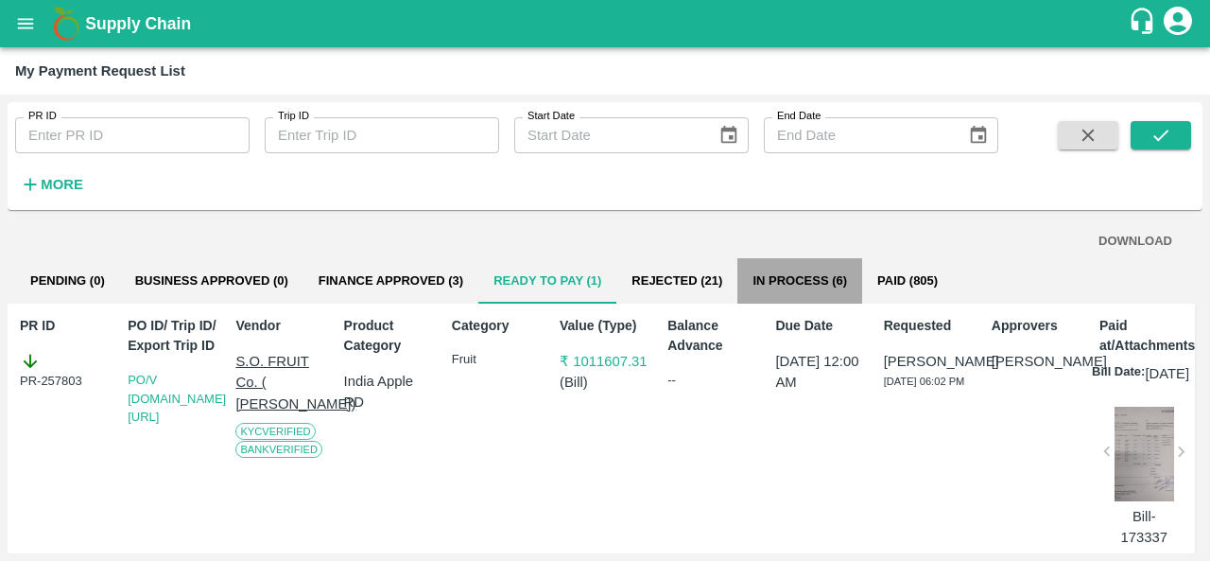
click at [788, 280] on button "In Process (6)" at bounding box center [799, 280] width 125 height 45
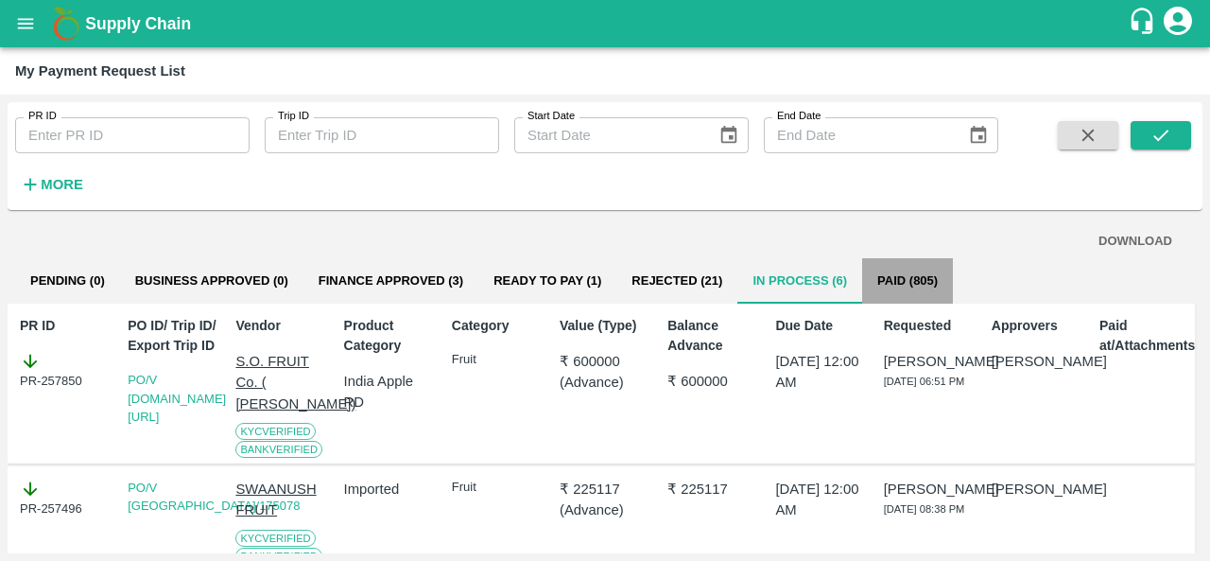
click at [898, 283] on button "Paid (805)" at bounding box center [907, 280] width 91 height 45
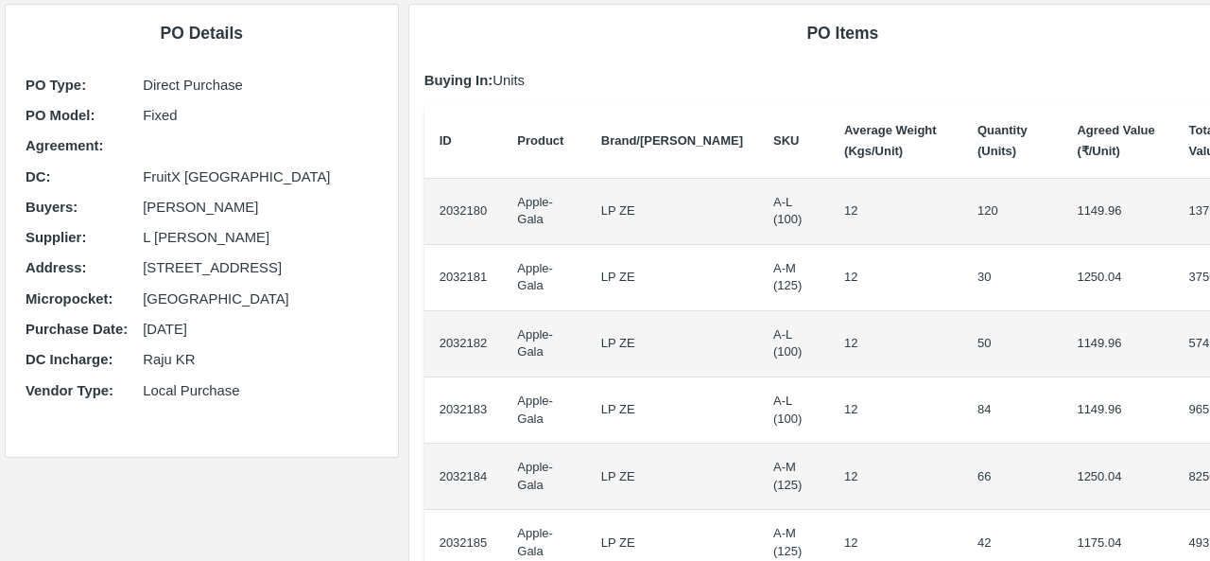
scroll to position [108, 0]
